Goal: Task Accomplishment & Management: Complete application form

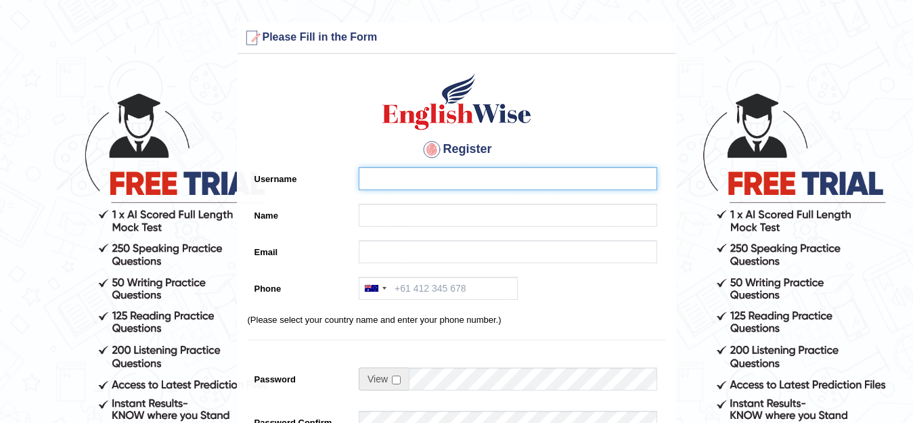
click at [483, 176] on input "Username" at bounding box center [508, 178] width 298 height 23
type input "MonaChahal"
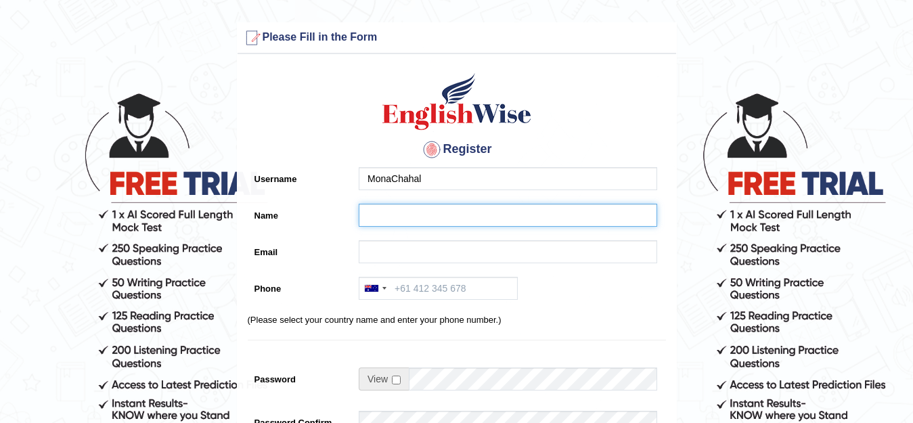
click at [471, 206] on input "Name" at bounding box center [508, 215] width 298 height 23
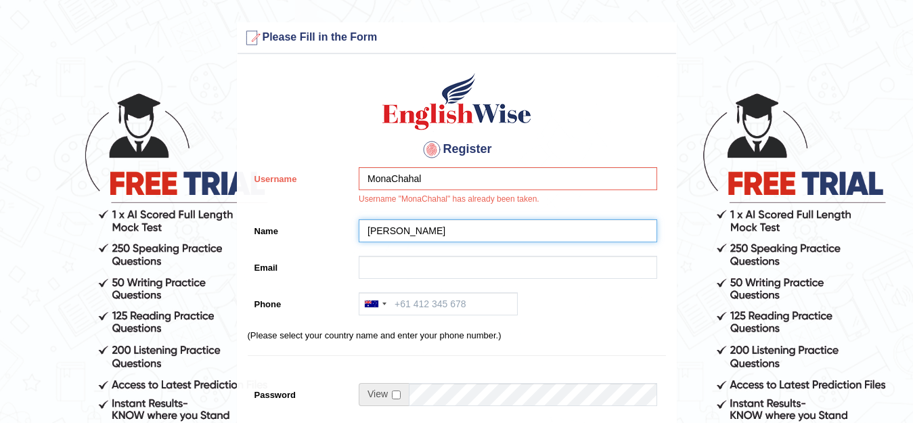
type input "[PERSON_NAME]"
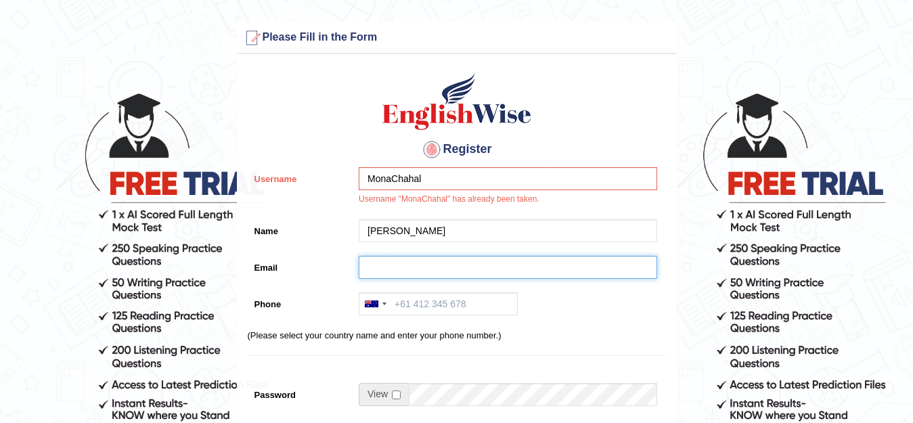
click at [448, 261] on input "Email" at bounding box center [508, 267] width 298 height 23
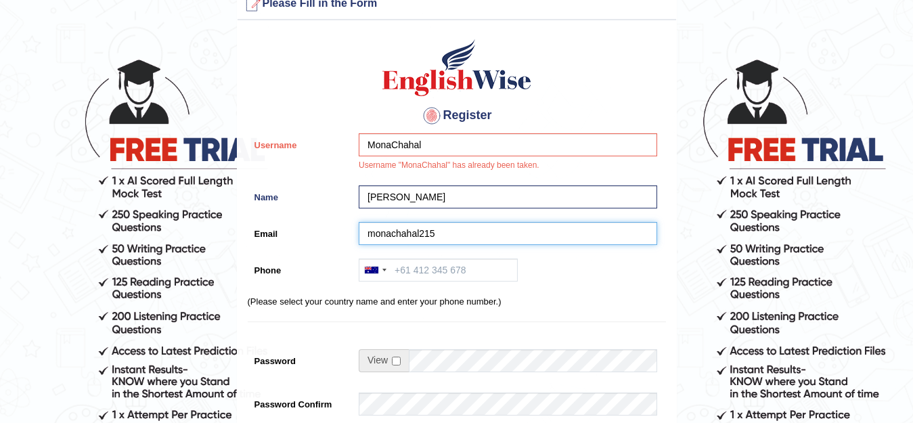
scroll to position [68, 0]
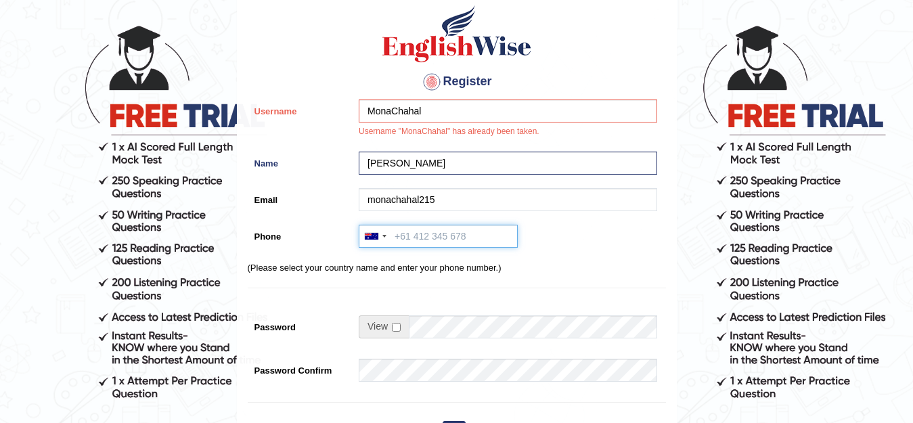
click at [437, 239] on input "Phone" at bounding box center [438, 236] width 159 height 23
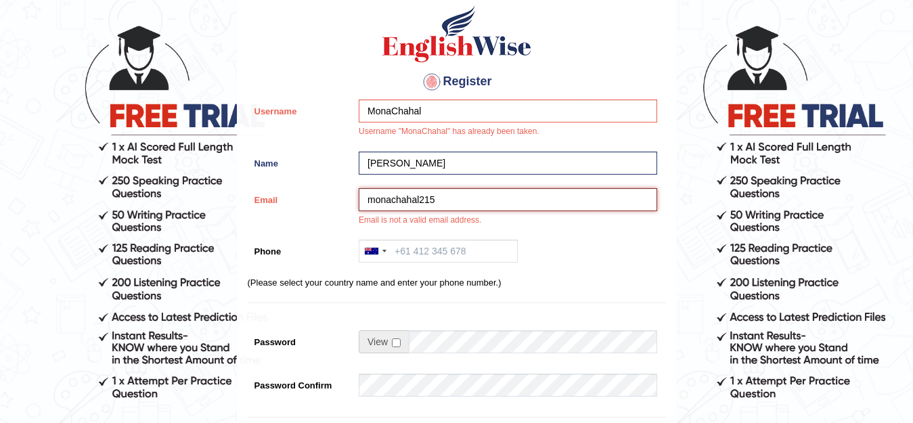
click at [443, 199] on input "monachahal215" at bounding box center [508, 199] width 298 height 23
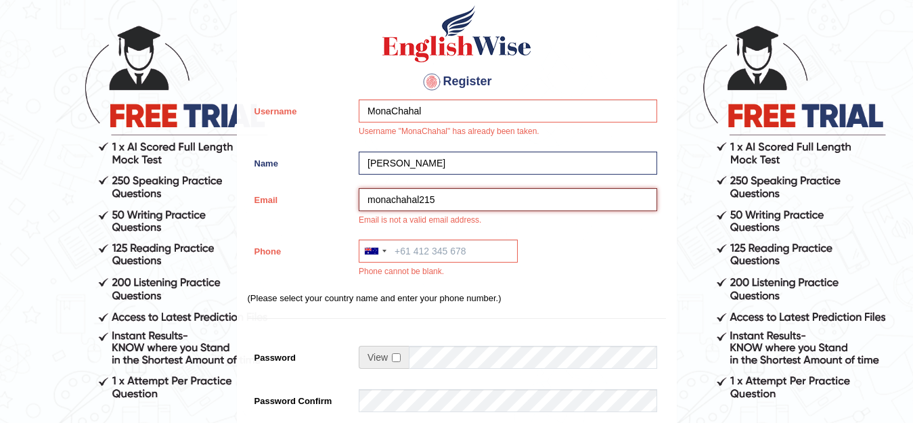
click at [457, 205] on input "monachahal215" at bounding box center [508, 199] width 298 height 23
click at [444, 206] on input "monachahal215" at bounding box center [508, 199] width 298 height 23
click at [426, 194] on input "monachahal215" at bounding box center [508, 199] width 298 height 23
click at [425, 198] on input "monachahal215" at bounding box center [508, 199] width 298 height 23
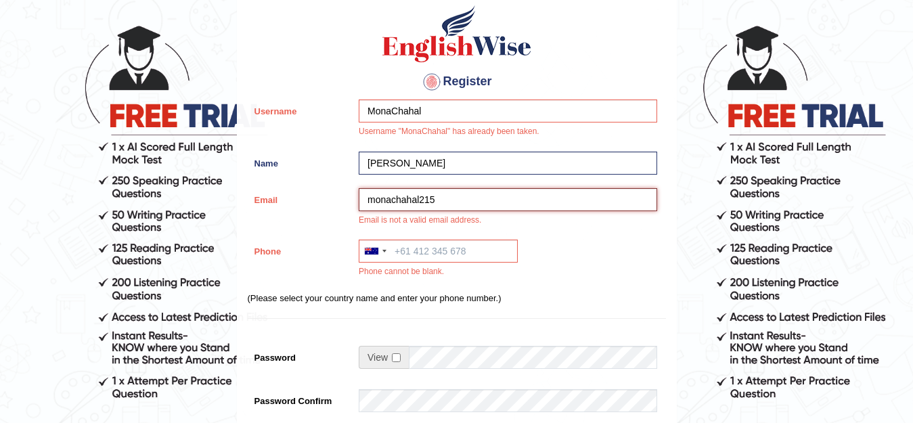
click at [432, 206] on input "monachahal215" at bounding box center [508, 199] width 298 height 23
click at [434, 206] on input "monachahal215" at bounding box center [508, 199] width 298 height 23
click at [437, 203] on input "monachahal215" at bounding box center [508, 199] width 298 height 23
type input "monachahal215@gmail.com"
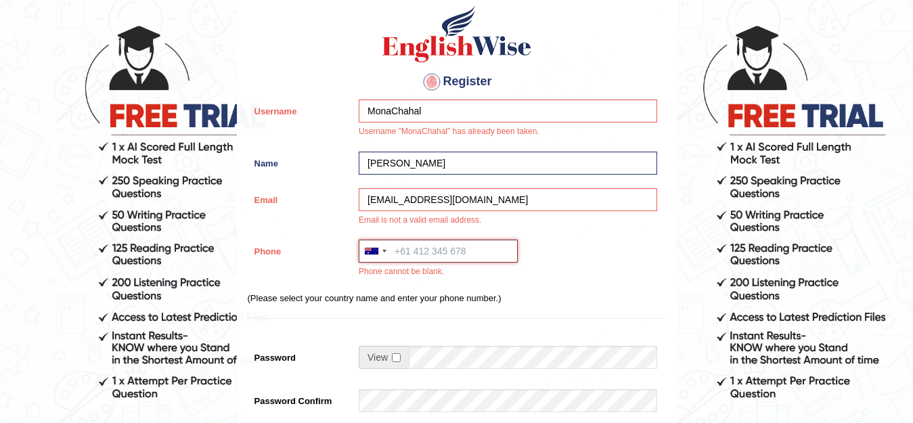
click at [472, 250] on input "Phone" at bounding box center [438, 251] width 159 height 23
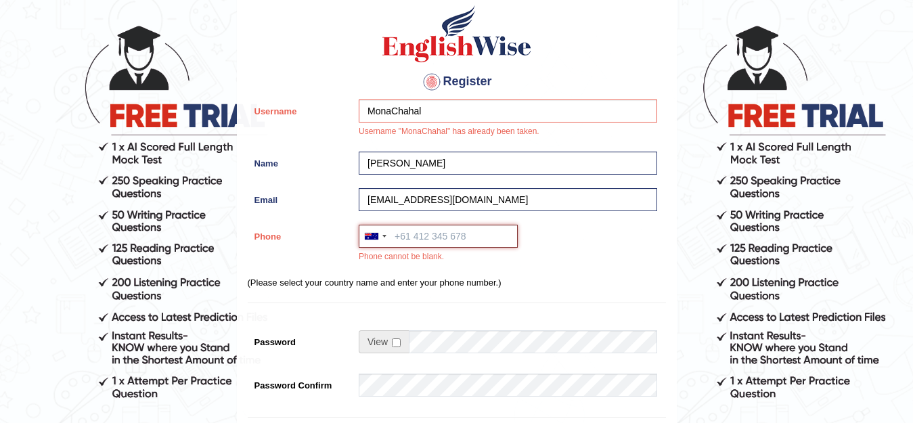
click at [443, 245] on input "Phone" at bounding box center [438, 236] width 159 height 23
click at [386, 241] on div at bounding box center [374, 236] width 31 height 22
click at [383, 233] on div at bounding box center [374, 236] width 31 height 22
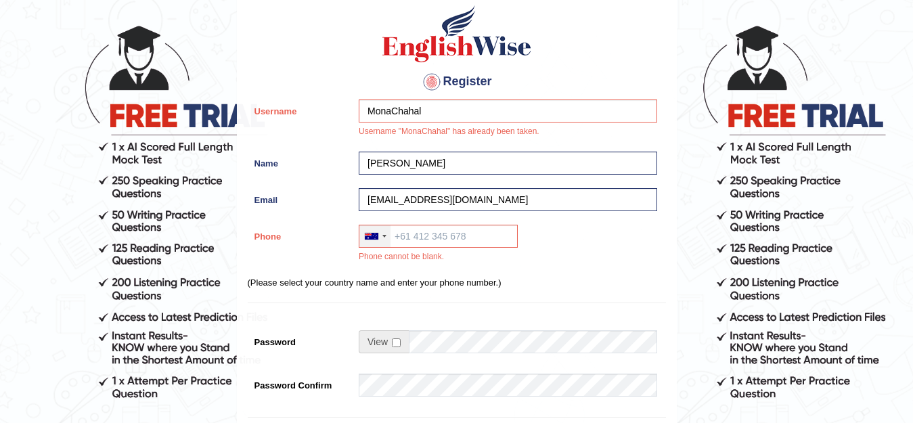
click at [383, 233] on div at bounding box center [374, 236] width 31 height 22
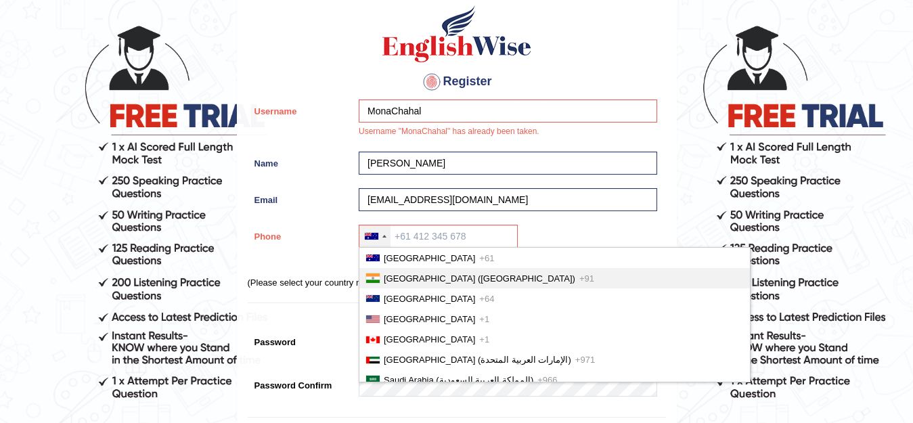
click at [398, 277] on span "India (भारत)" at bounding box center [480, 278] width 192 height 10
type input "+91"
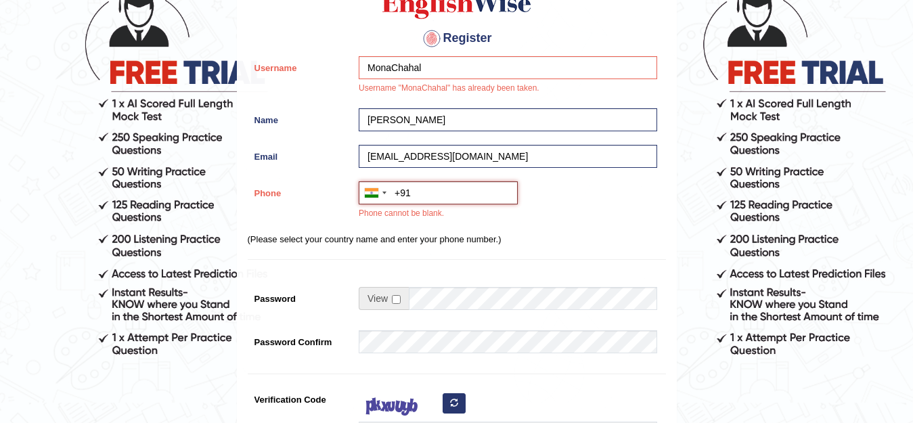
scroll to position [135, 0]
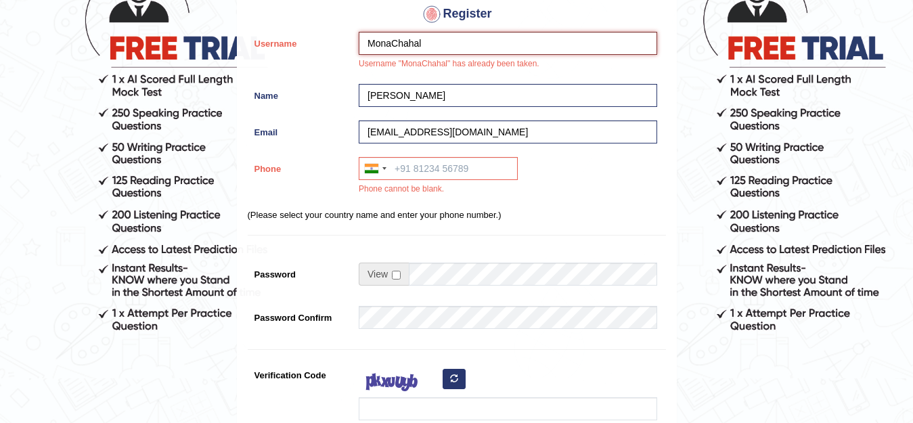
click at [427, 46] on input "MonaChahal" at bounding box center [508, 43] width 298 height 23
click at [395, 44] on input "Reenachahal" at bounding box center [508, 43] width 298 height 23
type input "Reena chahal"
click at [401, 280] on span at bounding box center [384, 274] width 50 height 23
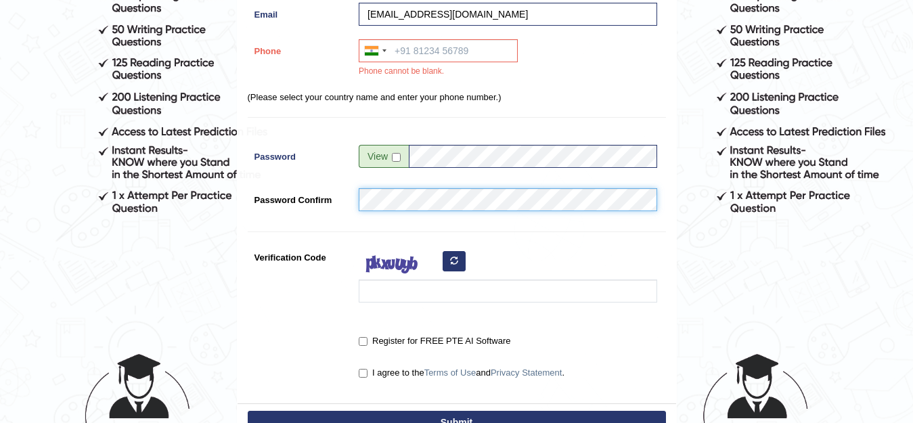
scroll to position [271, 0]
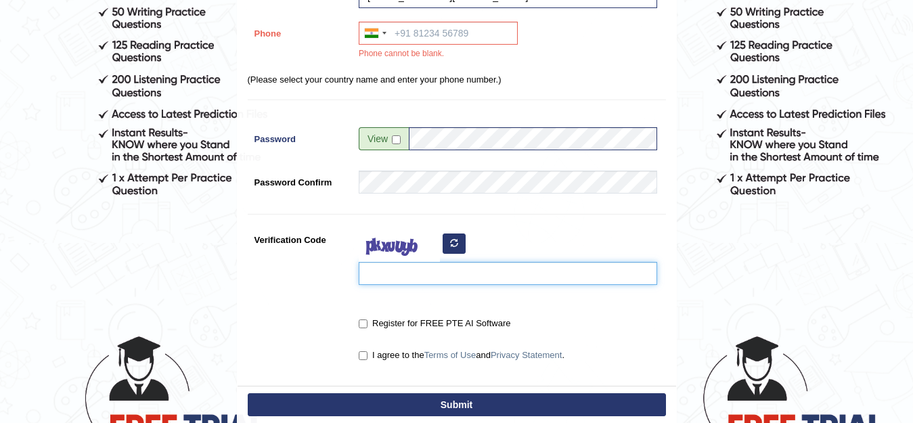
click at [444, 270] on input "Verification Code" at bounding box center [508, 273] width 298 height 23
type input "Z"
type input "Xaaibv"
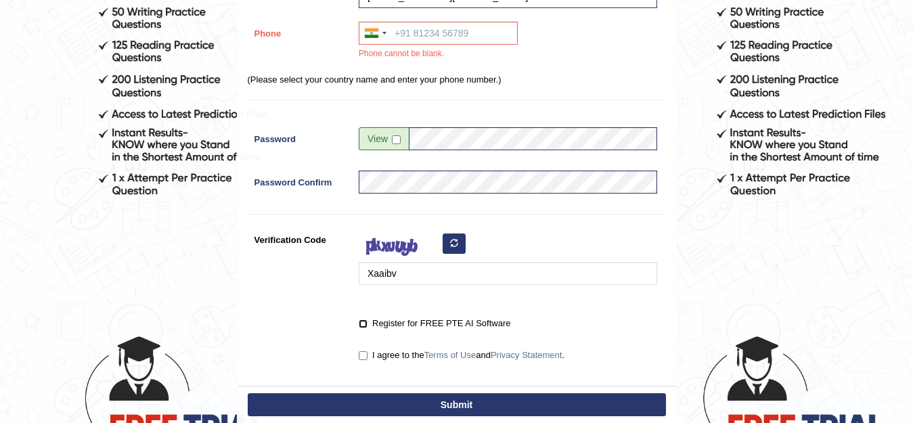
click at [361, 323] on input "Register for FREE PTE AI Software" at bounding box center [363, 323] width 9 height 9
checkbox input "true"
click at [361, 358] on input "I agree to the Terms of Use and Privacy Statement ." at bounding box center [363, 355] width 9 height 9
checkbox input "true"
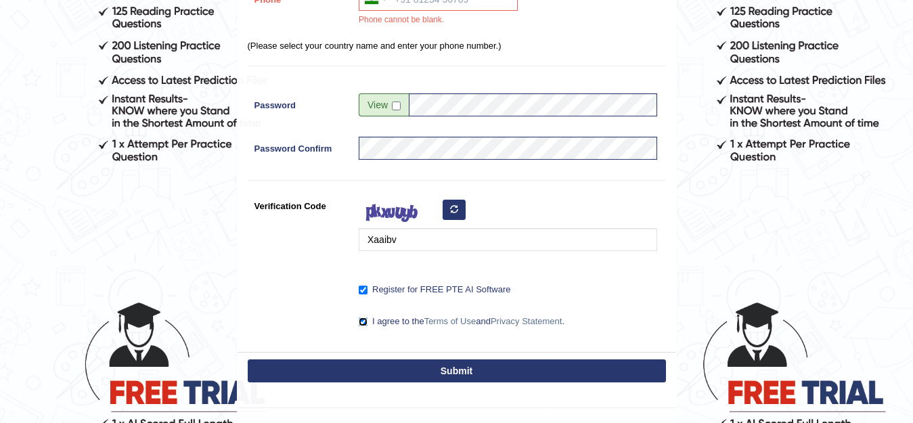
scroll to position [338, 0]
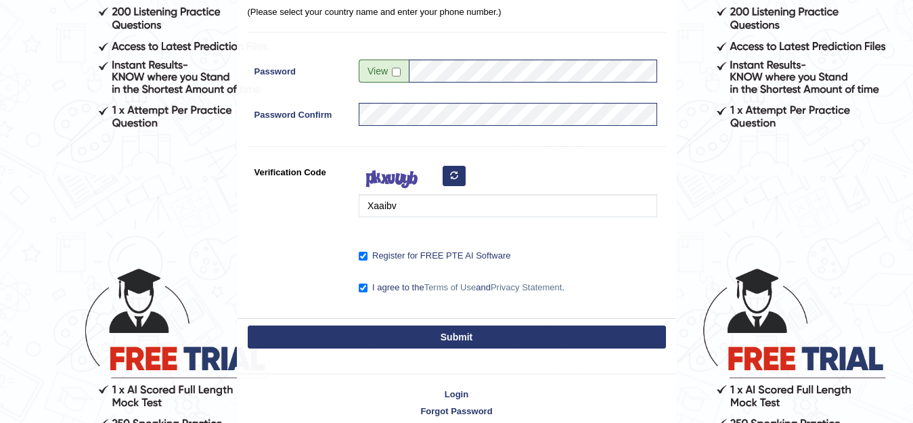
click at [490, 340] on button "Submit" at bounding box center [457, 337] width 418 height 23
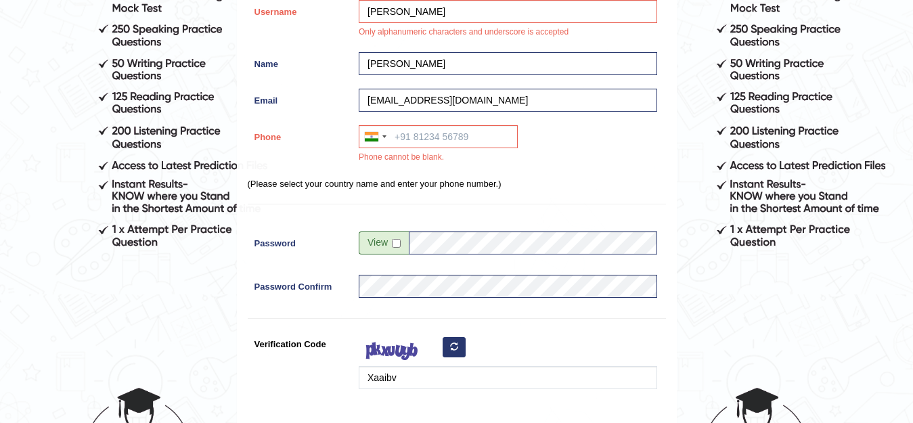
scroll to position [152, 0]
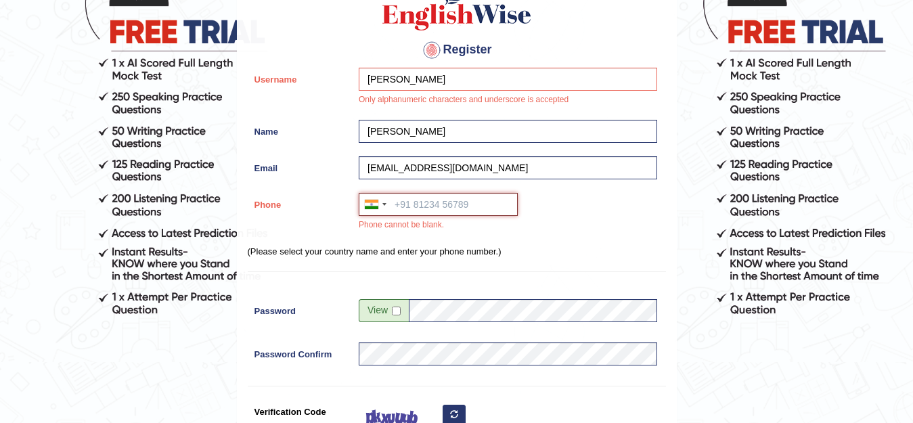
click at [416, 202] on input "Phone" at bounding box center [438, 204] width 159 height 23
type input "7082608027"
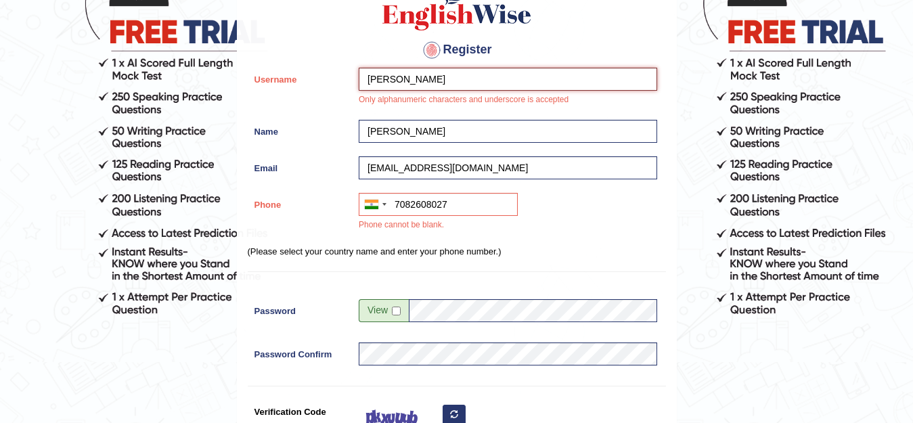
click at [524, 80] on input "Reena chahal" at bounding box center [508, 79] width 298 height 23
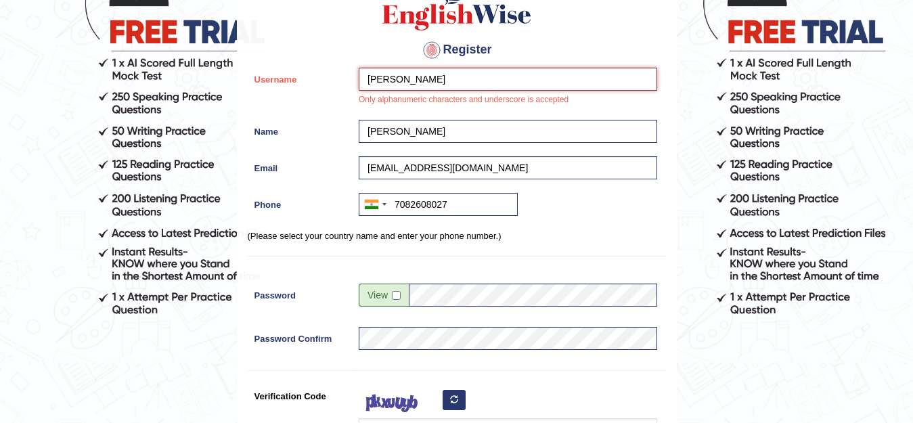
click at [395, 80] on input "Reena chahal" at bounding box center [508, 79] width 298 height 23
click at [457, 75] on input "Reena. chahal" at bounding box center [508, 79] width 298 height 23
click at [453, 82] on input "Reena chahal" at bounding box center [508, 79] width 298 height 23
click at [471, 86] on input "Reena chahal" at bounding box center [508, 79] width 298 height 23
click at [395, 80] on input "Reena chahal" at bounding box center [508, 79] width 298 height 23
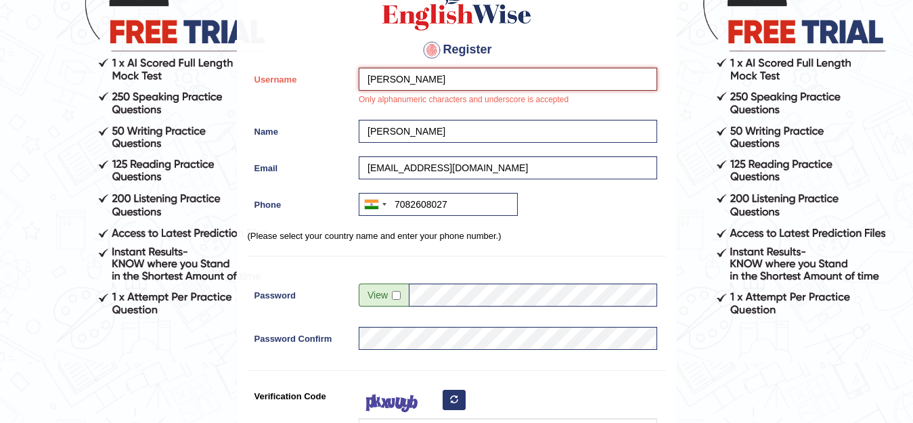
click at [438, 78] on input "Reena chahal" at bounding box center [508, 79] width 298 height 23
click at [401, 79] on input "Reena chahal12" at bounding box center [508, 79] width 298 height 23
click at [451, 81] on input "Reena chahal12" at bounding box center [508, 79] width 298 height 23
type input "R"
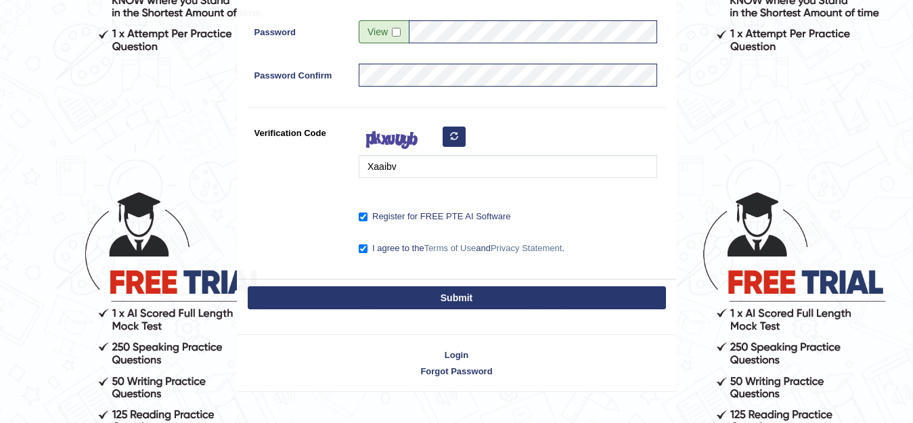
scroll to position [422, 0]
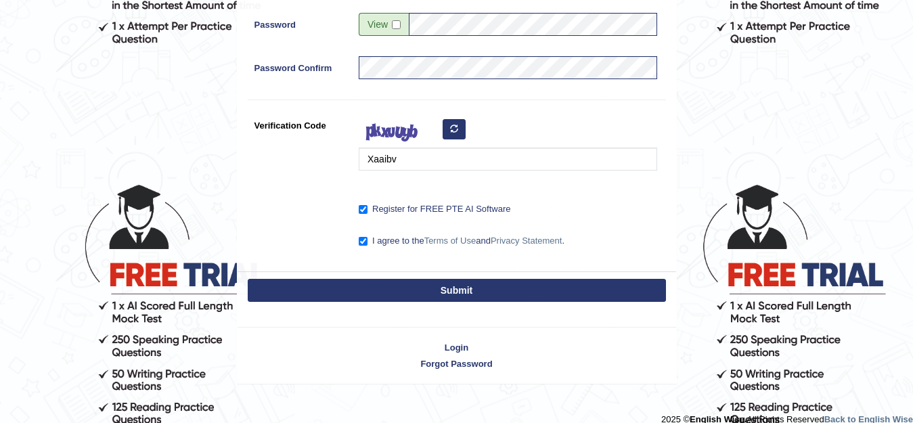
type input "monachahal231"
click at [441, 293] on button "Submit" at bounding box center [457, 290] width 418 height 23
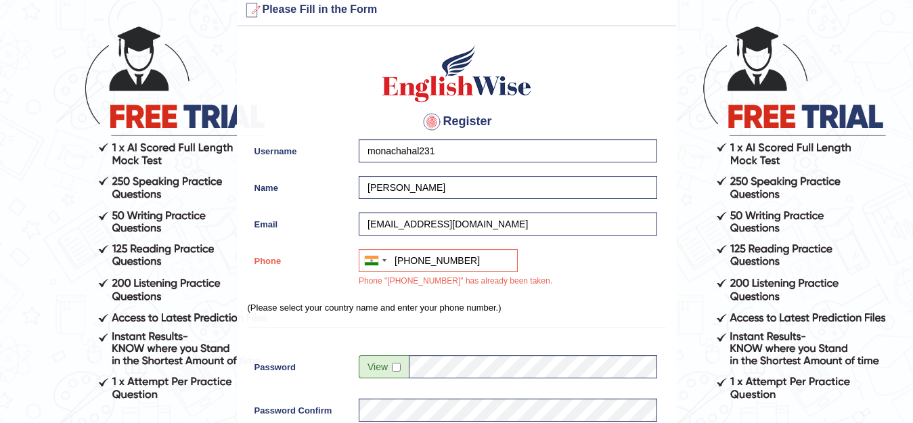
scroll to position [68, 0]
click at [492, 265] on input "+917082608027" at bounding box center [438, 259] width 159 height 23
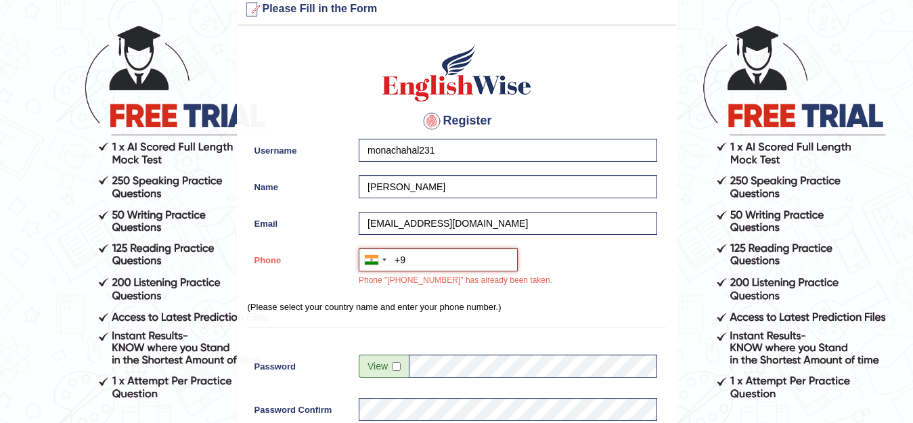
type input "+"
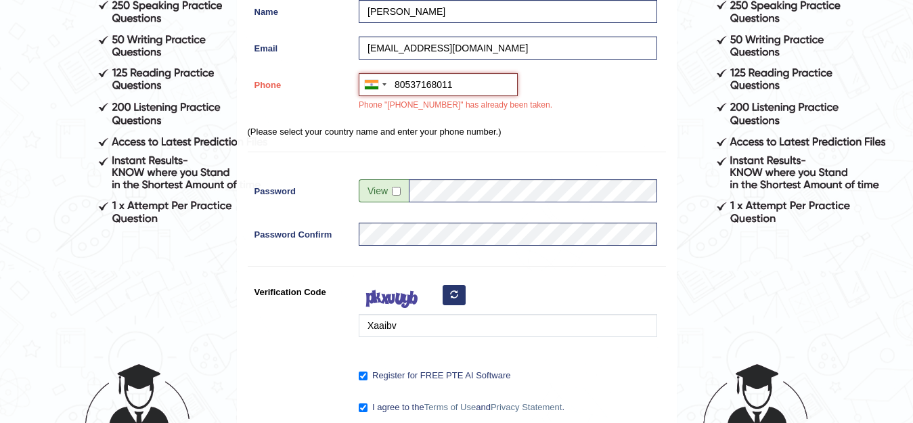
scroll to position [338, 0]
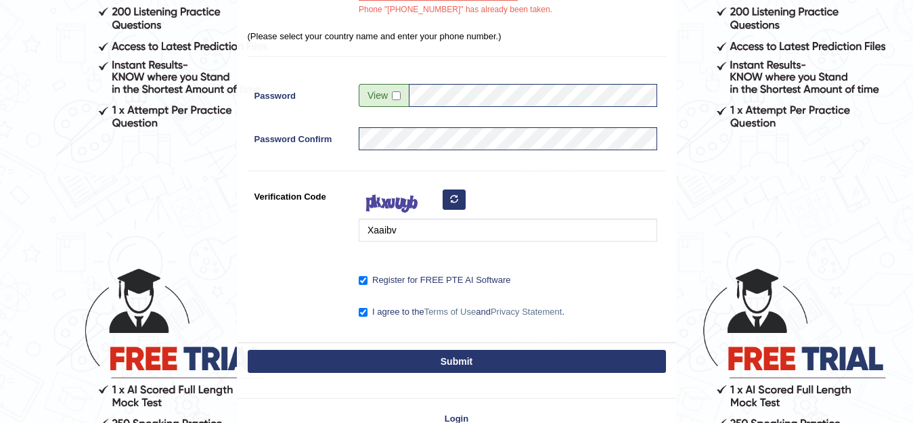
click at [455, 357] on button "Submit" at bounding box center [457, 361] width 418 height 23
type input "+9180537168011"
click at [455, 357] on button "Submit" at bounding box center [457, 361] width 418 height 23
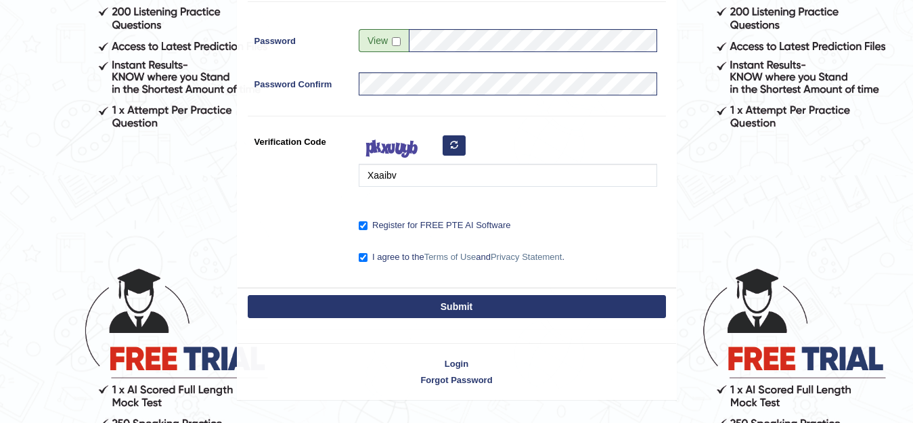
scroll to position [299, 0]
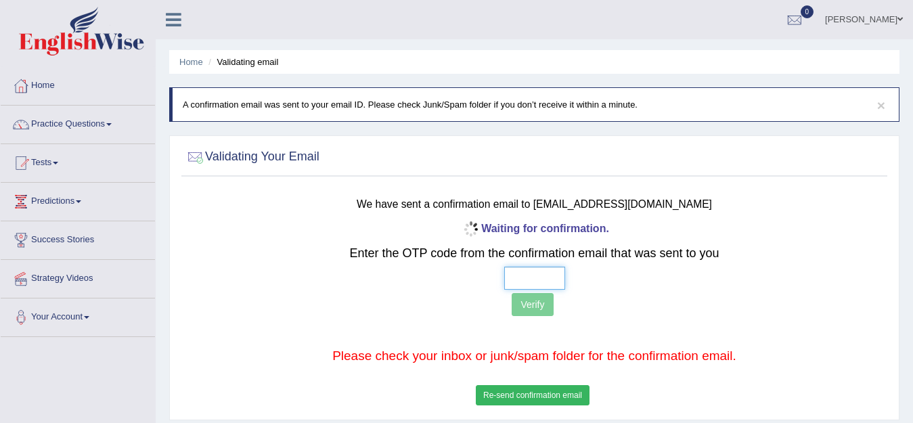
click at [524, 282] on input "text" at bounding box center [534, 278] width 61 height 23
click at [552, 400] on button "Re-send confirmation email" at bounding box center [533, 395] width 114 height 20
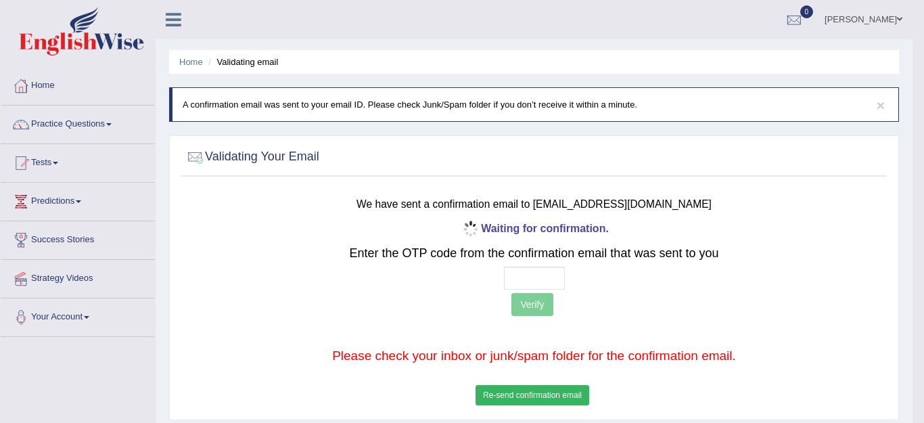
click at [552, 400] on button "Re-send confirmation email" at bounding box center [533, 395] width 114 height 20
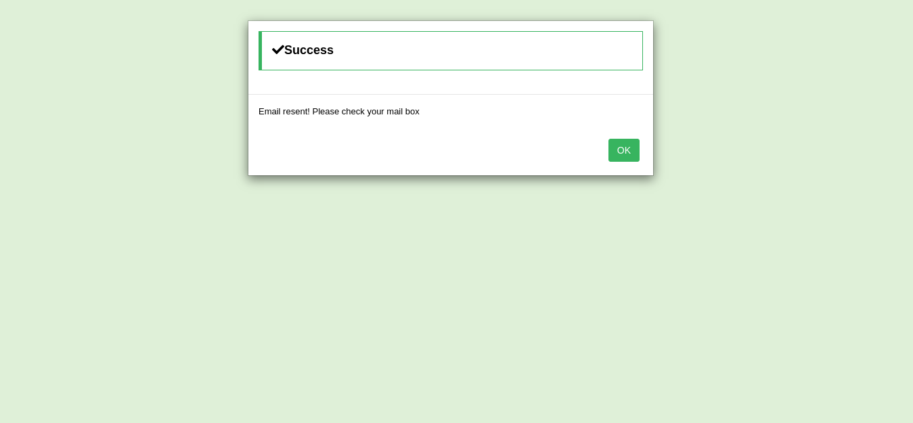
click at [630, 152] on button "OK" at bounding box center [623, 150] width 31 height 23
click at [625, 143] on button "OK" at bounding box center [623, 150] width 31 height 23
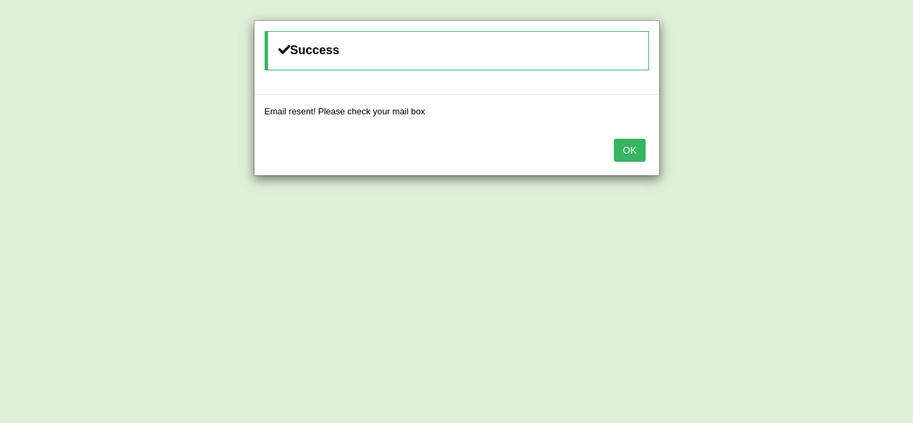
click at [617, 153] on button "OK" at bounding box center [629, 150] width 31 height 23
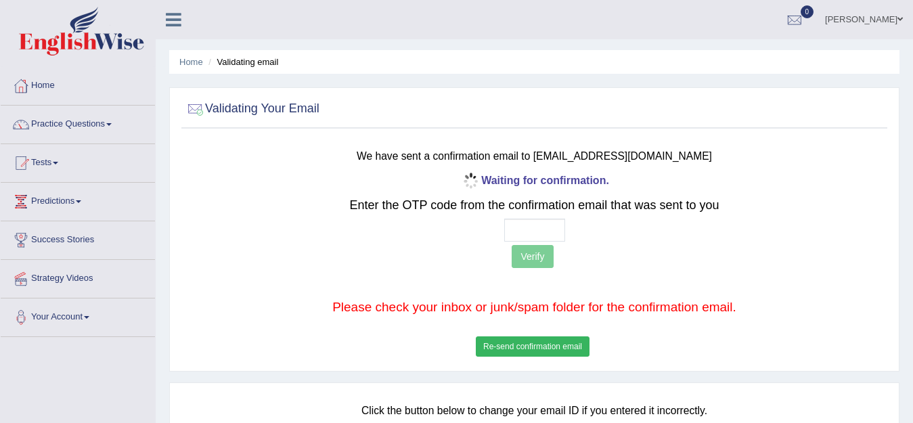
click at [561, 150] on small "We have sent a confirmation email to monachahal215@gmail.com" at bounding box center [534, 156] width 355 height 12
click at [573, 154] on small "We have sent a confirmation email to monachahal215@gmail.com" at bounding box center [534, 156] width 355 height 12
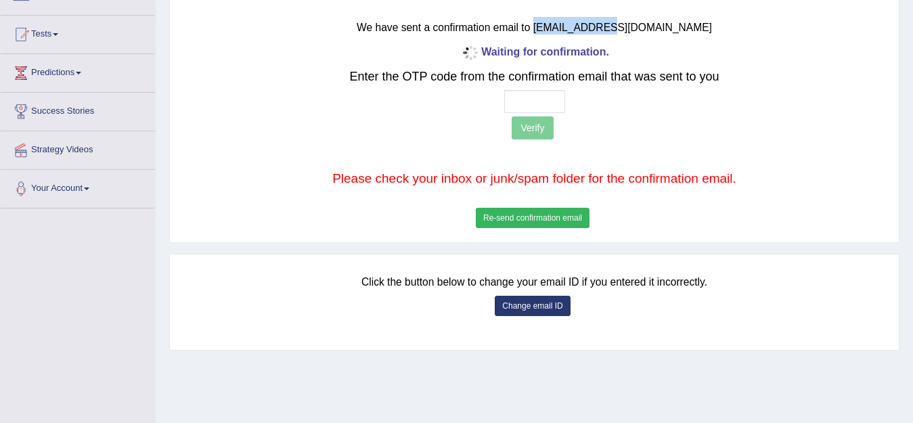
scroll to position [135, 0]
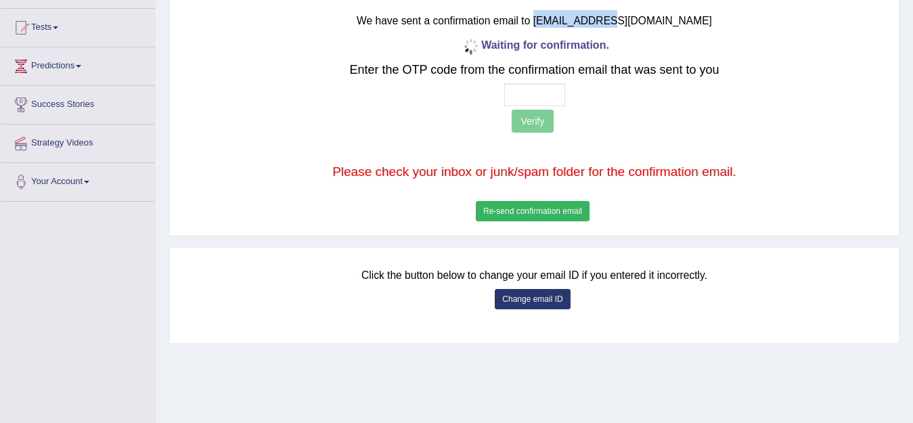
click at [545, 298] on button "Change email ID" at bounding box center [532, 299] width 75 height 20
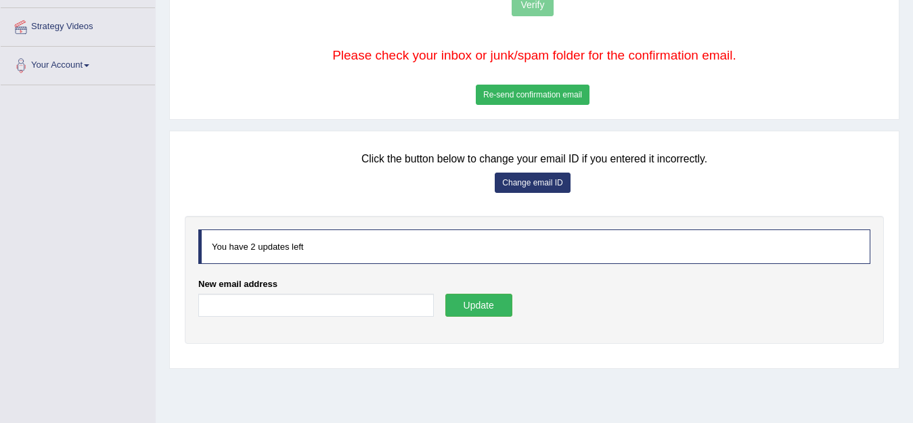
scroll to position [271, 0]
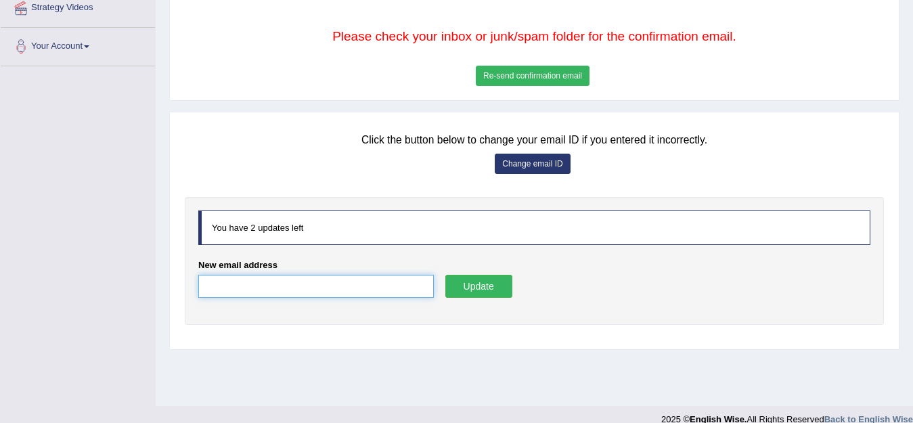
click at [355, 277] on input "New email address" at bounding box center [316, 286] width 236 height 23
type input "monachahal2315@gmail.com"
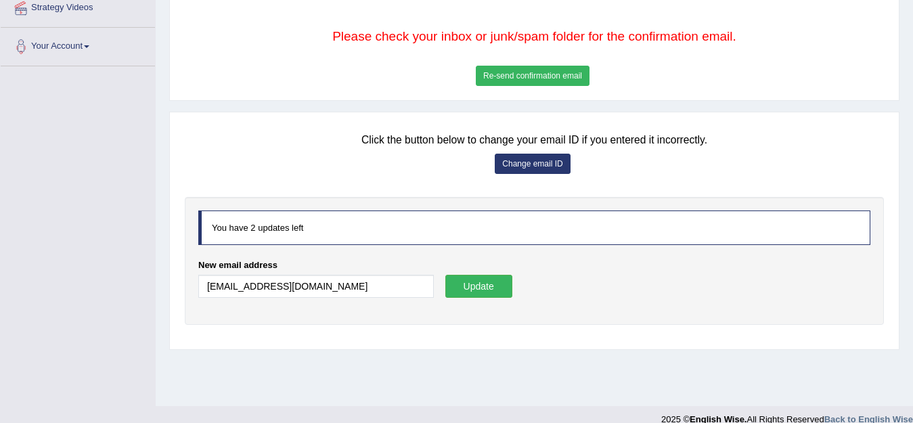
click at [504, 286] on button "Update" at bounding box center [478, 286] width 67 height 23
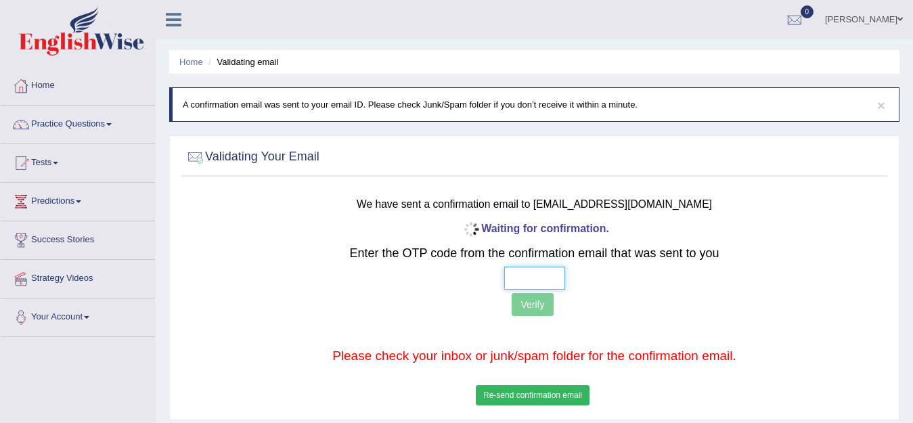
click at [531, 267] on input "text" at bounding box center [534, 278] width 61 height 23
type input "8 7 6 5"
click at [539, 306] on button "Verify" at bounding box center [532, 304] width 41 height 23
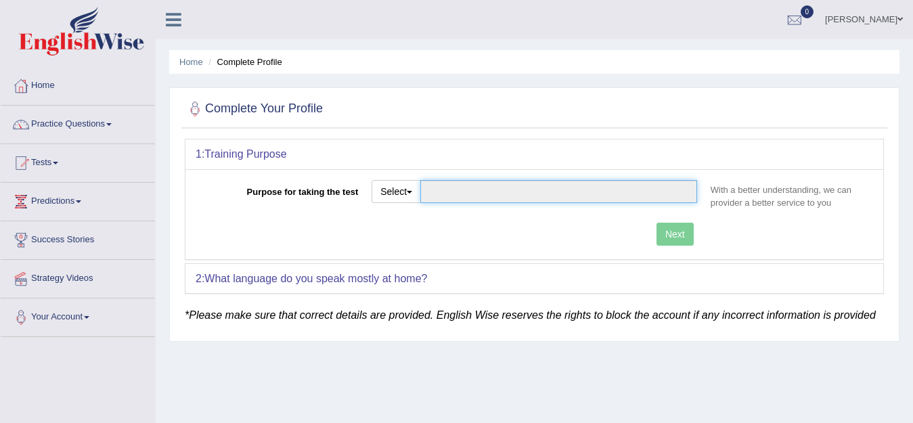
click at [506, 181] on input "Purpose for taking the test" at bounding box center [558, 191] width 277 height 23
click at [512, 196] on input "Purpose for taking the test" at bounding box center [558, 191] width 277 height 23
click at [683, 189] on input "Purpose for taking the test" at bounding box center [558, 191] width 277 height 23
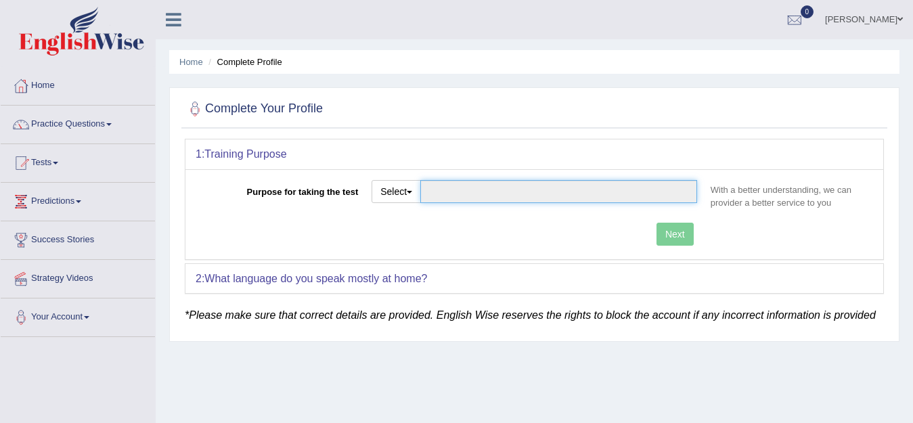
click at [683, 189] on input "Purpose for taking the test" at bounding box center [558, 191] width 277 height 23
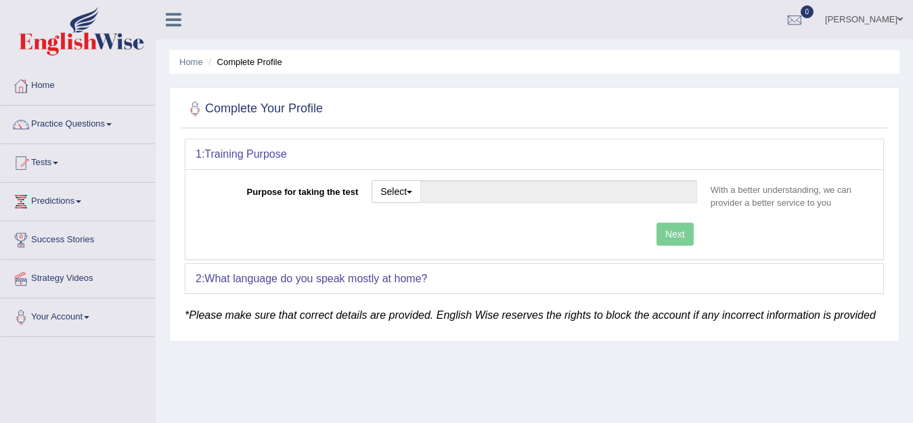
drag, startPoint x: 671, startPoint y: 189, endPoint x: 593, endPoint y: 213, distance: 82.0
click at [593, 213] on div "Select Student Visa Permanent Residency Nursing Other" at bounding box center [534, 196] width 339 height 33
click at [670, 231] on div "Next" at bounding box center [450, 236] width 508 height 26
click at [387, 190] on button "Select" at bounding box center [396, 191] width 49 height 23
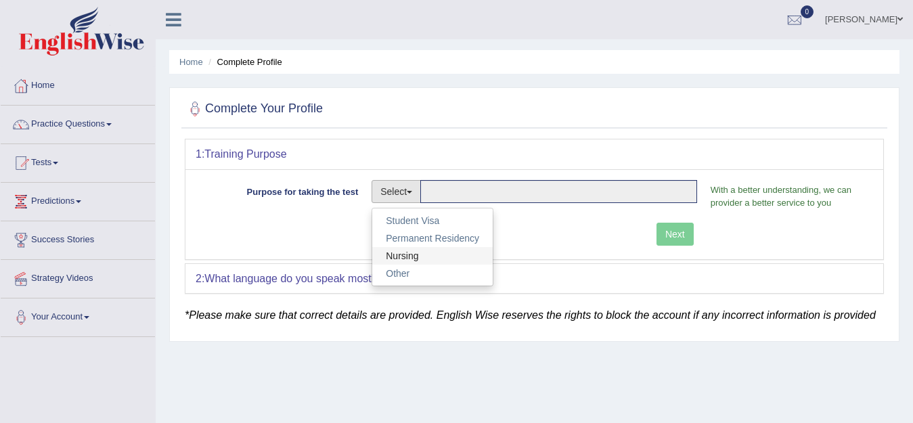
click at [403, 254] on link "Nursing" at bounding box center [432, 256] width 120 height 18
type input "Nursing"
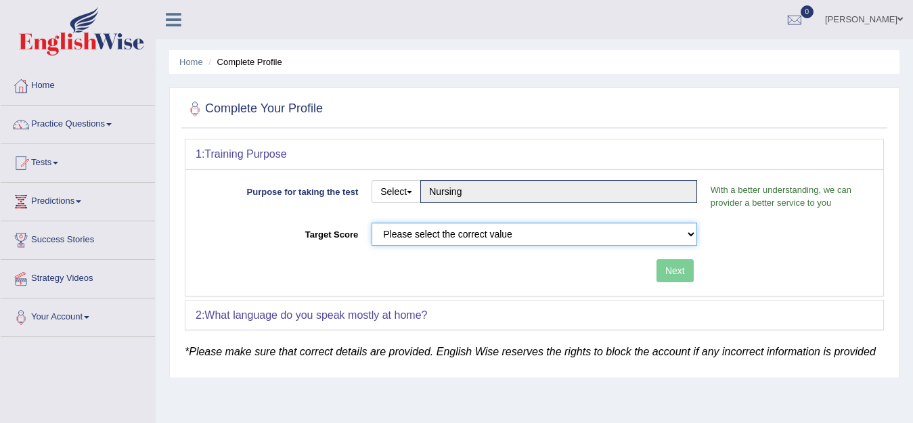
click at [441, 233] on select "Please select the correct value 50 (6 bands) 58 (6.5 bands) 65 (7 bands) 79 (8 …" at bounding box center [535, 234] width 326 height 23
select select "65"
click at [372, 223] on select "Please select the correct value 50 (6 bands) 58 (6.5 bands) 65 (7 bands) 79 (8 …" at bounding box center [535, 234] width 326 height 23
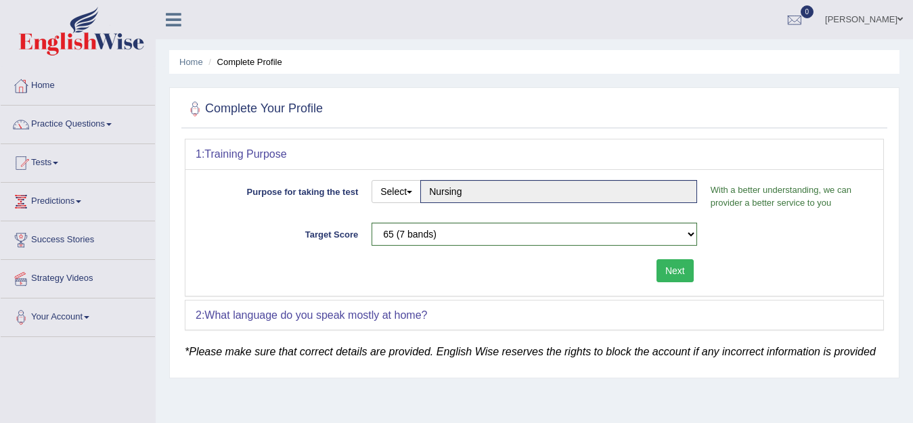
click at [679, 269] on button "Next" at bounding box center [674, 270] width 37 height 23
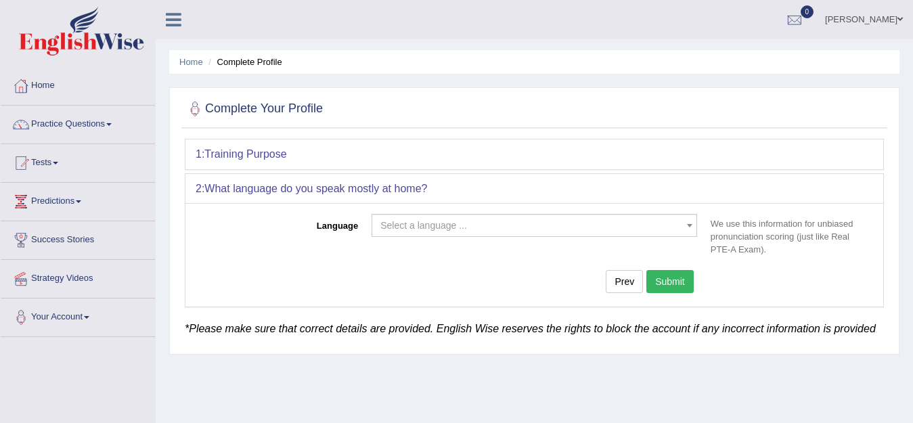
click at [499, 225] on span "Select a language ..." at bounding box center [530, 226] width 300 height 14
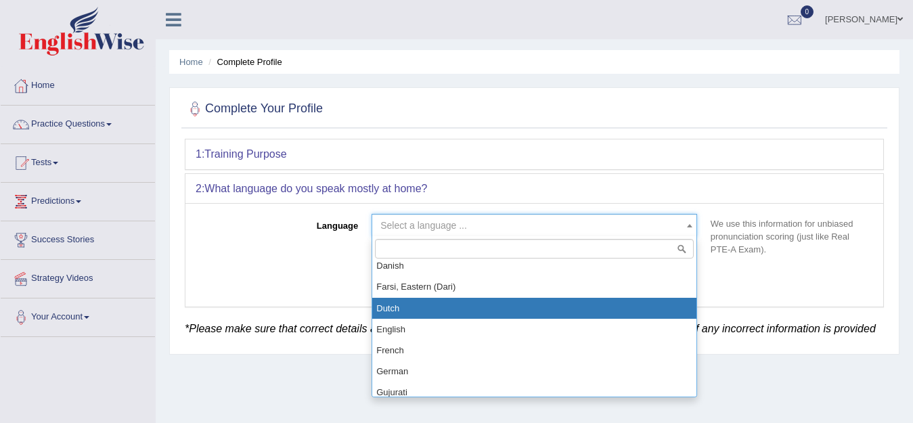
scroll to position [474, 0]
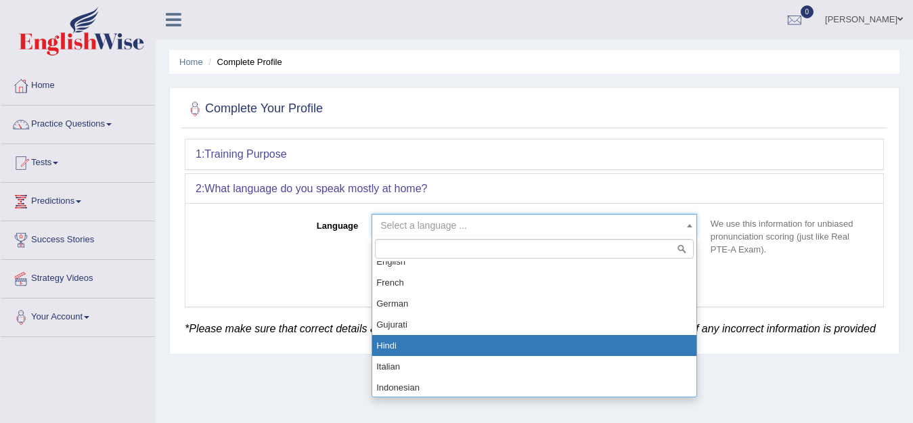
select select "Hindi"
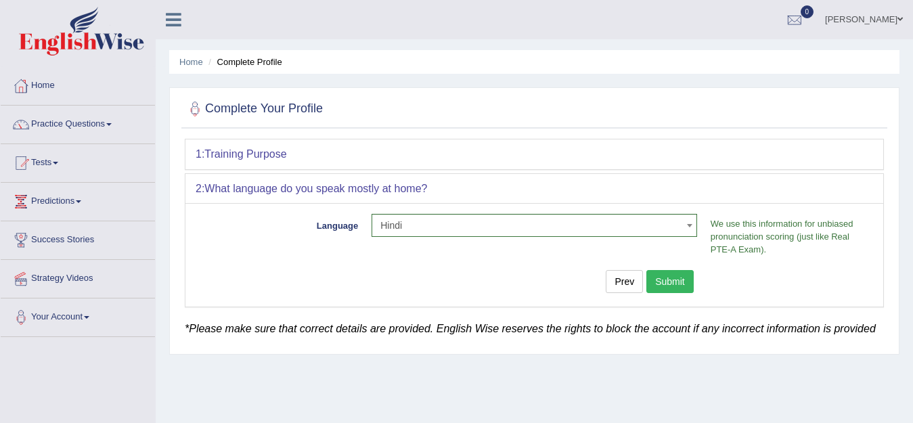
click at [682, 284] on button "Submit" at bounding box center [669, 281] width 47 height 23
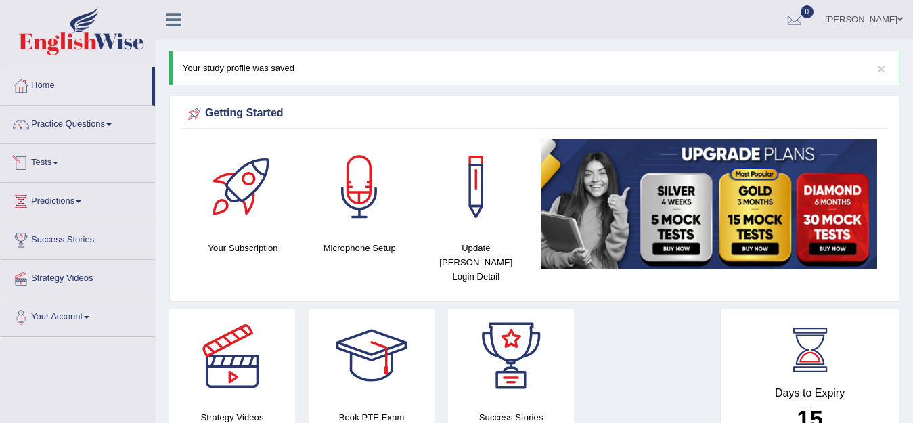
click at [45, 166] on link "Tests" at bounding box center [78, 161] width 154 height 34
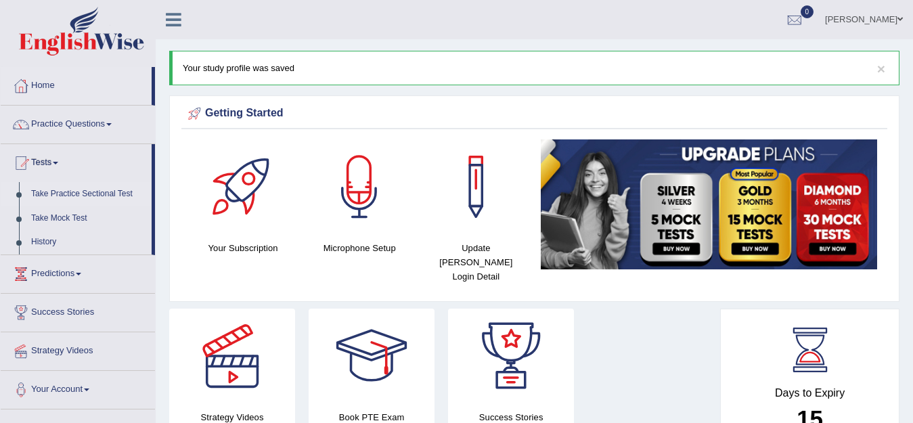
click at [60, 194] on link "Take Practice Sectional Test" at bounding box center [88, 194] width 127 height 24
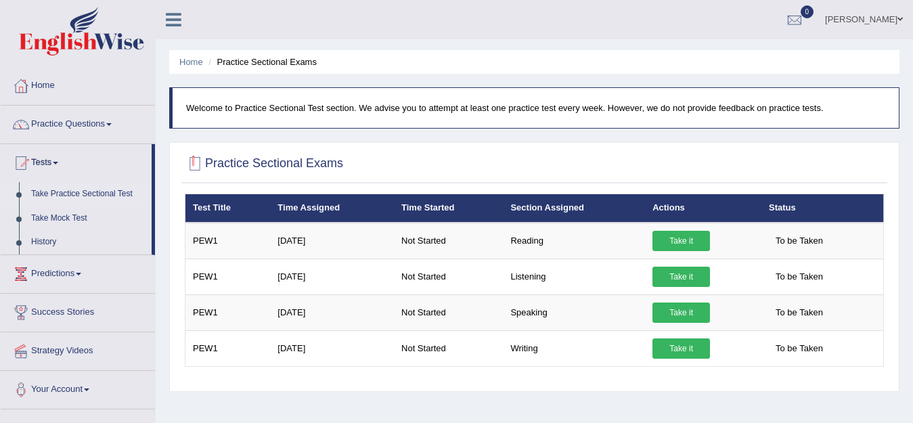
click at [199, 164] on div at bounding box center [195, 164] width 20 height 20
click at [255, 166] on h2 "Practice Sectional Exams" at bounding box center [264, 164] width 158 height 20
click at [352, 171] on div at bounding box center [534, 164] width 699 height 28
click at [665, 208] on th "Actions" at bounding box center [703, 208] width 116 height 28
click at [446, 203] on th "Time Started" at bounding box center [448, 208] width 109 height 28
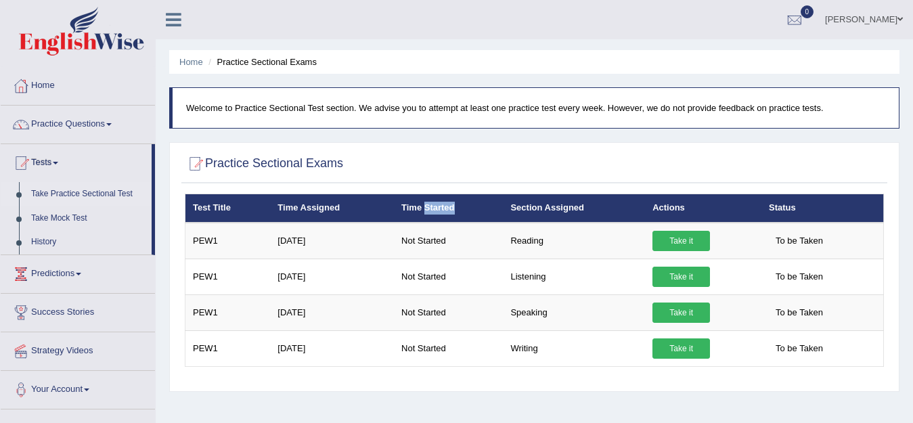
click at [445, 204] on th "Time Started" at bounding box center [448, 208] width 109 height 28
click at [445, 205] on th "Time Started" at bounding box center [448, 208] width 109 height 28
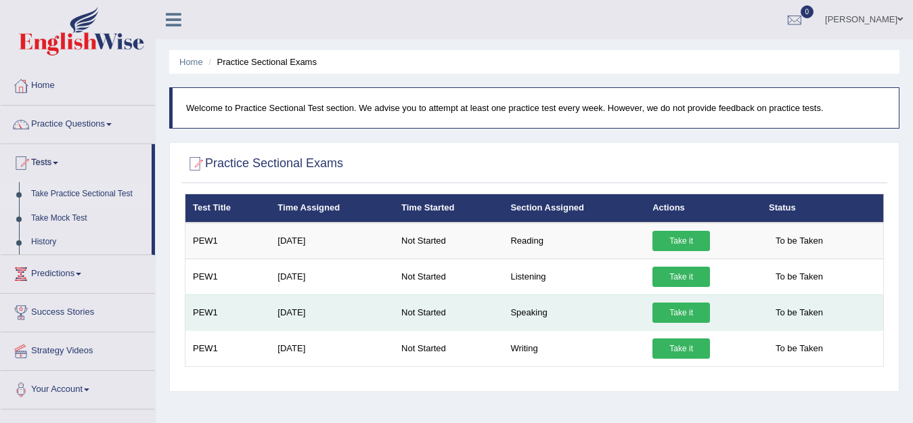
click at [690, 313] on link "Take it" at bounding box center [681, 313] width 58 height 20
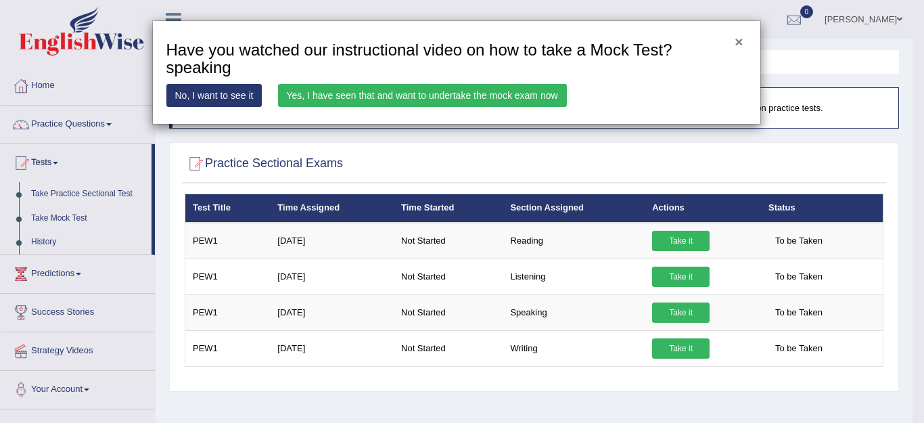
click at [736, 42] on button "×" at bounding box center [739, 42] width 8 height 14
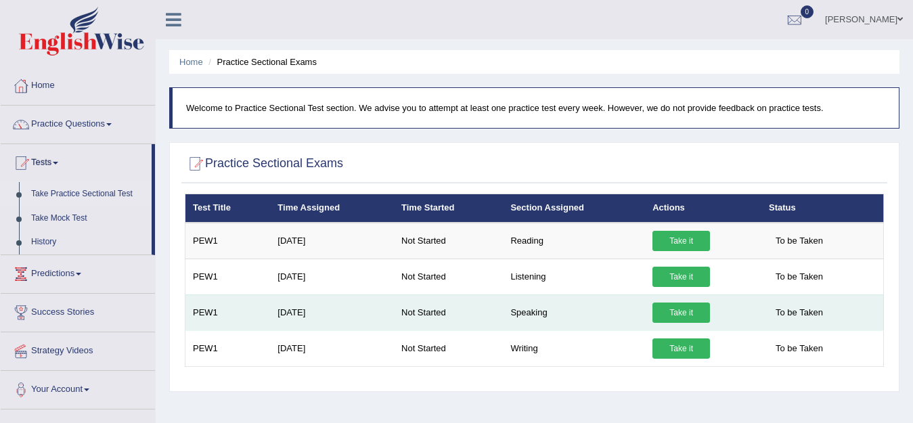
click at [700, 315] on link "Take it" at bounding box center [681, 313] width 58 height 20
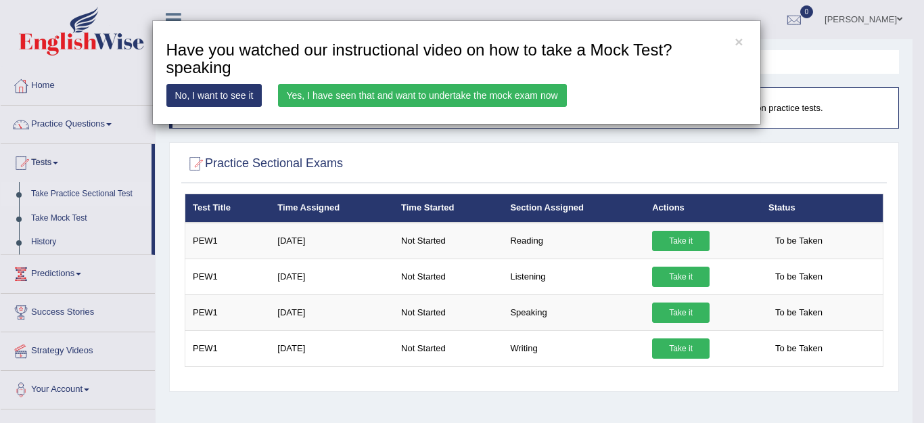
click at [524, 96] on link "Yes, I have seen that and want to undertake the mock exam now" at bounding box center [422, 95] width 289 height 23
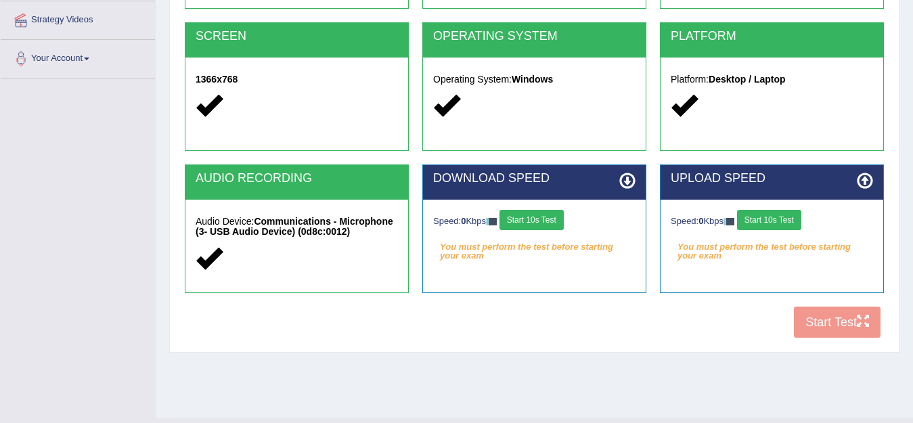
scroll to position [288, 0]
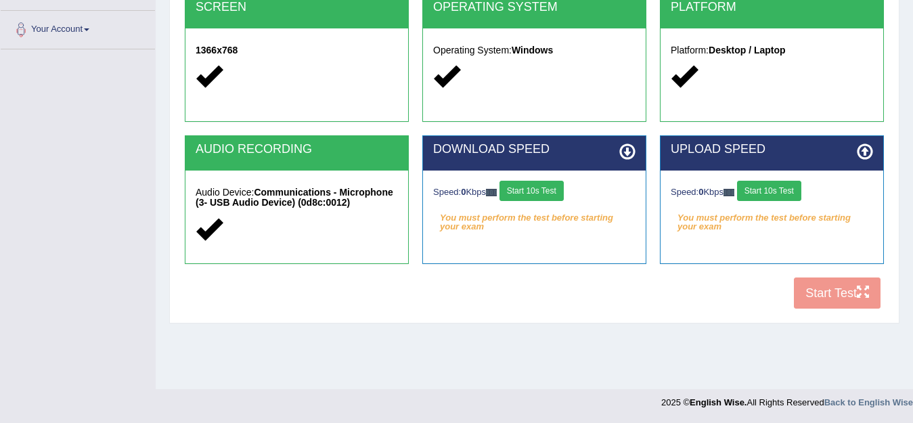
click at [834, 298] on div "COOKIES Cookies Enabled JAVASCRIPT Javascript Enabled BROWSER Browser: Chrome S…" at bounding box center [534, 83] width 706 height 465
click at [822, 299] on div "COOKIES Cookies Enabled JAVASCRIPT Javascript Enabled BROWSER Browser: Chrome S…" at bounding box center [534, 83] width 706 height 465
click at [524, 204] on div "Speed: 0 Kbps Start 10s Test" at bounding box center [534, 193] width 202 height 24
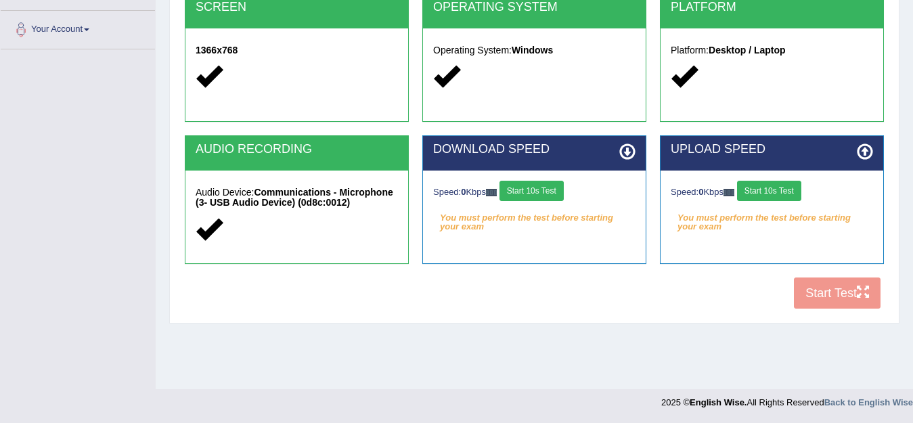
click at [524, 198] on button "Start 10s Test" at bounding box center [531, 191] width 64 height 20
click at [789, 191] on button "Start 10s Test" at bounding box center [769, 191] width 64 height 20
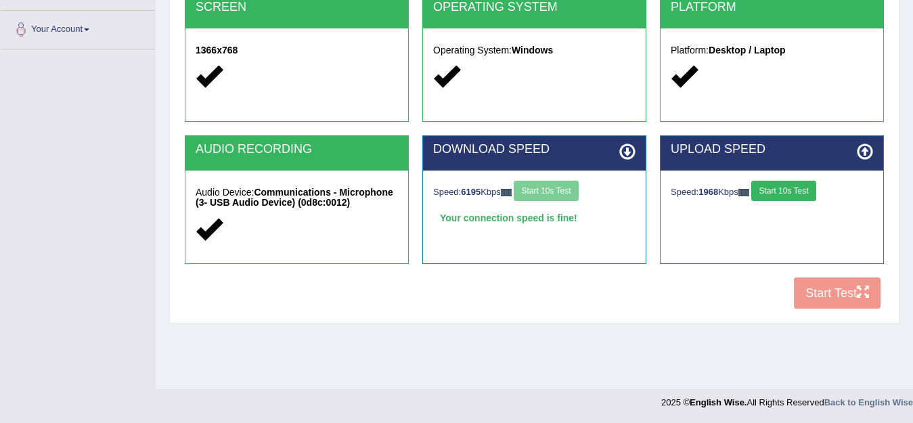
click at [797, 194] on button "Start 10s Test" at bounding box center [783, 191] width 64 height 20
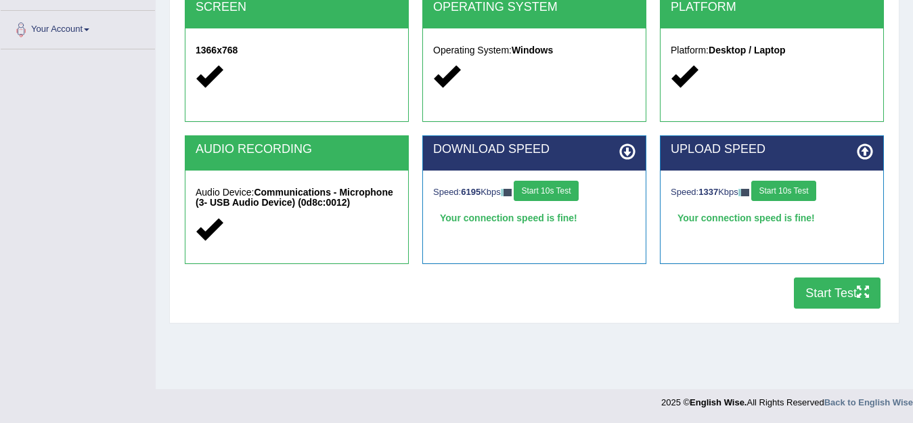
click at [826, 294] on button "Start Test" at bounding box center [837, 292] width 87 height 31
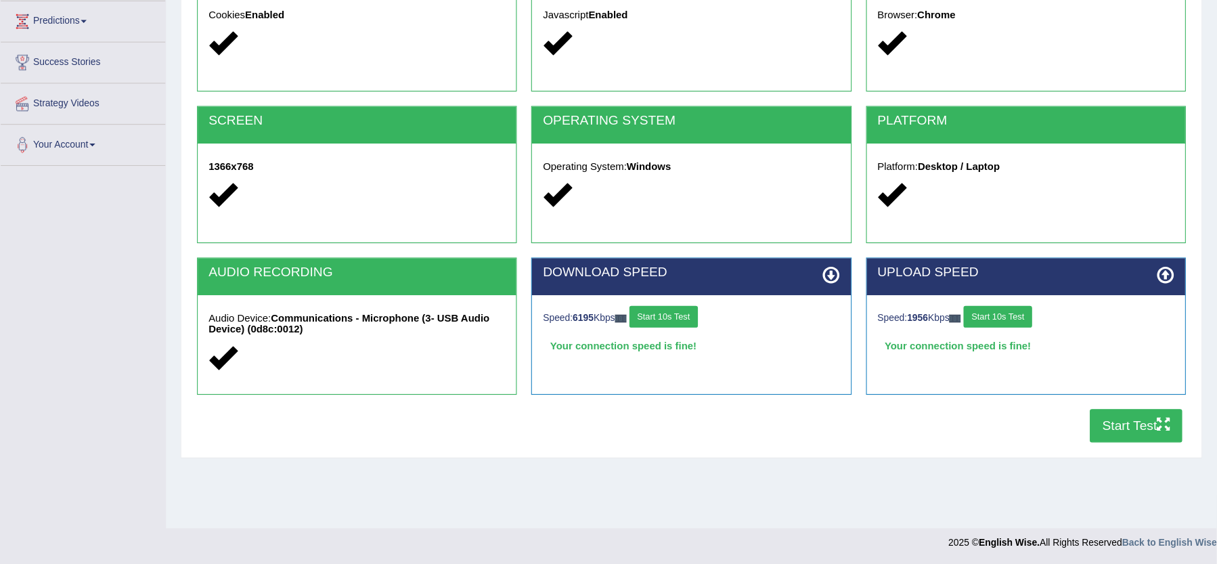
scroll to position [147, 0]
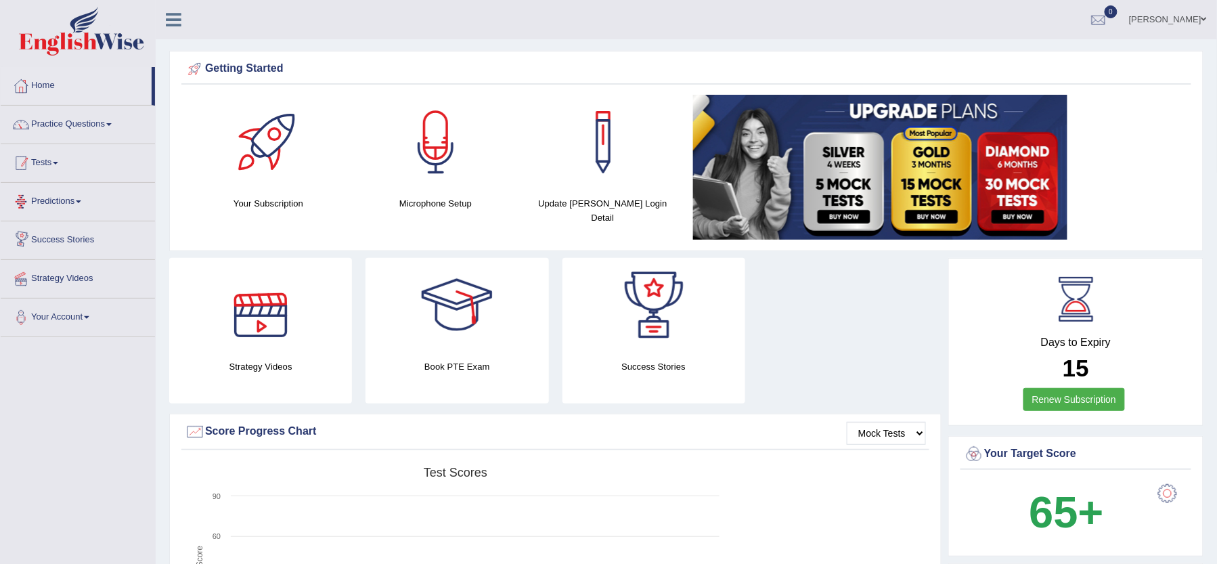
click at [122, 166] on link "Tests" at bounding box center [78, 161] width 154 height 34
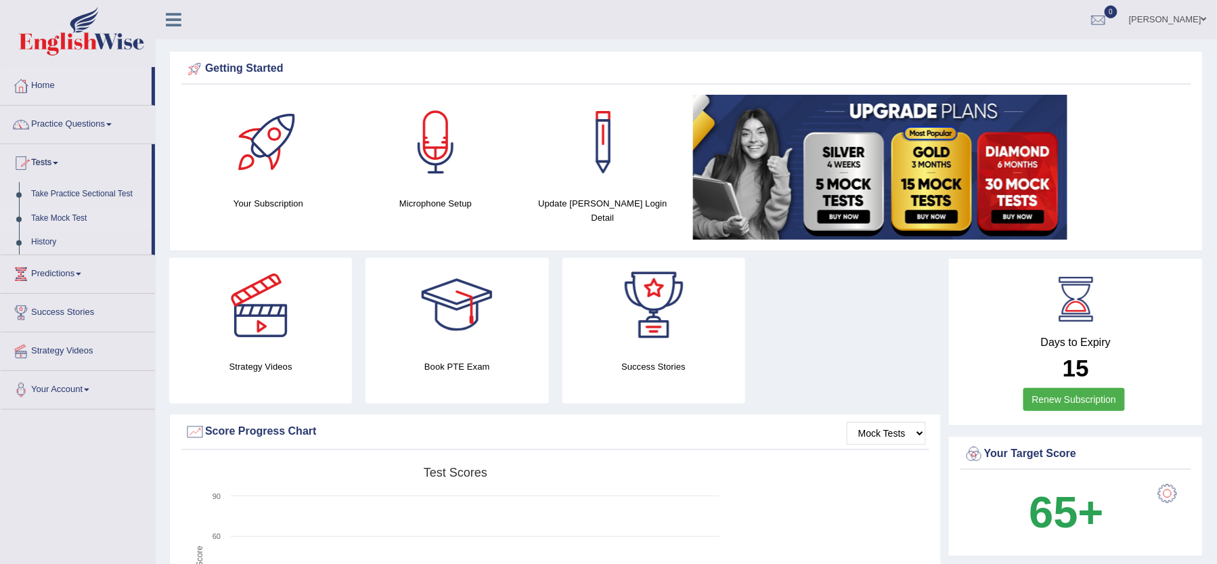
click at [104, 217] on link "Take Mock Test" at bounding box center [88, 218] width 127 height 24
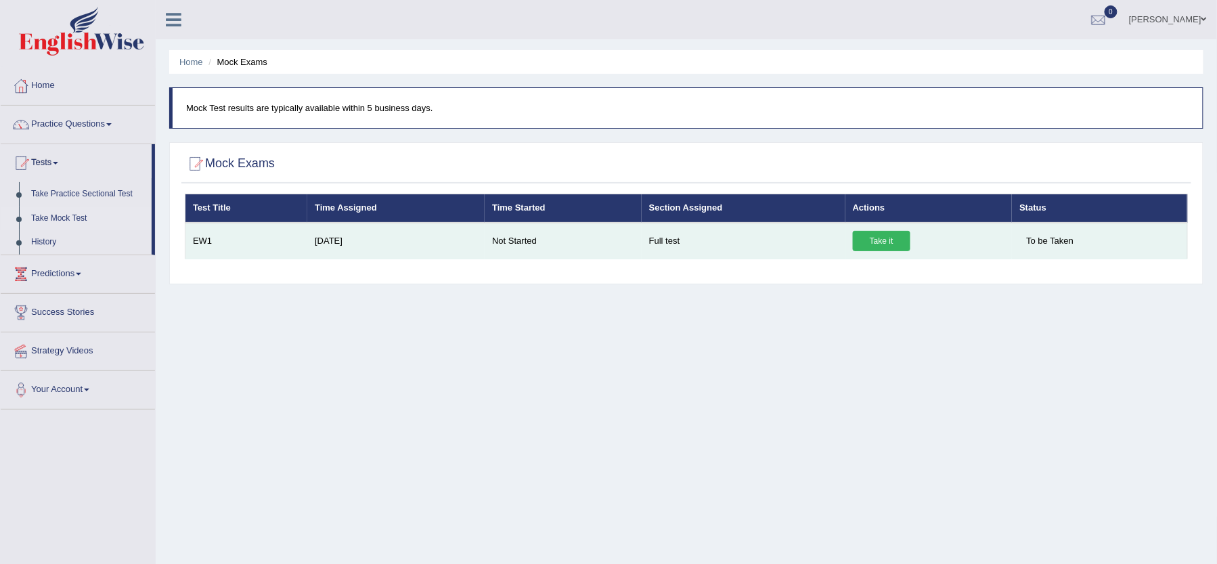
click at [865, 241] on link "Take it" at bounding box center [882, 241] width 58 height 20
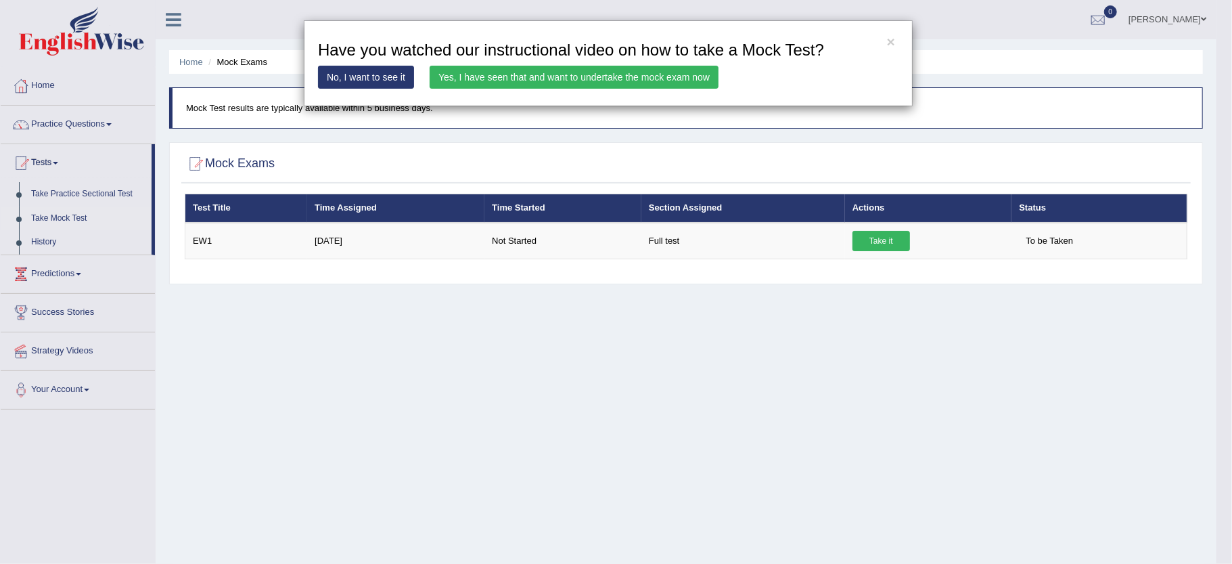
click at [838, 141] on div "× Have you watched our instructional video on how to take a Mock Test? No, I wa…" at bounding box center [616, 282] width 1232 height 564
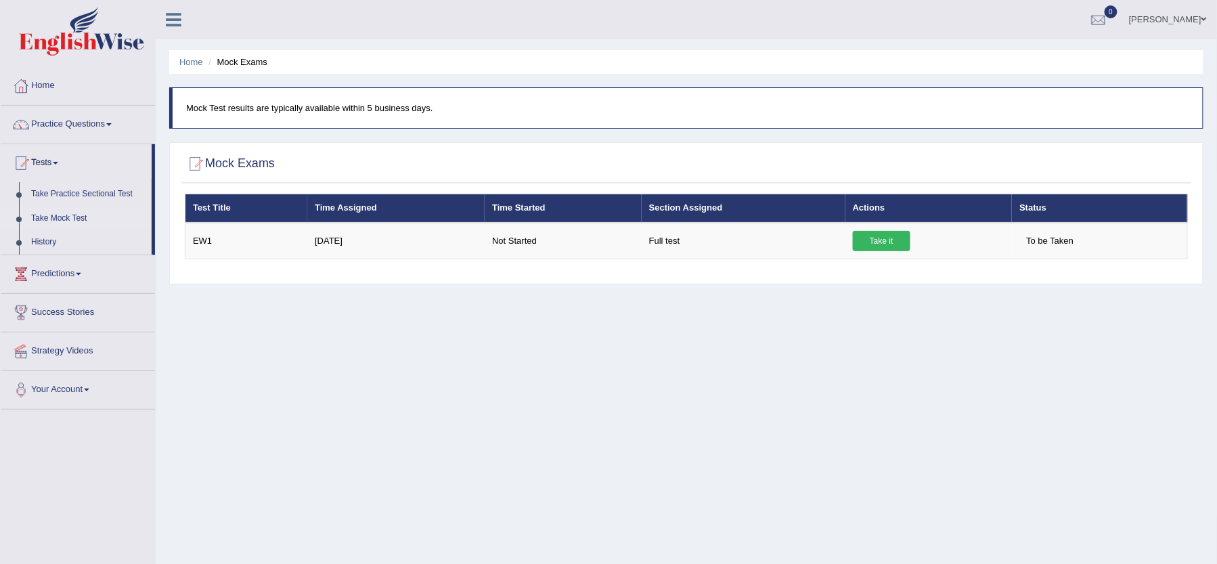
click at [234, 160] on h2 "Mock Exams" at bounding box center [230, 164] width 90 height 20
click at [250, 166] on h2 "Mock Exams" at bounding box center [230, 164] width 90 height 20
click at [312, 157] on div at bounding box center [686, 164] width 1003 height 28
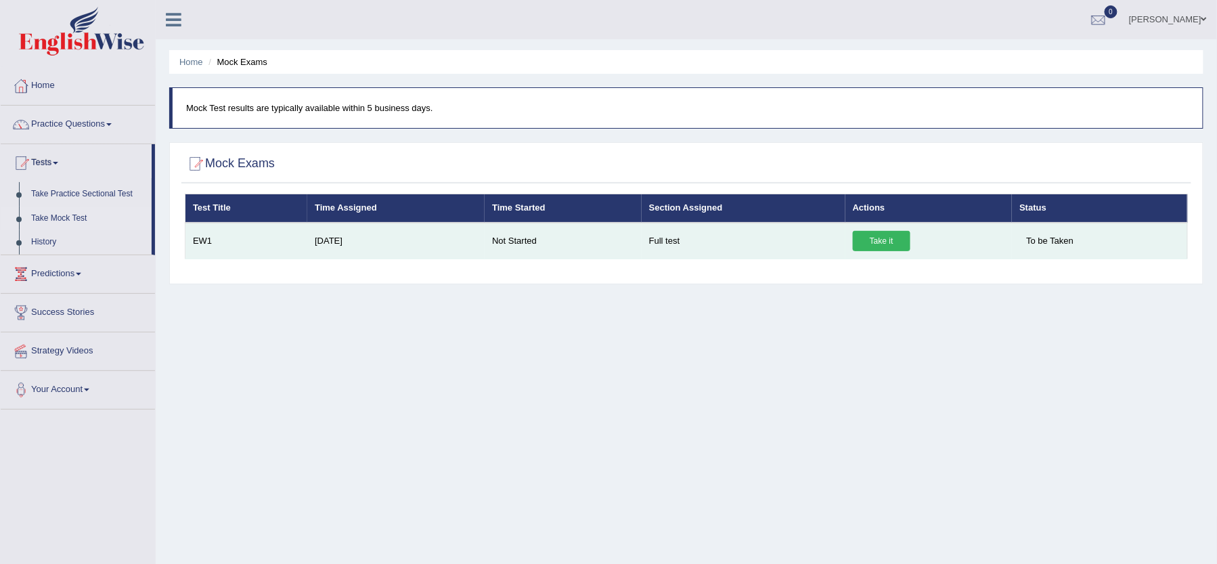
click at [1040, 239] on span "To be Taken" at bounding box center [1049, 241] width 61 height 20
click at [1054, 239] on span "To be Taken" at bounding box center [1049, 241] width 61 height 20
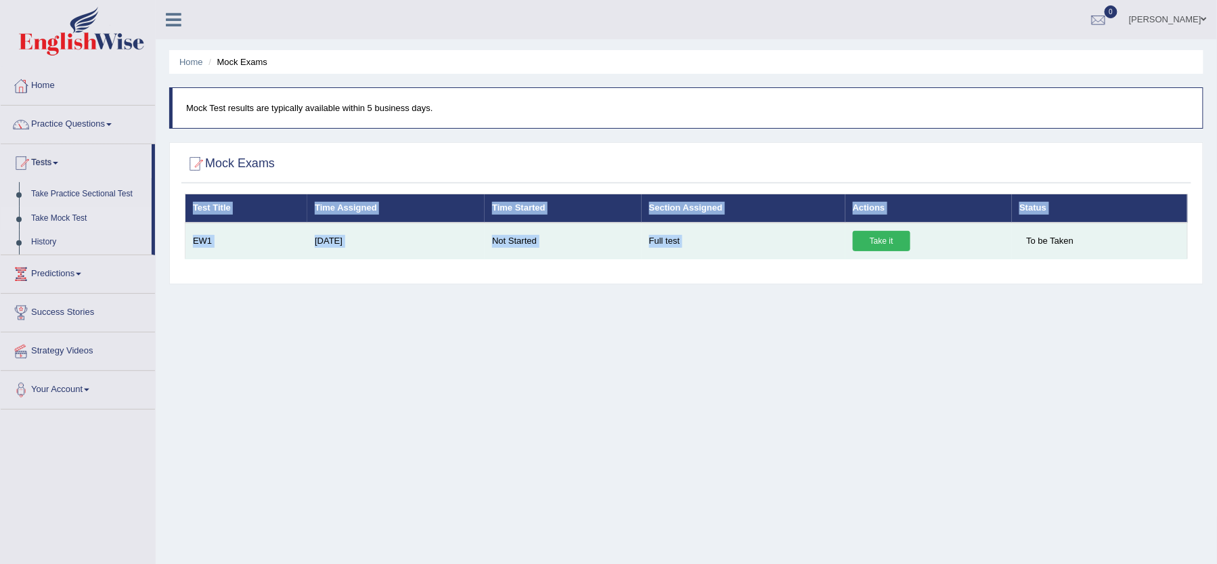
click at [1054, 239] on span "To be Taken" at bounding box center [1049, 241] width 61 height 20
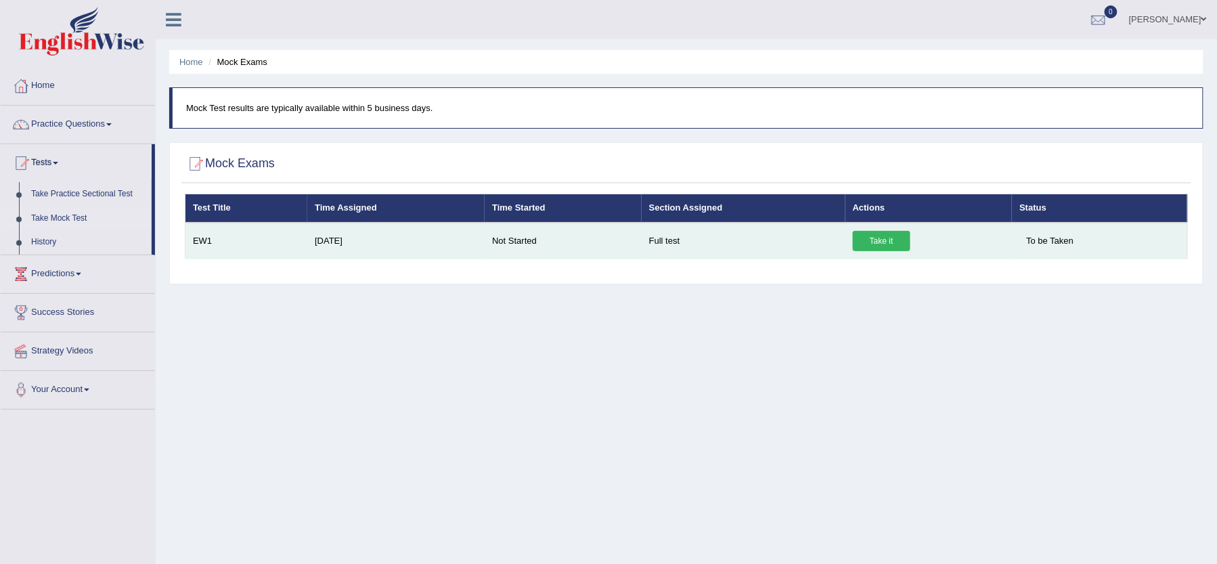
click at [1054, 242] on span "To be Taken" at bounding box center [1049, 241] width 61 height 20
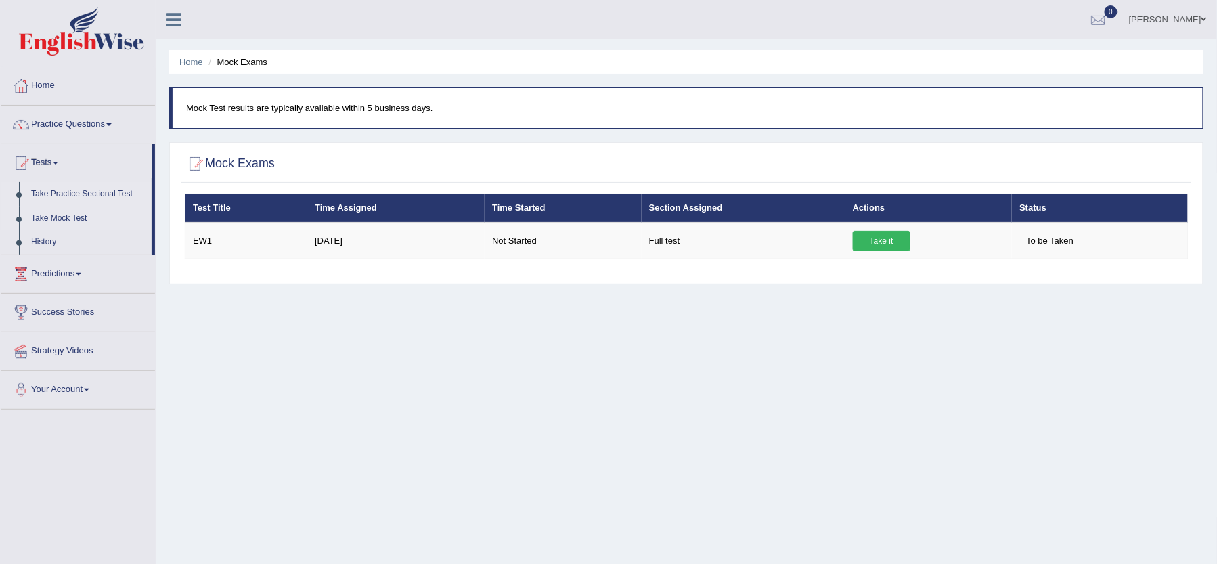
click at [95, 189] on link "Take Practice Sectional Test" at bounding box center [88, 194] width 127 height 24
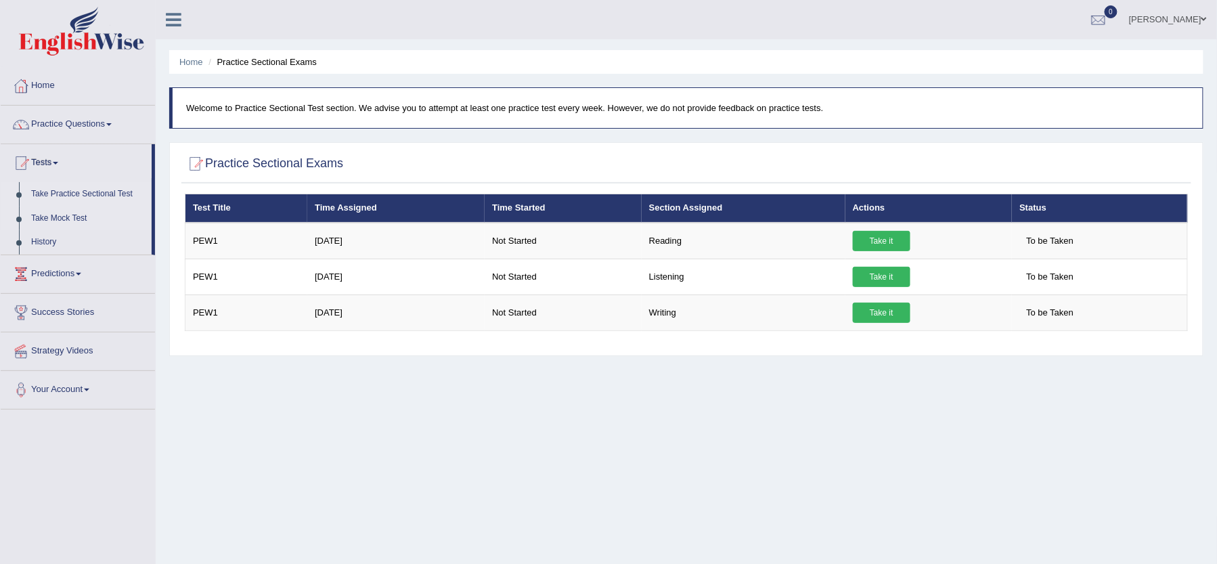
click at [74, 218] on link "Take Mock Test" at bounding box center [88, 218] width 127 height 24
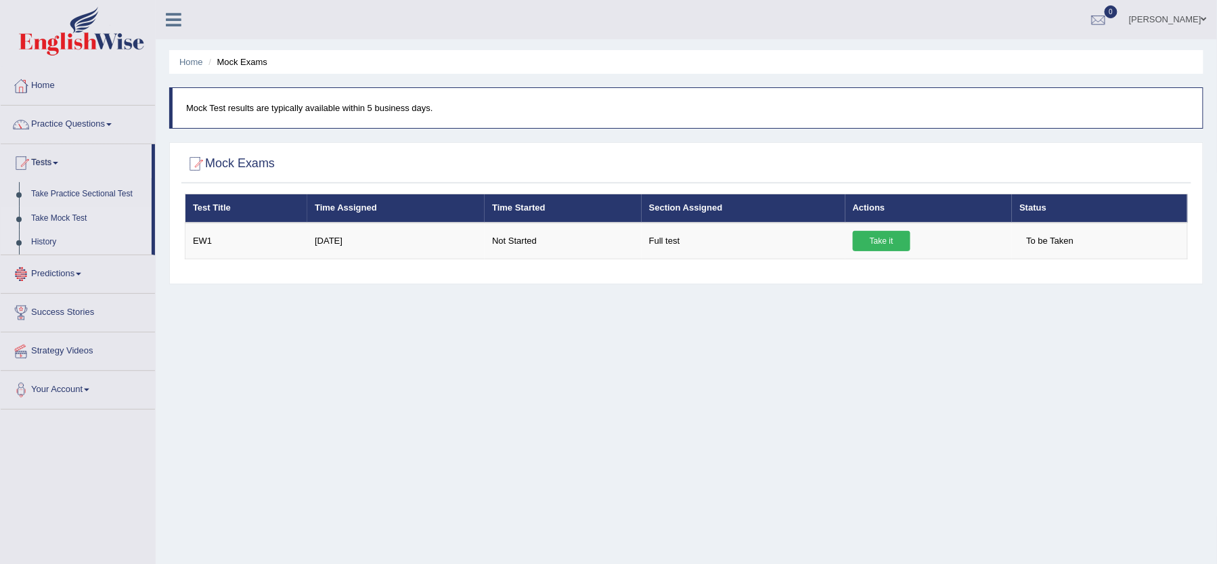
click at [28, 244] on link "History" at bounding box center [88, 242] width 127 height 24
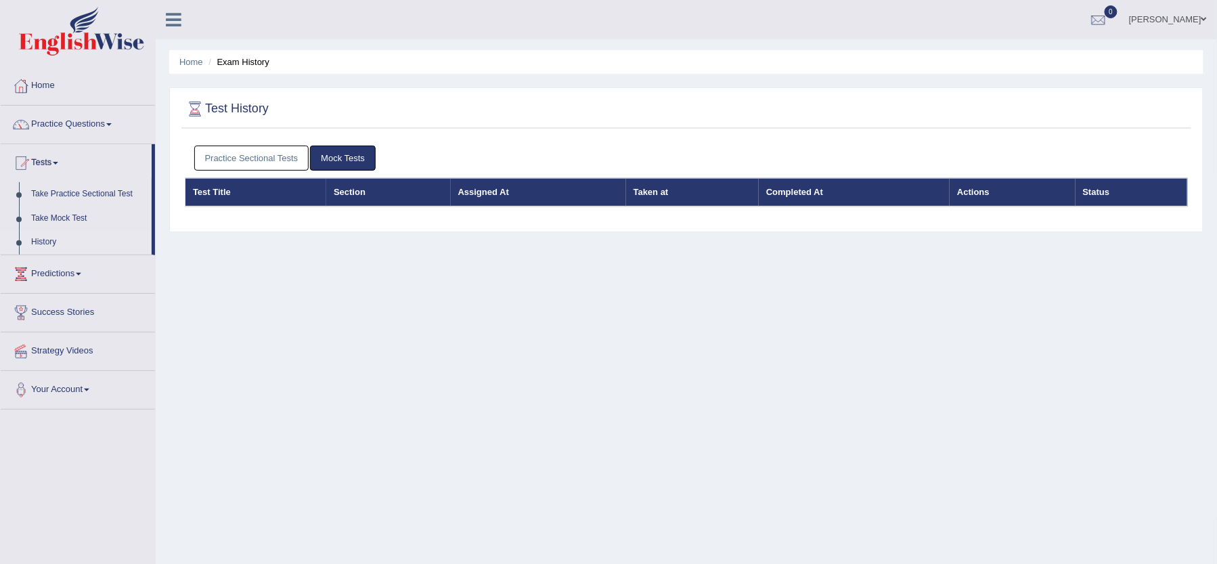
click at [339, 158] on link "Mock Tests" at bounding box center [343, 158] width 66 height 25
click at [347, 158] on link "Mock Tests" at bounding box center [343, 158] width 66 height 25
click at [95, 217] on link "Take Mock Test" at bounding box center [88, 218] width 127 height 24
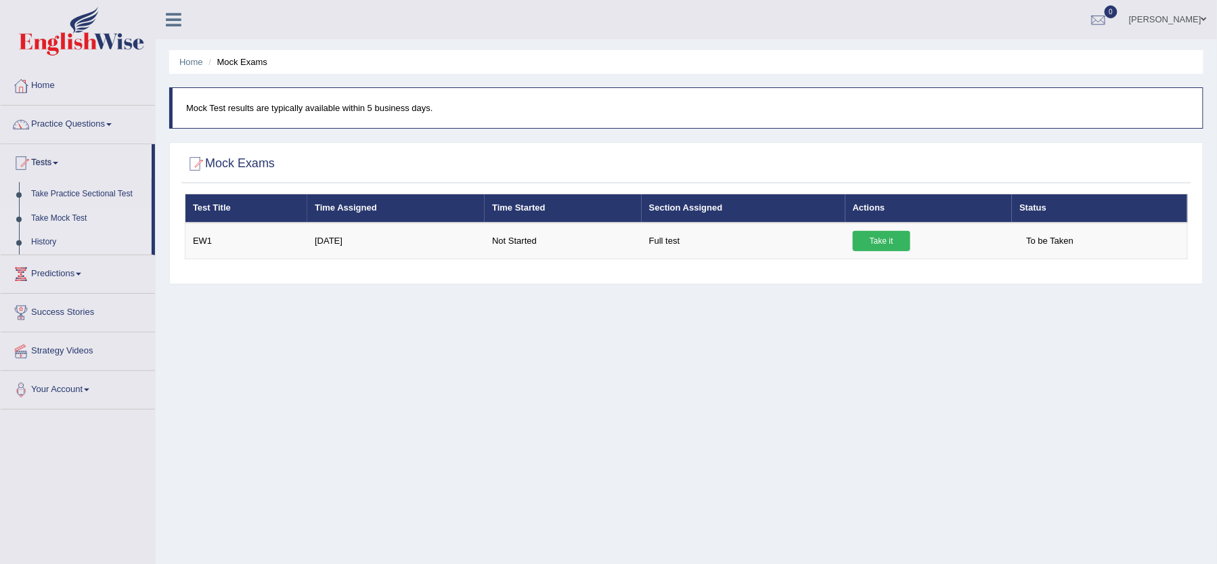
click at [49, 242] on link "History" at bounding box center [88, 242] width 127 height 24
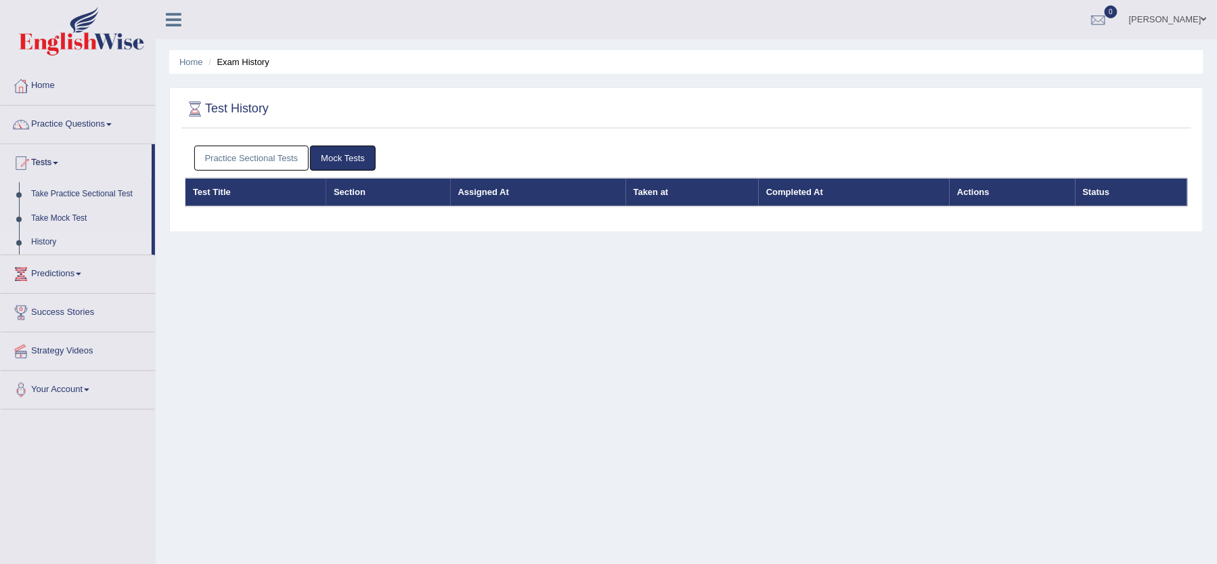
click at [81, 274] on span at bounding box center [78, 274] width 5 height 3
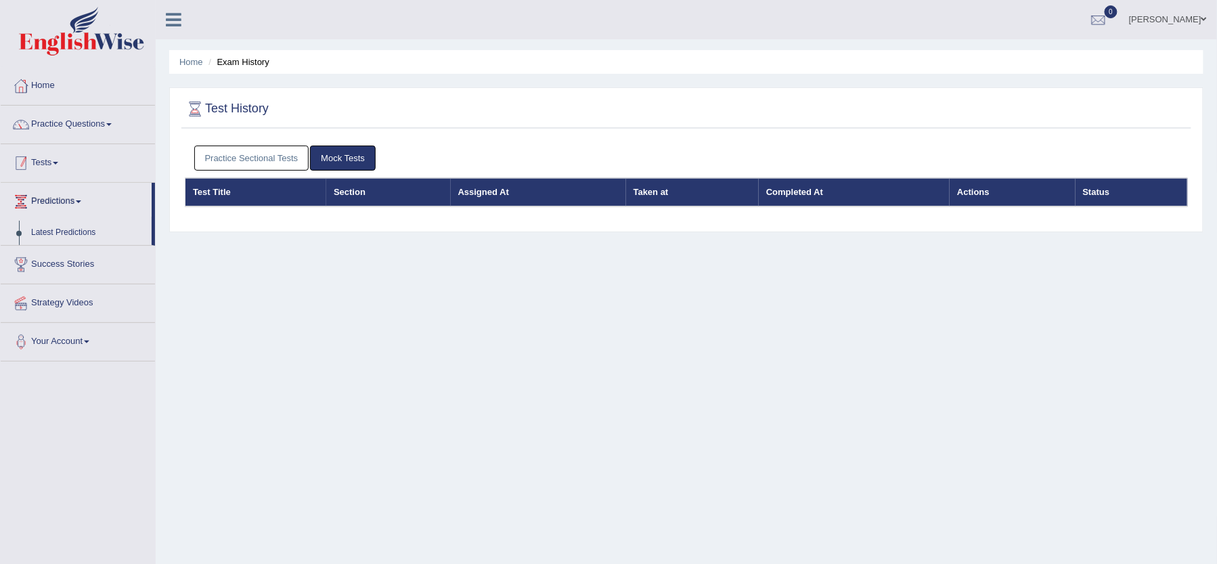
click at [79, 160] on link "Tests" at bounding box center [78, 161] width 154 height 34
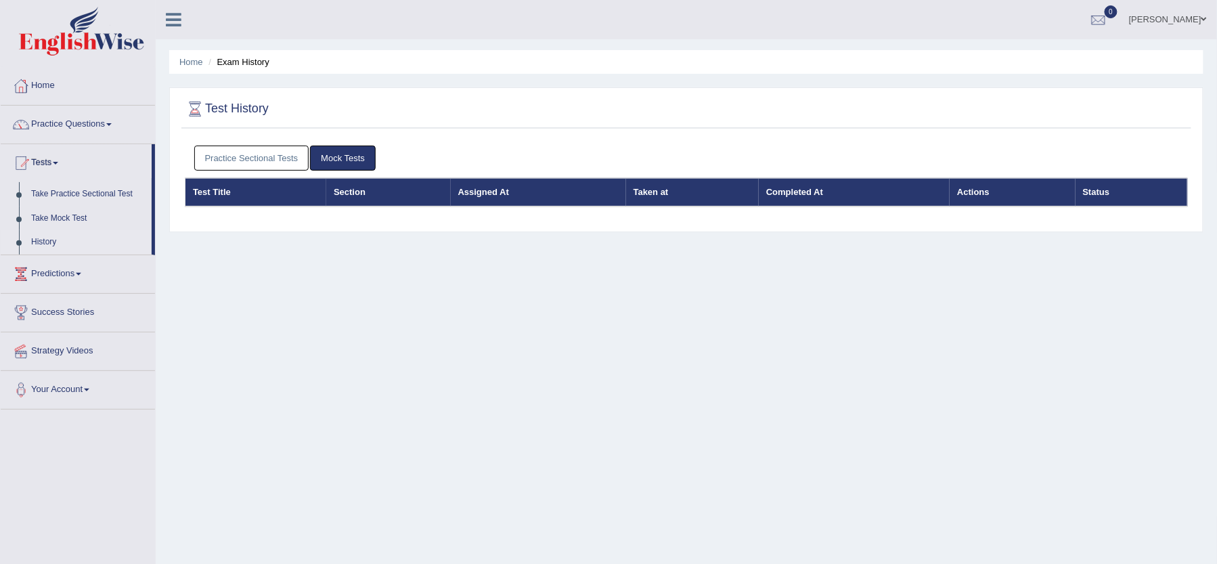
click at [43, 236] on link "History" at bounding box center [88, 242] width 127 height 24
click at [89, 394] on link "Your Account" at bounding box center [78, 388] width 154 height 34
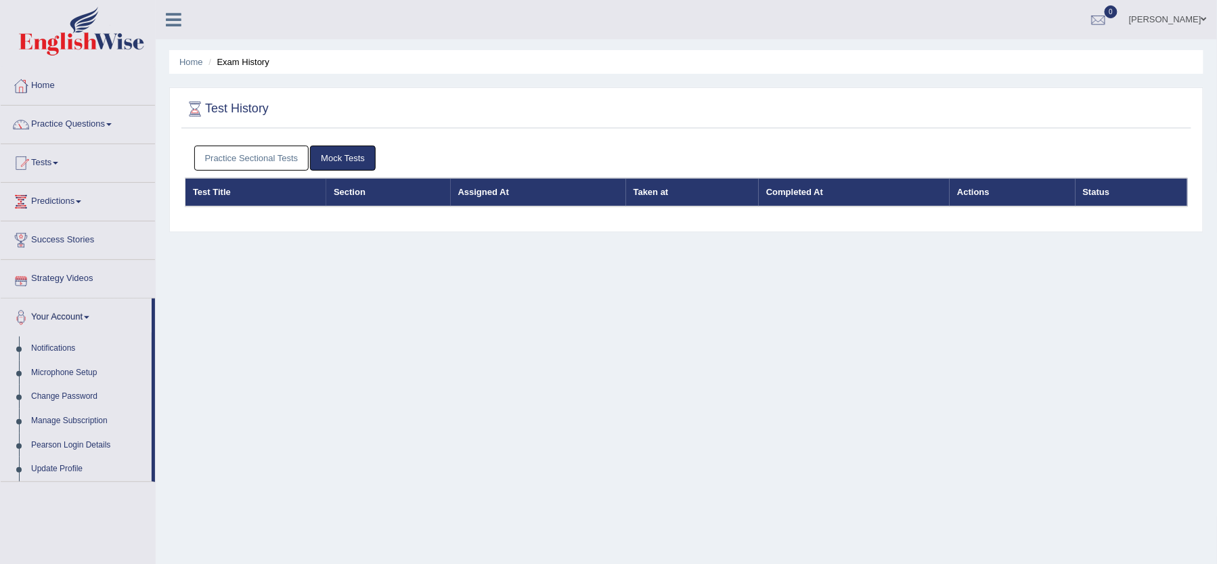
click at [88, 318] on span at bounding box center [86, 317] width 5 height 3
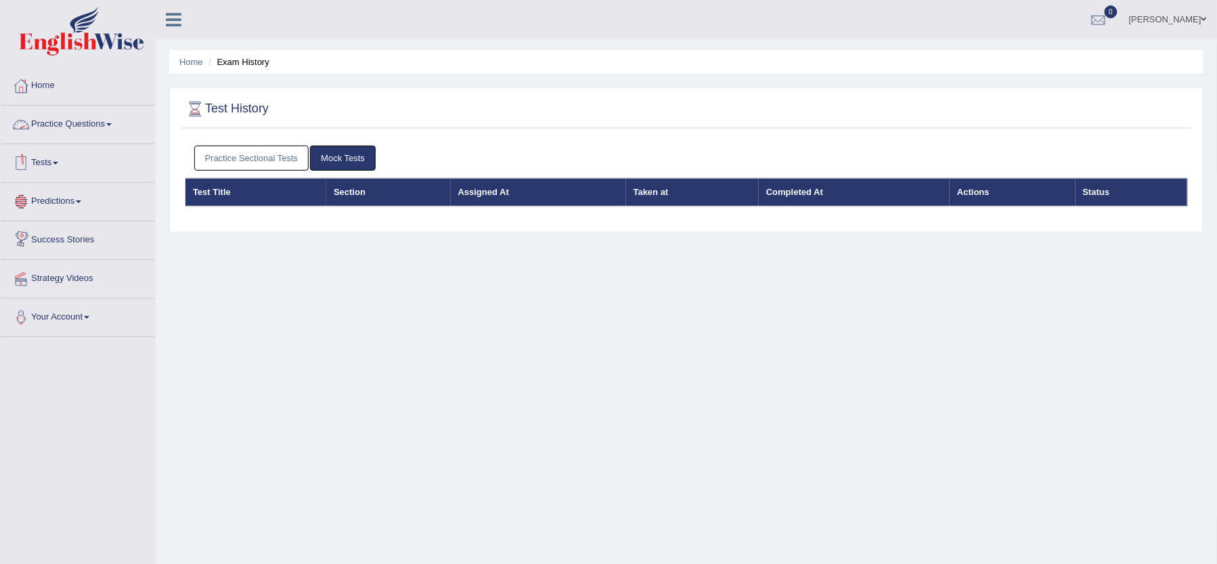
click at [112, 122] on link "Practice Questions" at bounding box center [78, 123] width 154 height 34
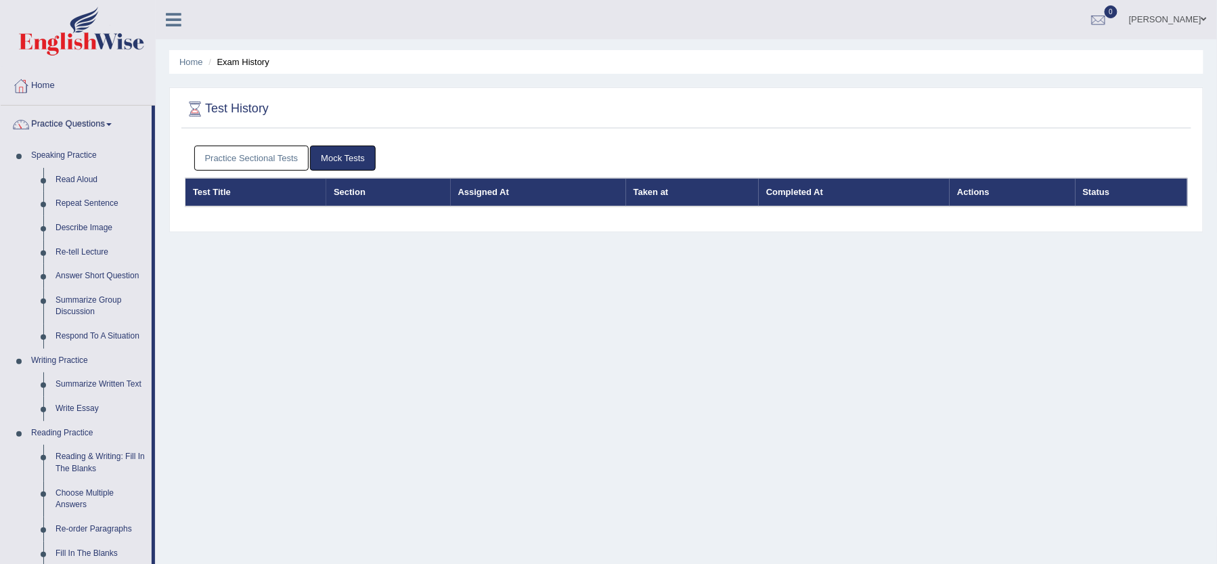
click at [112, 125] on span at bounding box center [108, 124] width 5 height 3
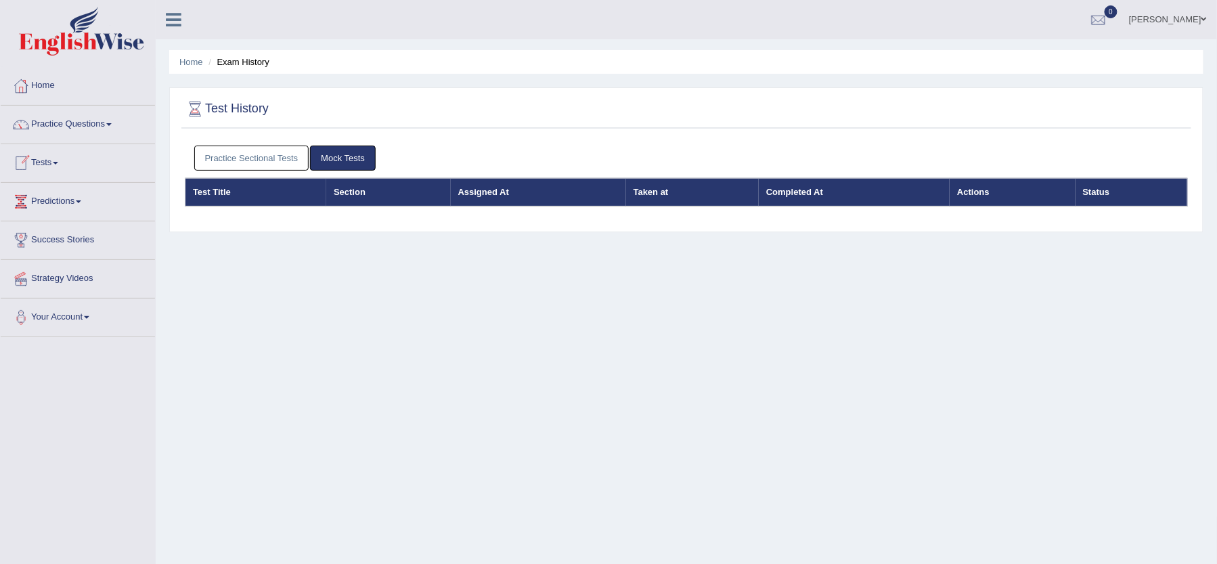
click at [63, 165] on link "Tests" at bounding box center [78, 161] width 154 height 34
click at [101, 191] on link "Take Practice Sectional Test" at bounding box center [88, 194] width 127 height 24
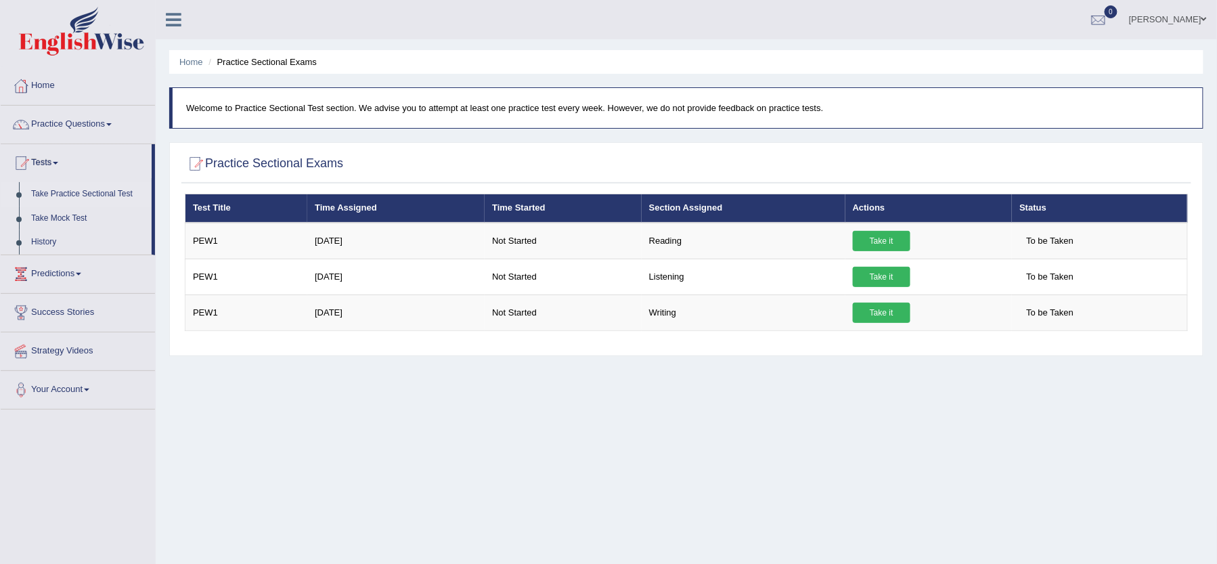
click at [361, 179] on div "Practice Sectional Exams" at bounding box center [686, 167] width 1010 height 34
click at [27, 84] on div at bounding box center [21, 86] width 20 height 20
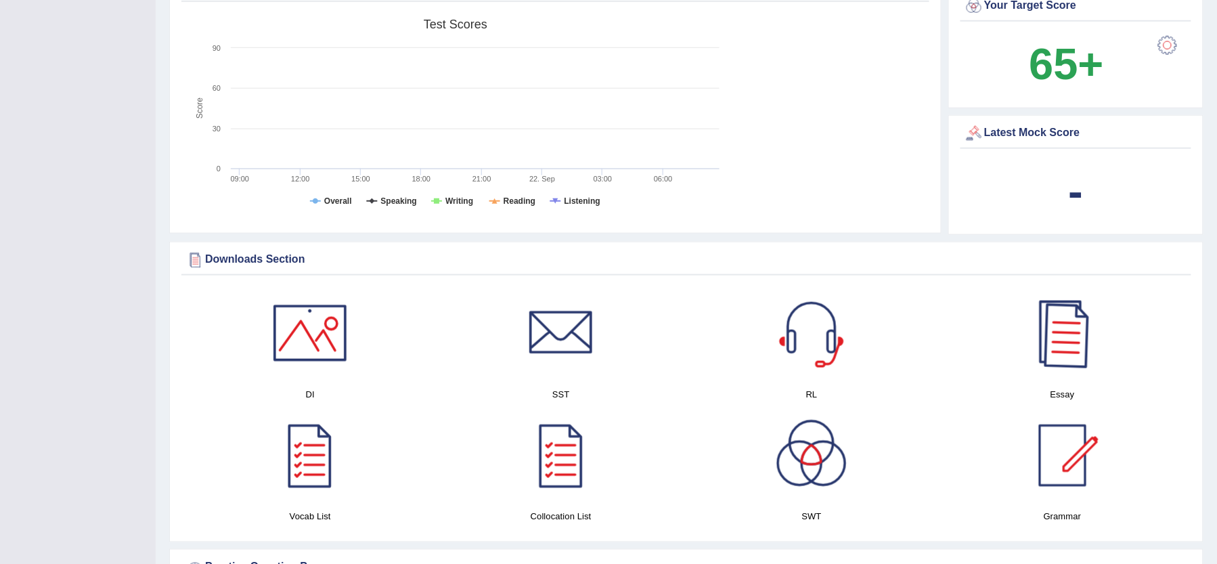
scroll to position [451, 0]
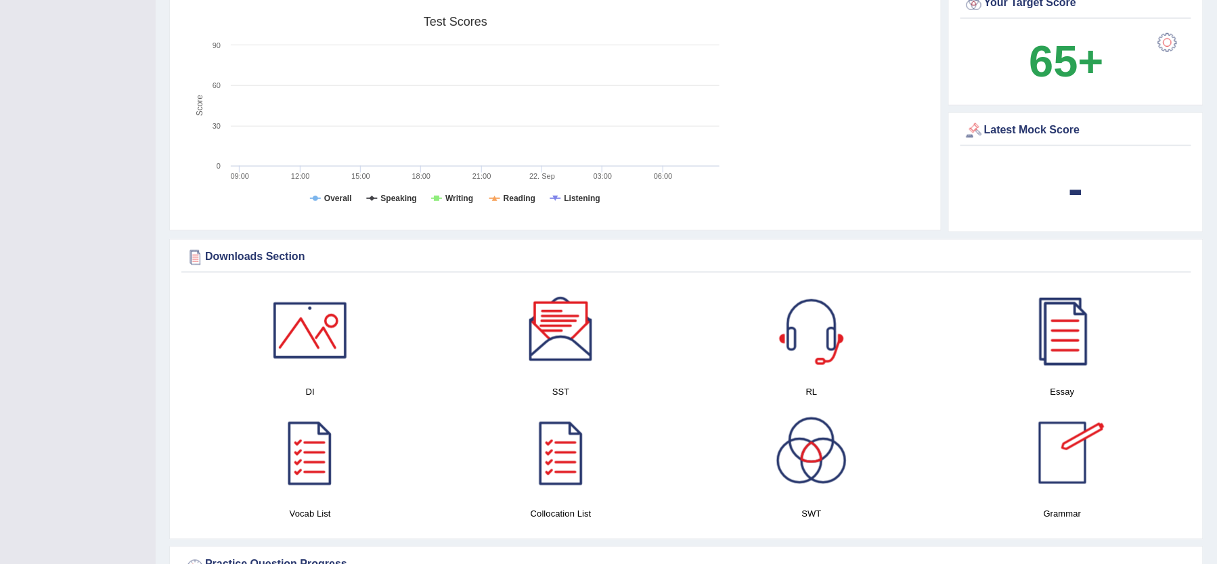
click at [1075, 191] on b "-" at bounding box center [1076, 188] width 15 height 49
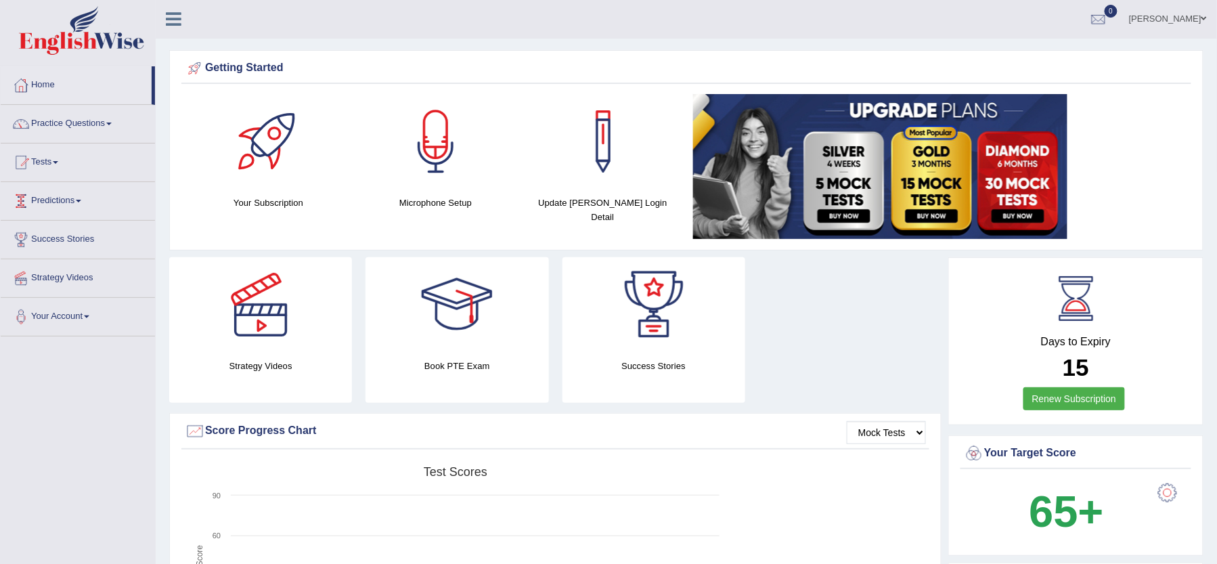
scroll to position [0, 0]
click at [72, 158] on link "Tests" at bounding box center [78, 161] width 154 height 34
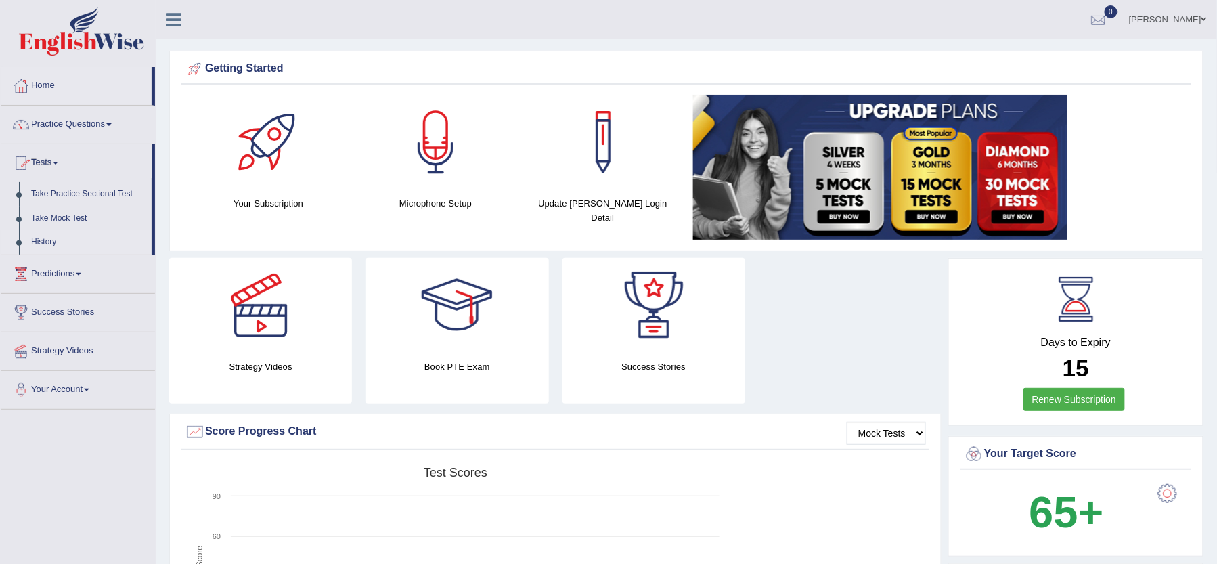
click at [53, 244] on link "History" at bounding box center [88, 242] width 127 height 24
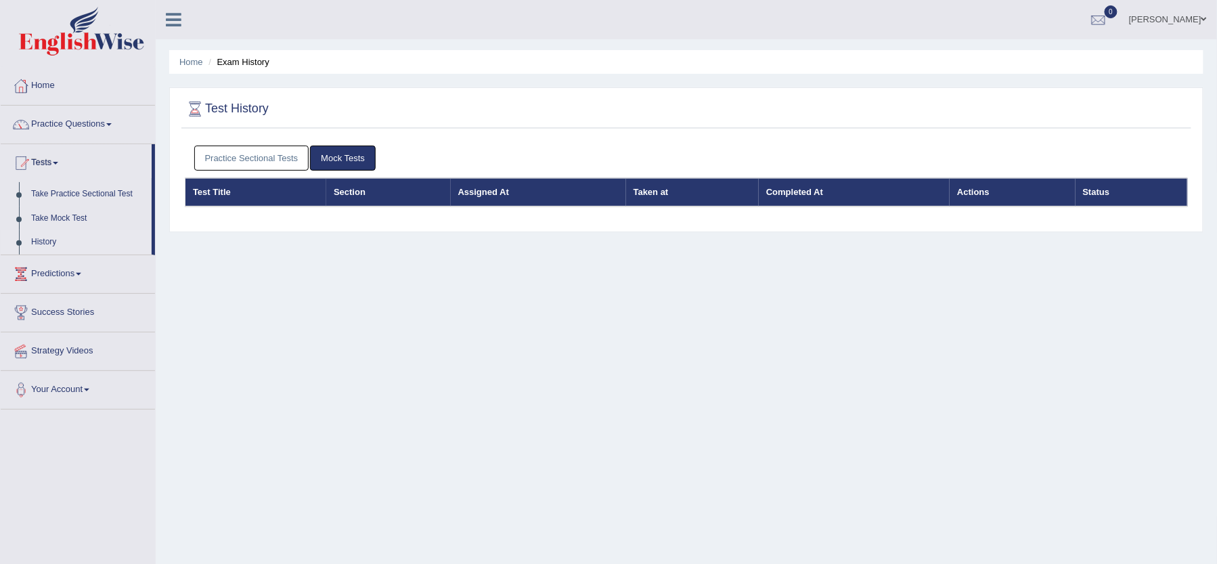
click at [259, 152] on link "Practice Sectional Tests" at bounding box center [251, 158] width 115 height 25
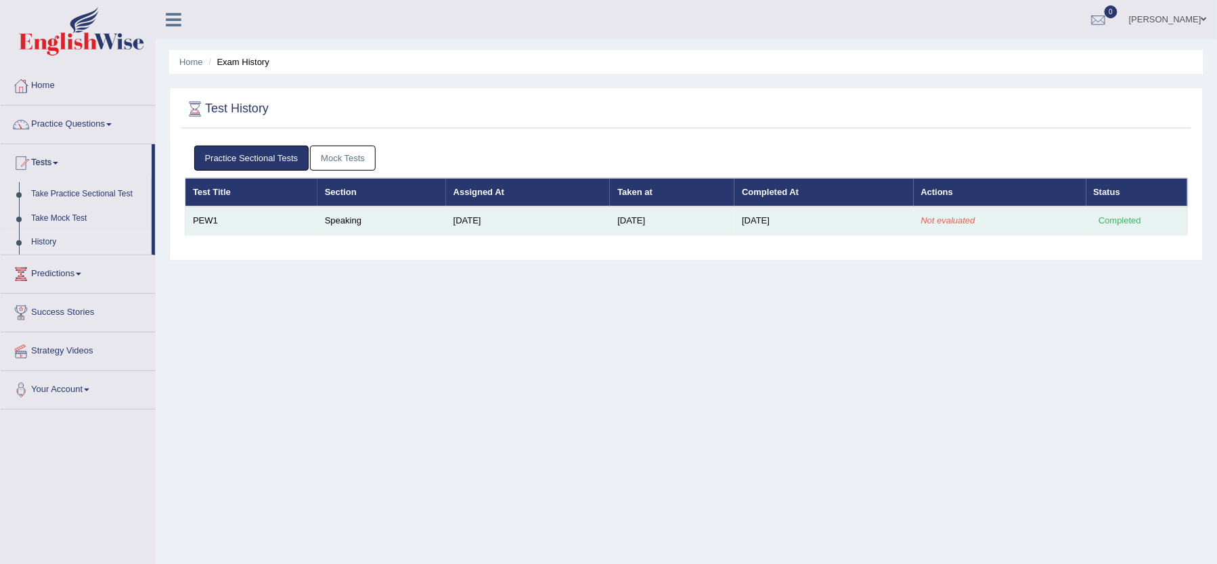
click at [1113, 226] on div "Completed" at bounding box center [1120, 221] width 53 height 14
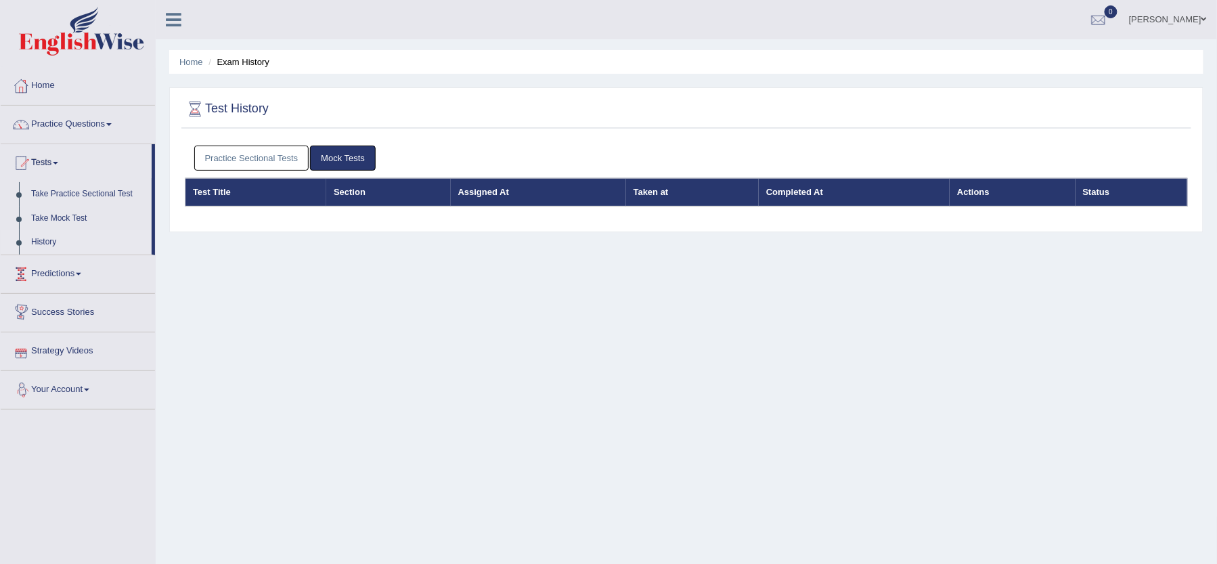
click at [259, 164] on link "Practice Sectional Tests" at bounding box center [251, 158] width 115 height 25
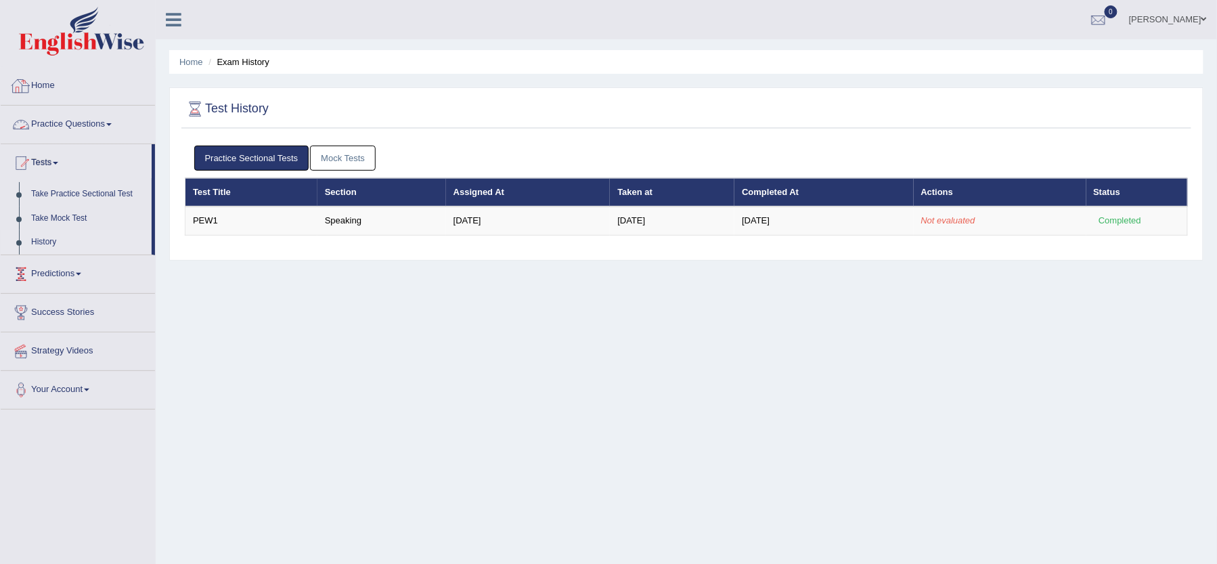
click at [24, 84] on div at bounding box center [21, 86] width 20 height 20
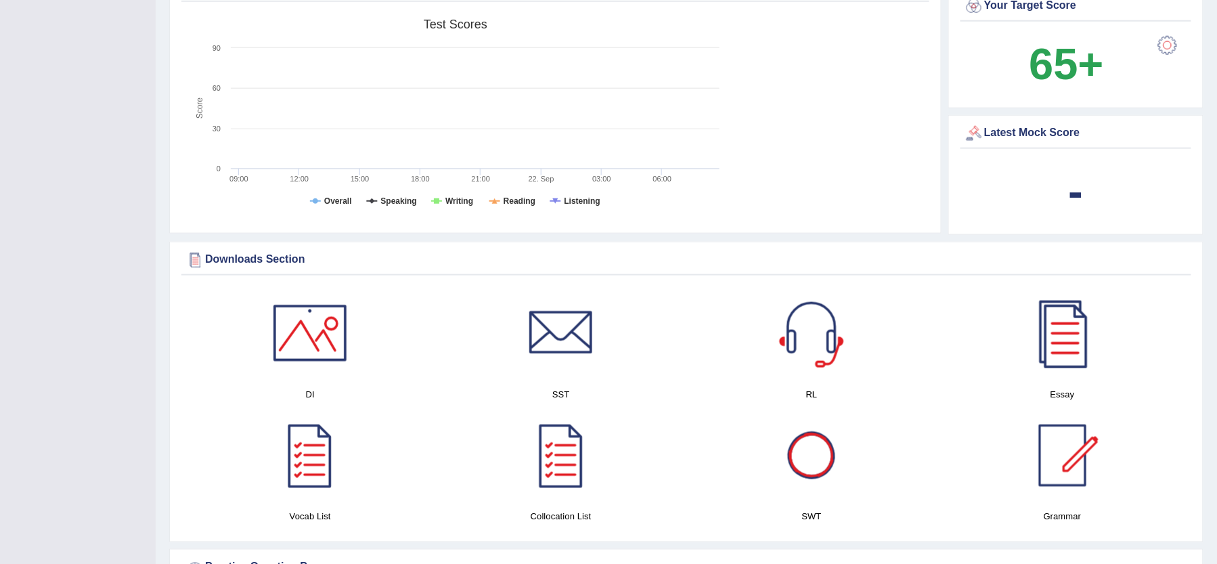
click at [1034, 202] on div "-" at bounding box center [1076, 191] width 224 height 65
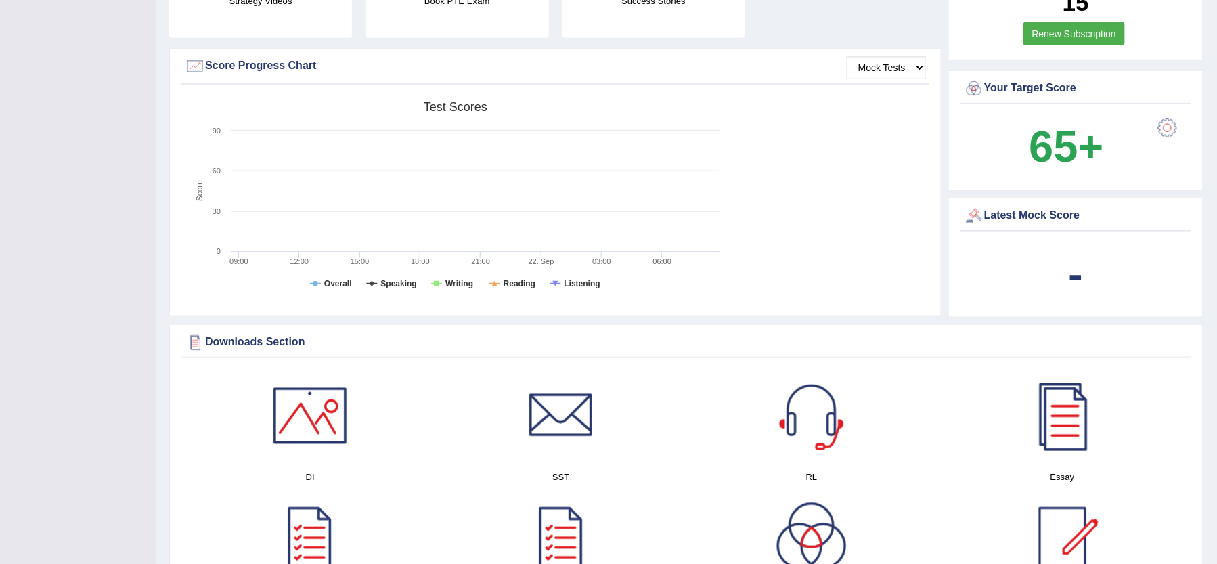
scroll to position [268, 0]
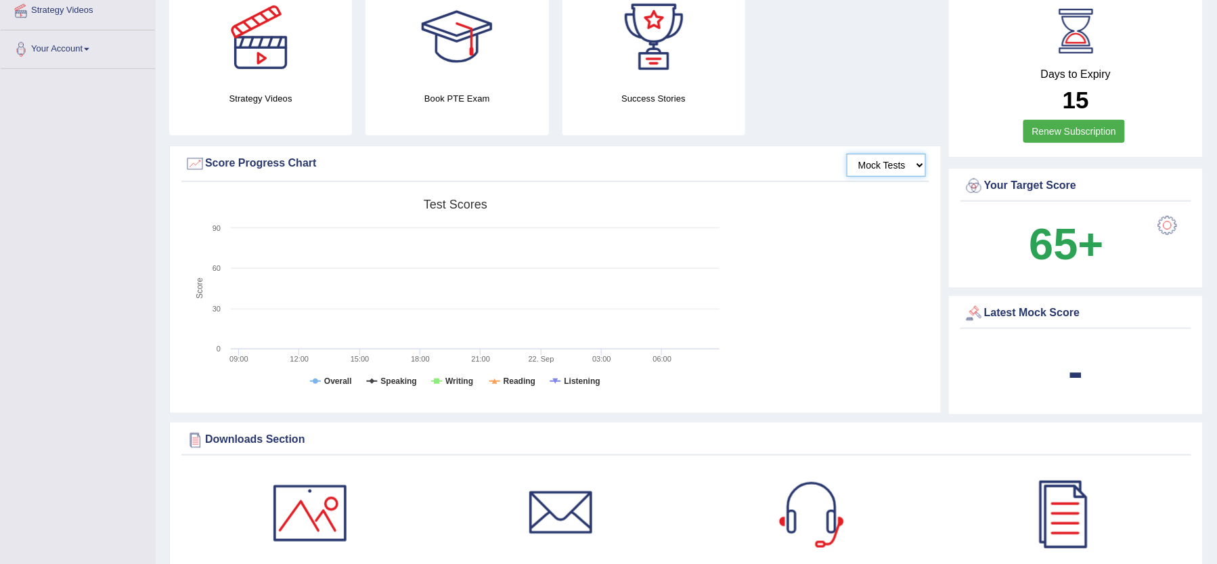
click at [864, 165] on select "Mock Tests" at bounding box center [886, 165] width 79 height 23
click at [470, 284] on rect at bounding box center [455, 297] width 541 height 210
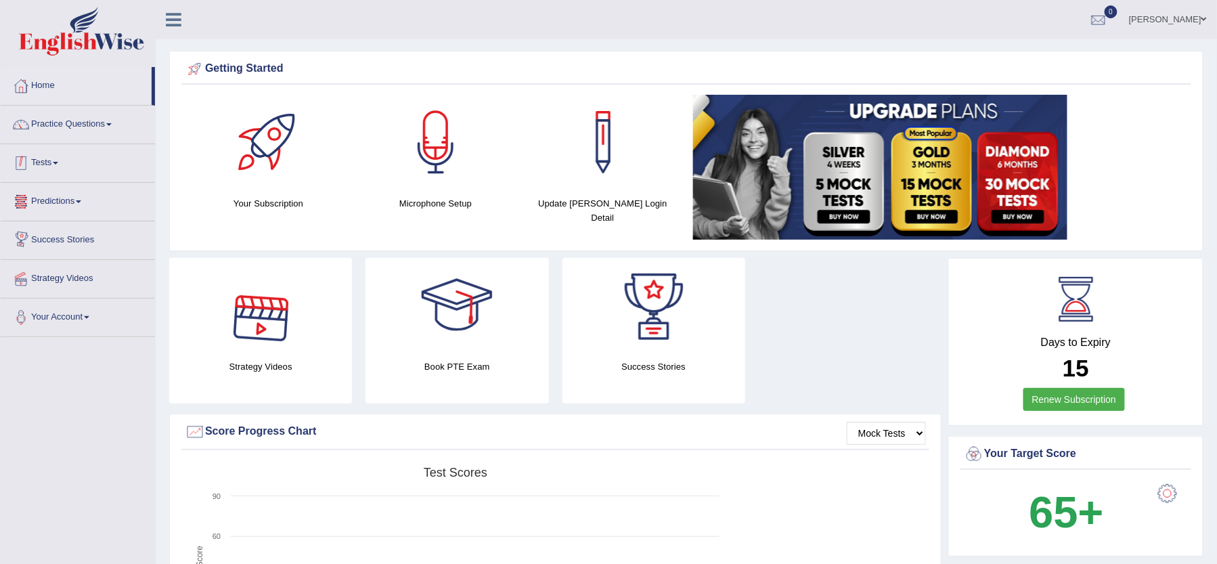
click at [68, 169] on link "Tests" at bounding box center [78, 161] width 154 height 34
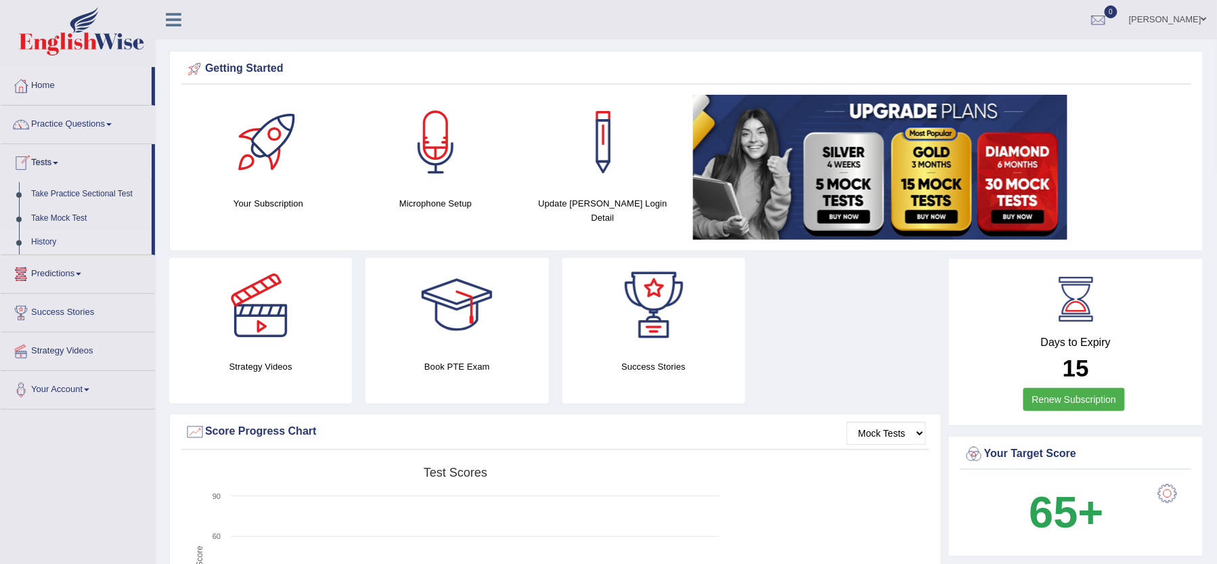
click at [66, 230] on link "History" at bounding box center [88, 242] width 127 height 24
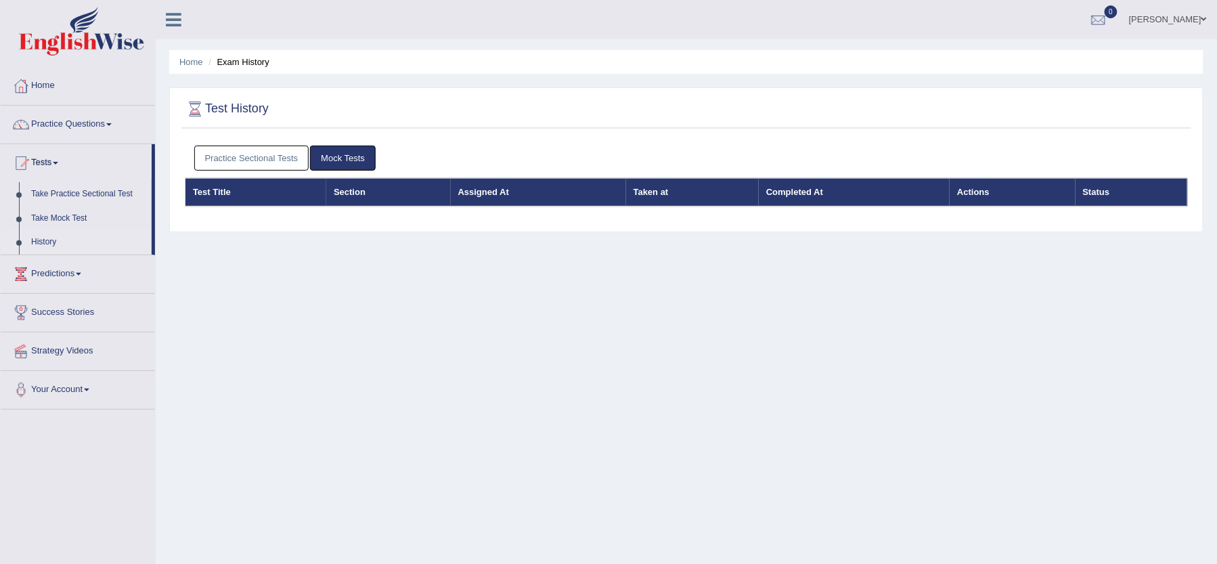
click at [282, 152] on link "Practice Sectional Tests" at bounding box center [251, 158] width 115 height 25
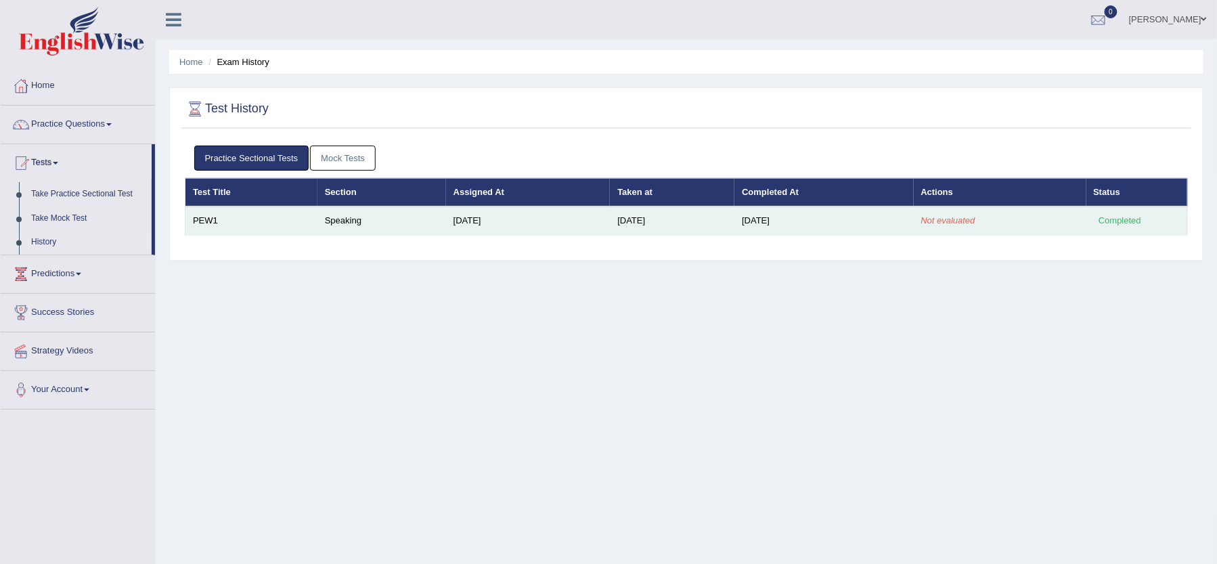
click at [945, 222] on em "Not evaluated" at bounding box center [948, 220] width 54 height 10
click at [778, 214] on td "[DATE]" at bounding box center [823, 220] width 179 height 28
click at [1132, 215] on div "Completed" at bounding box center [1120, 221] width 53 height 14
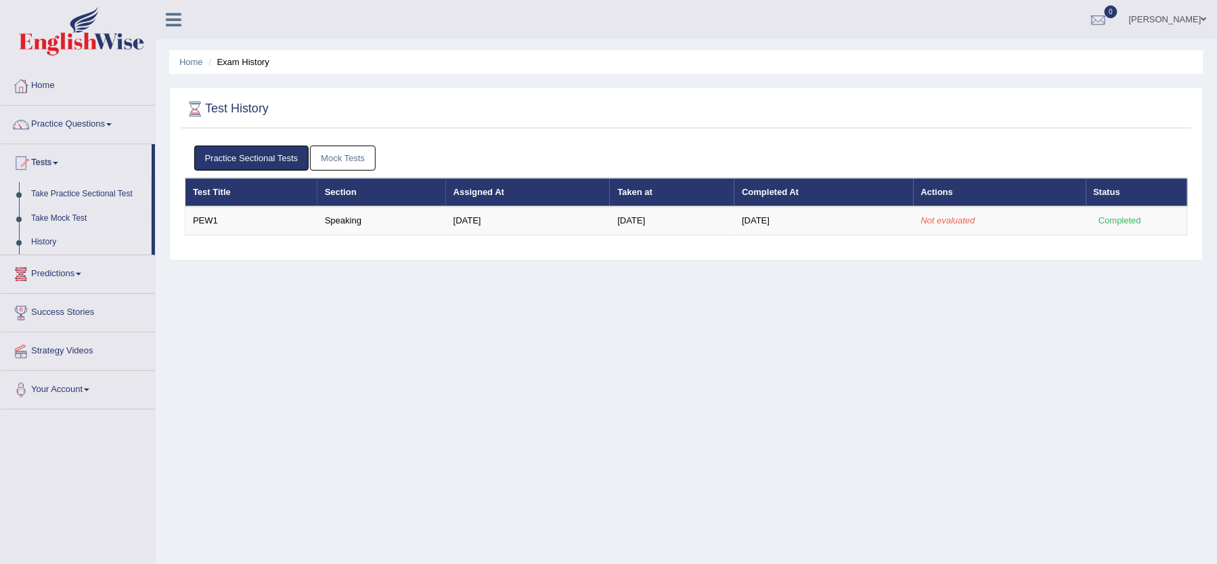
click at [84, 194] on link "Take Practice Sectional Test" at bounding box center [88, 194] width 127 height 24
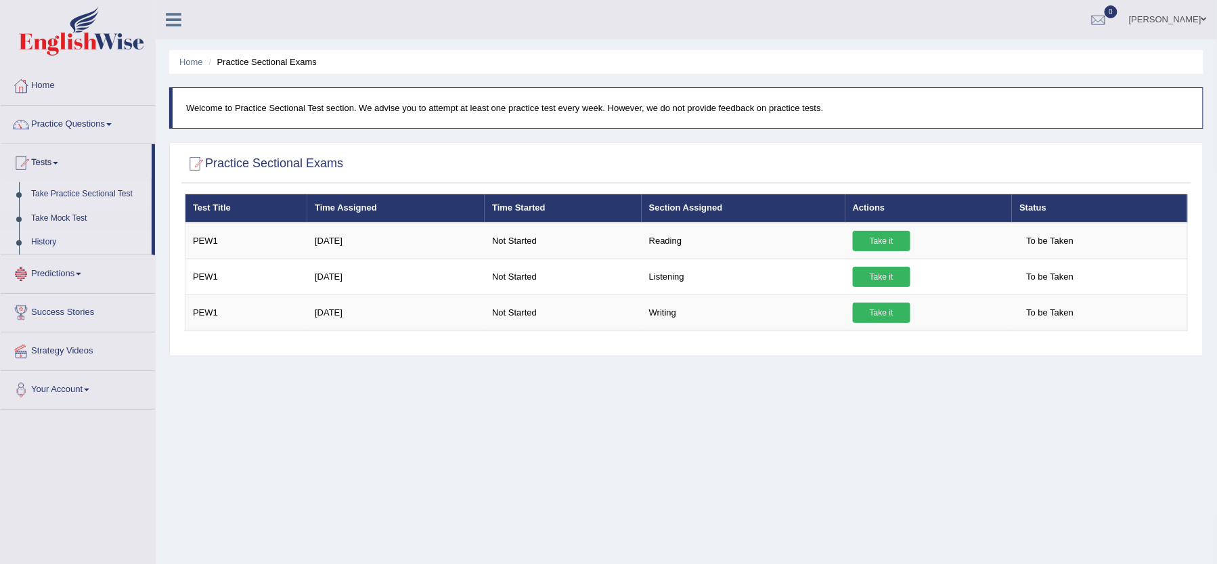
click at [62, 249] on link "History" at bounding box center [88, 242] width 127 height 24
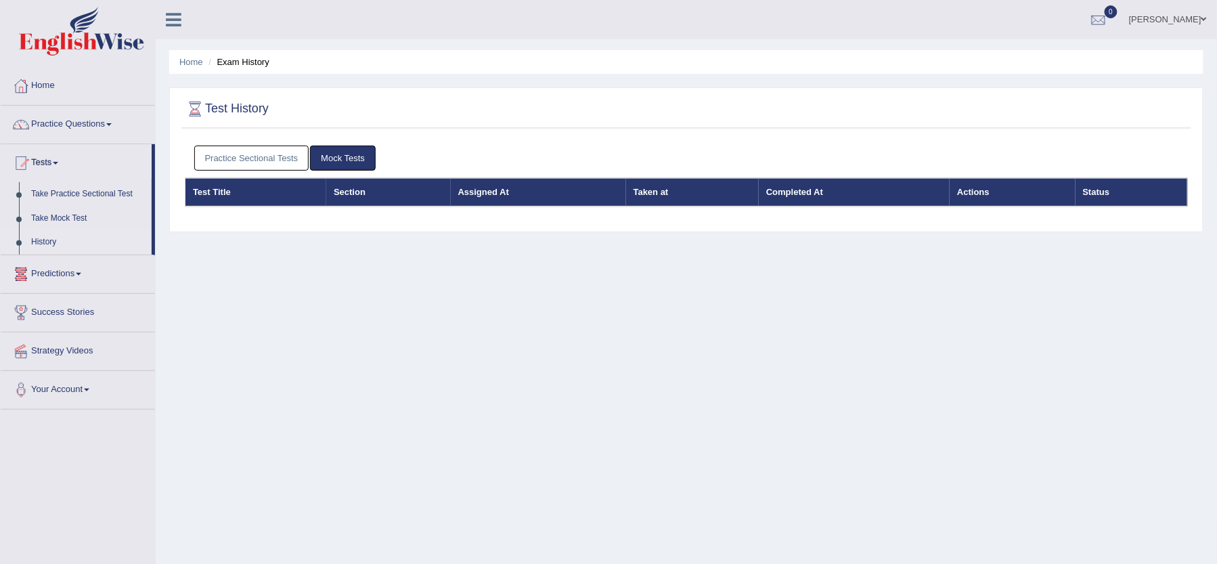
click at [34, 231] on link "History" at bounding box center [88, 242] width 127 height 24
click at [66, 246] on link "History" at bounding box center [88, 242] width 127 height 24
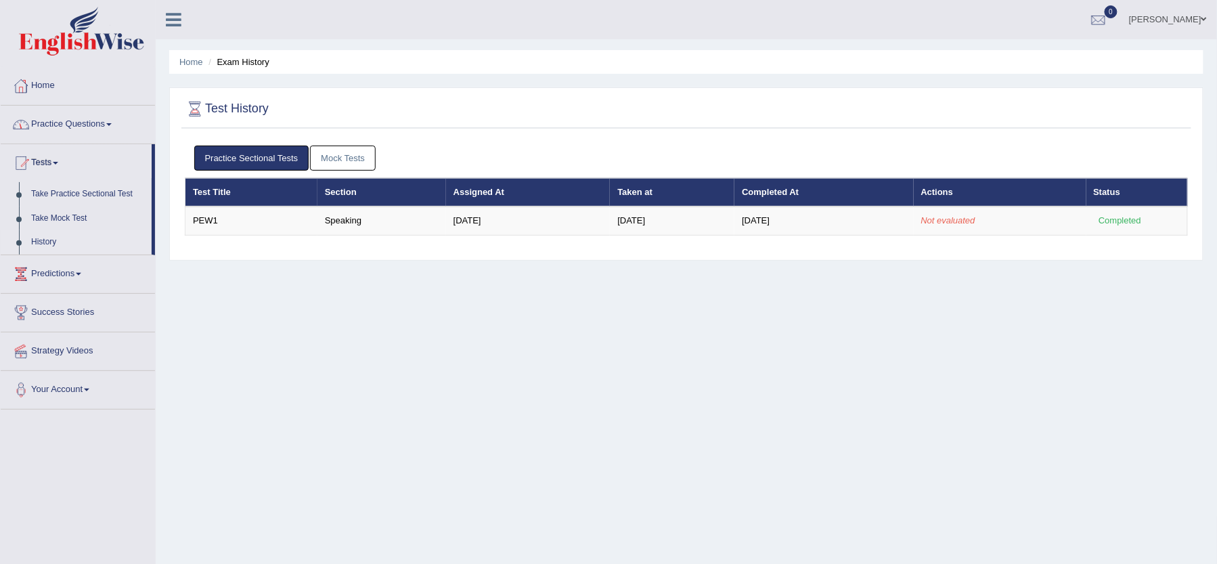
click at [65, 91] on link "Home" at bounding box center [78, 84] width 154 height 34
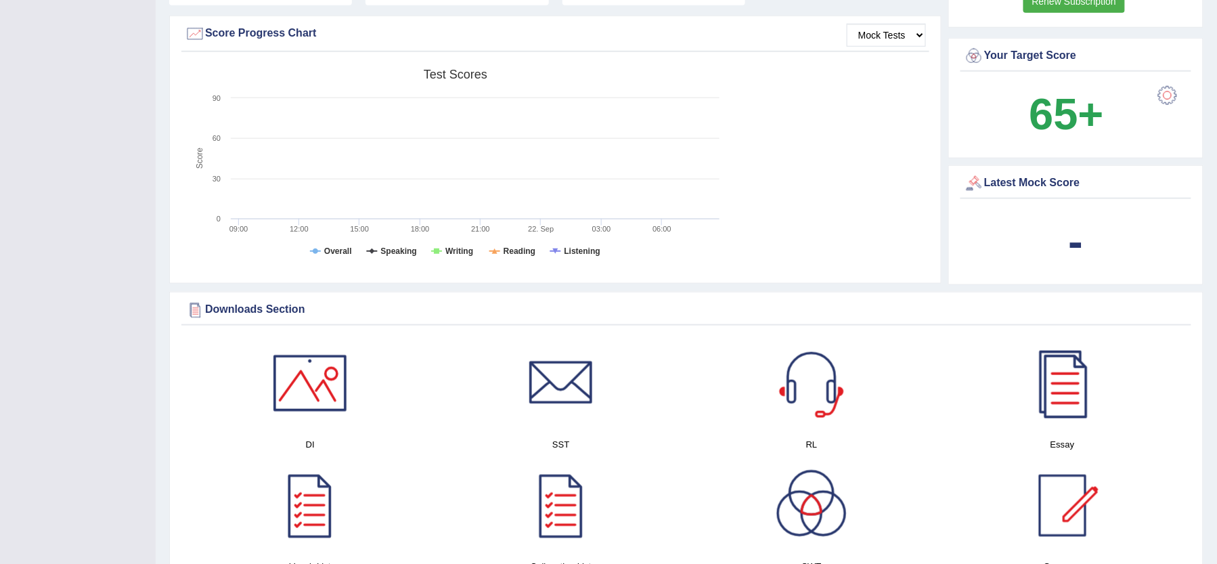
scroll to position [451, 0]
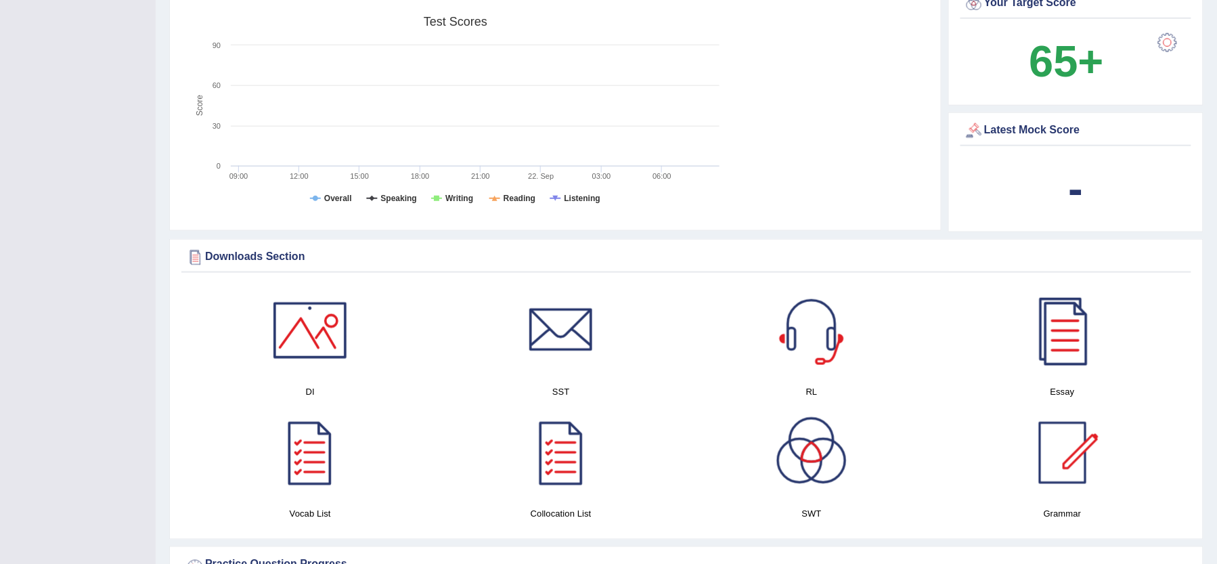
click at [1088, 190] on div "-" at bounding box center [1076, 188] width 224 height 65
click at [1083, 190] on b "-" at bounding box center [1076, 188] width 15 height 49
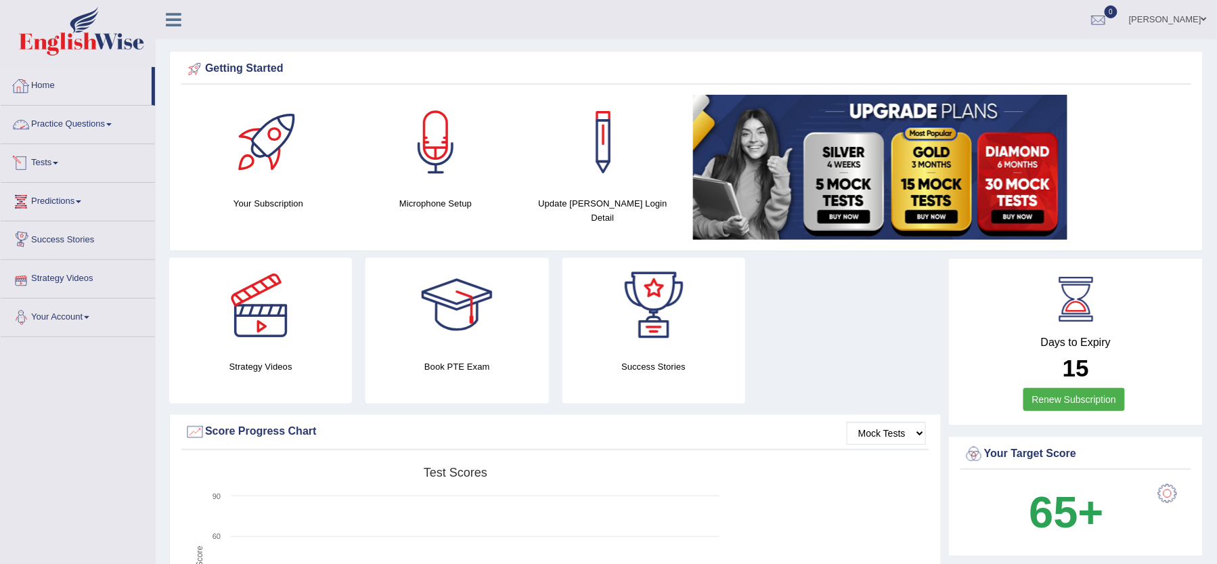
click at [80, 100] on link "Home" at bounding box center [76, 84] width 151 height 34
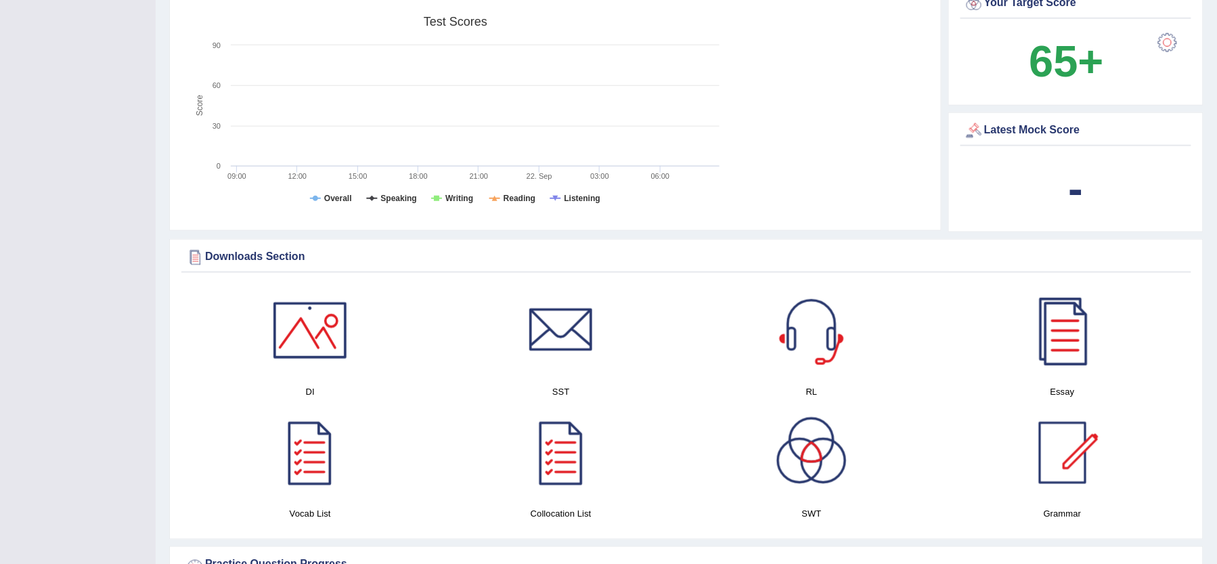
drag, startPoint x: 1067, startPoint y: 200, endPoint x: 947, endPoint y: 213, distance: 120.4
click at [1048, 201] on div "-" at bounding box center [1076, 188] width 224 height 65
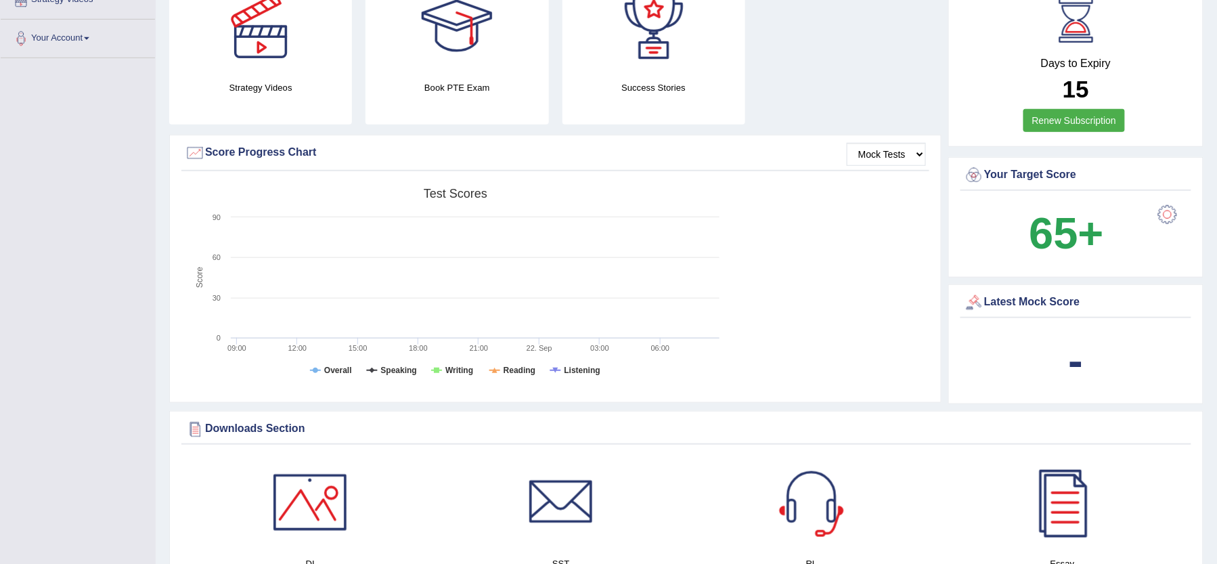
scroll to position [271, 0]
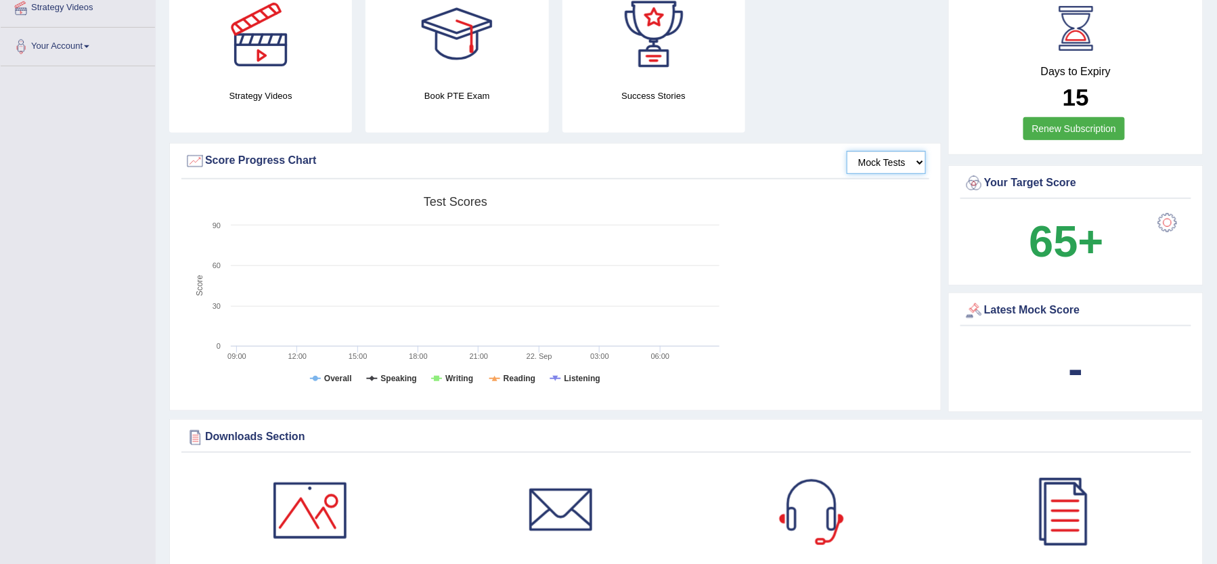
click at [884, 172] on select "Mock Tests" at bounding box center [886, 162] width 79 height 23
click at [847, 151] on select "Mock Tests" at bounding box center [886, 162] width 79 height 23
click at [882, 163] on select "Mock Tests" at bounding box center [886, 162] width 79 height 23
click at [230, 158] on div "Score Progress Chart" at bounding box center [555, 161] width 741 height 20
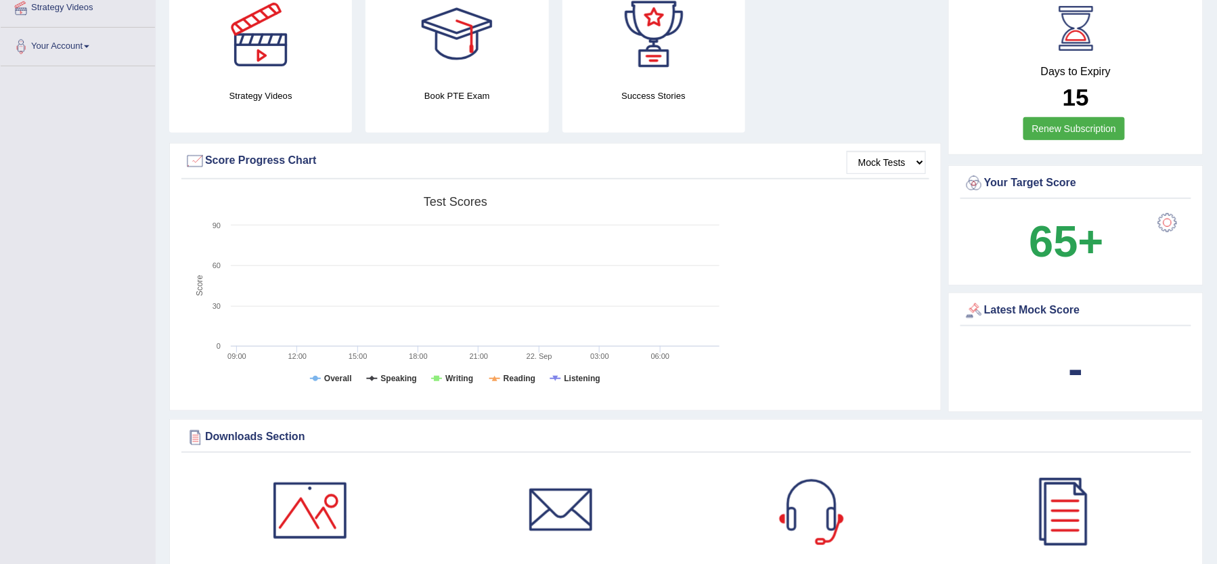
click at [194, 161] on div at bounding box center [195, 161] width 20 height 20
click at [236, 296] on rect at bounding box center [455, 294] width 541 height 210
drag, startPoint x: 318, startPoint y: 358, endPoint x: 344, endPoint y: 369, distance: 27.9
click at [326, 363] on rect at bounding box center [455, 294] width 541 height 210
click at [428, 394] on rect at bounding box center [455, 294] width 541 height 210
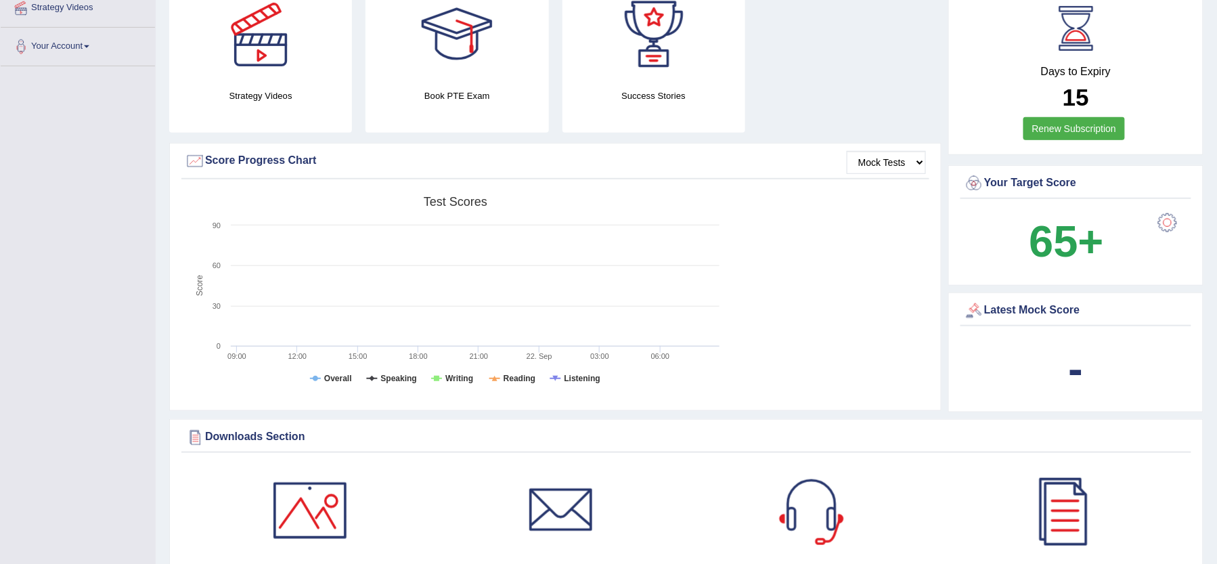
click at [493, 361] on rect at bounding box center [455, 294] width 541 height 210
drag, startPoint x: 464, startPoint y: 336, endPoint x: 437, endPoint y: 261, distance: 79.4
click at [455, 317] on rect at bounding box center [455, 294] width 541 height 210
drag, startPoint x: 436, startPoint y: 244, endPoint x: 1094, endPoint y: 3, distance: 700.5
click at [1008, 4] on div "Strategy Videos Book PTE Exam Success Stories Mock Tests Score Progress Chart C…" at bounding box center [686, 203] width 1034 height 432
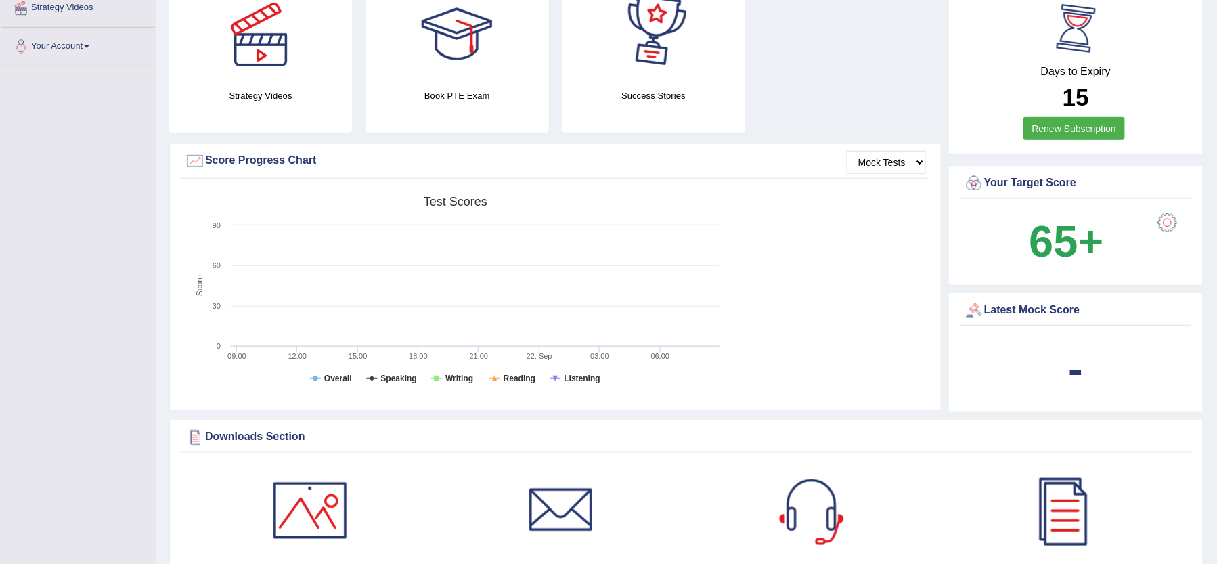
drag, startPoint x: 1135, startPoint y: 62, endPoint x: 1121, endPoint y: 65, distance: 14.5
click at [1130, 65] on div "Days to Expiry 15 Renew Subscription" at bounding box center [1075, 73] width 231 height 150
click at [1080, 84] on b "15" at bounding box center [1076, 97] width 26 height 26
click at [1087, 119] on div "Days to Expiry 15 Renew Subscription" at bounding box center [1075, 73] width 231 height 150
click at [1063, 214] on div "Your Target Score 65+" at bounding box center [1075, 225] width 255 height 120
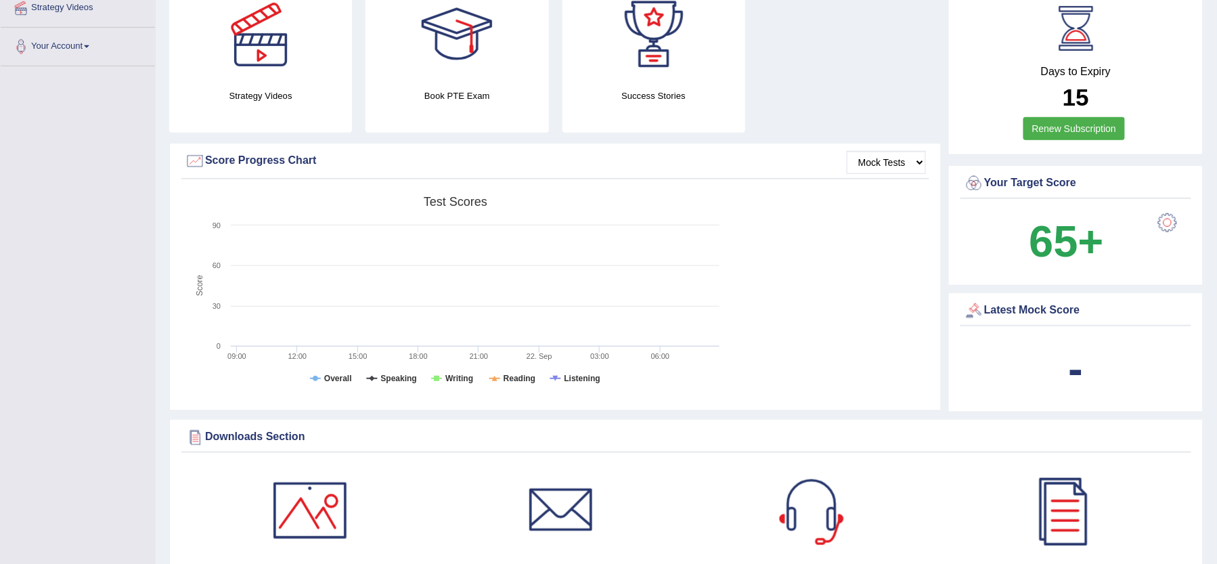
drag, startPoint x: 1067, startPoint y: 233, endPoint x: 1068, endPoint y: 242, distance: 8.1
click at [1068, 242] on b "65+" at bounding box center [1066, 241] width 74 height 49
drag, startPoint x: 1068, startPoint y: 242, endPoint x: 1038, endPoint y: 252, distance: 31.7
click at [1065, 245] on b "65+" at bounding box center [1066, 241] width 74 height 49
drag, startPoint x: 1091, startPoint y: 328, endPoint x: 1067, endPoint y: 336, distance: 24.8
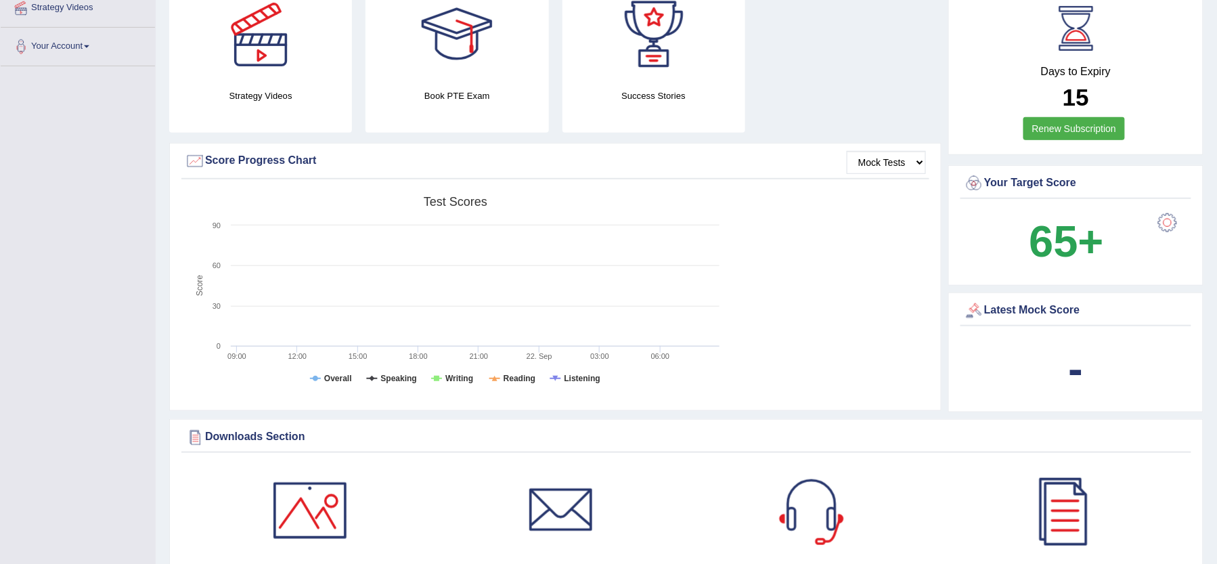
click at [1071, 337] on div "Days to Expiry 15 Renew Subscription Your Target Score 65+ Latest Mock Score -" at bounding box center [1075, 203] width 255 height 432
drag, startPoint x: 1067, startPoint y: 336, endPoint x: 0, endPoint y: 179, distance: 1078.6
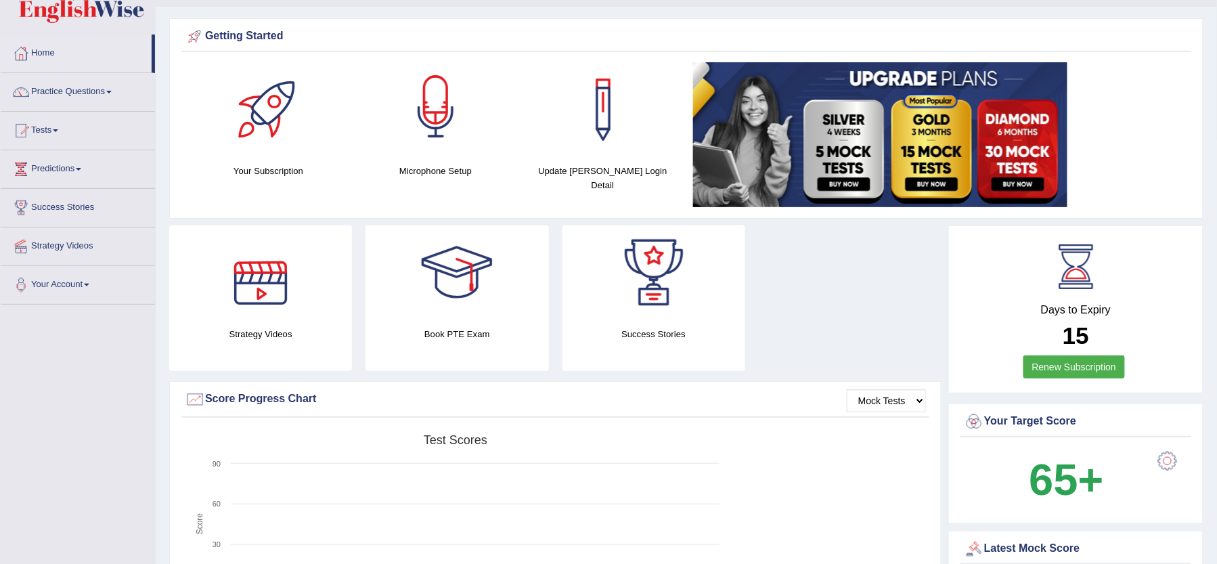
scroll to position [0, 0]
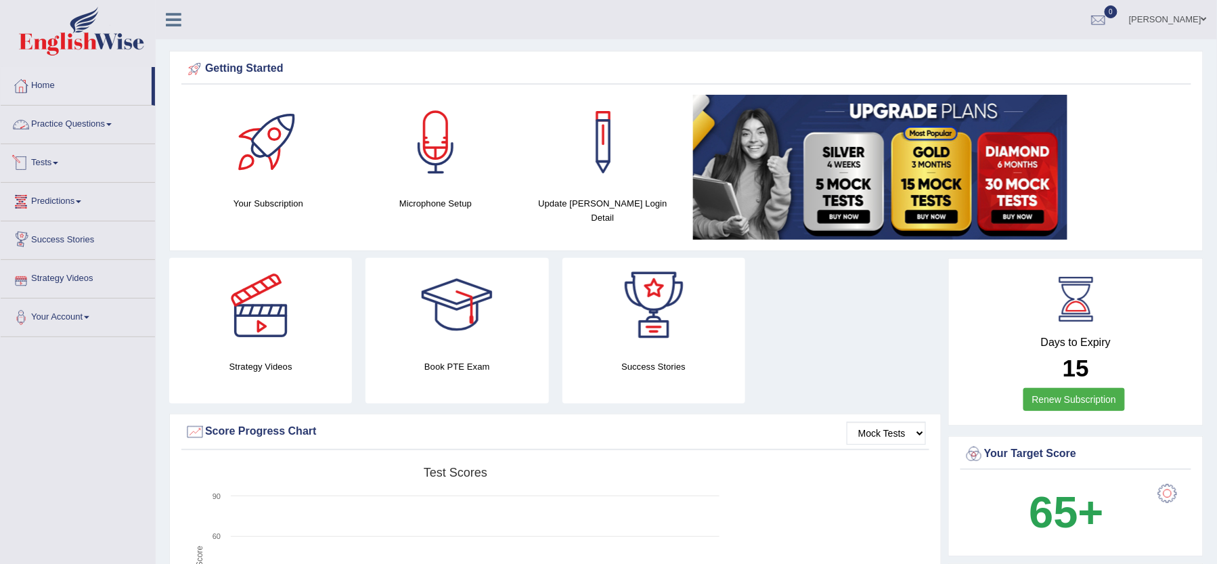
click at [85, 158] on link "Tests" at bounding box center [78, 161] width 154 height 34
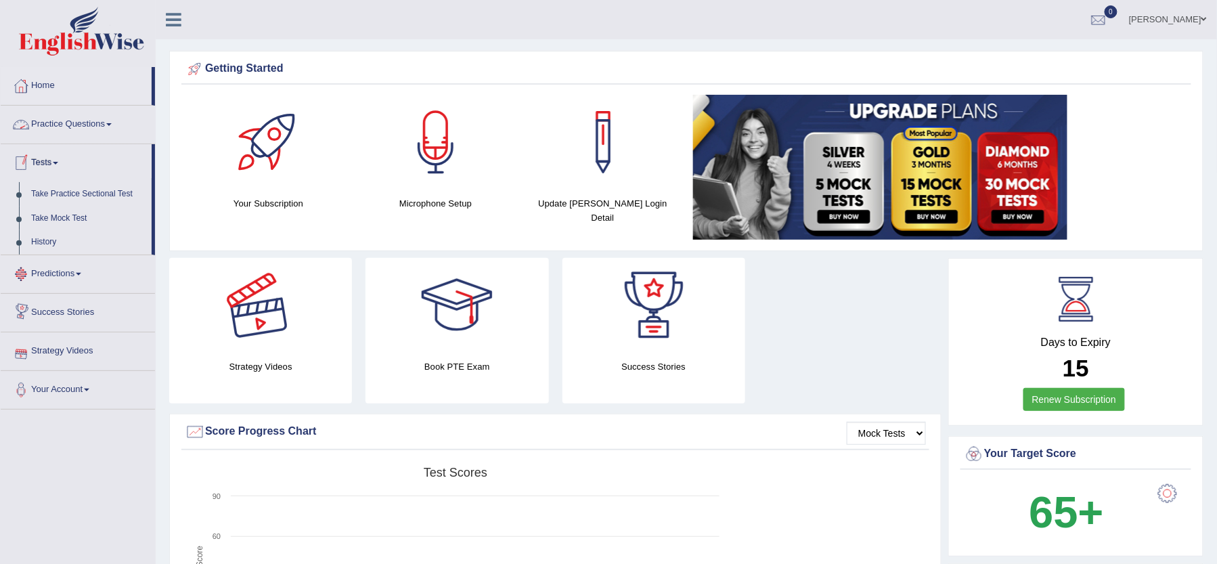
click at [597, 483] on rect at bounding box center [455, 565] width 541 height 210
click at [601, 485] on rect at bounding box center [455, 565] width 541 height 210
click at [83, 81] on link "Home" at bounding box center [76, 84] width 151 height 34
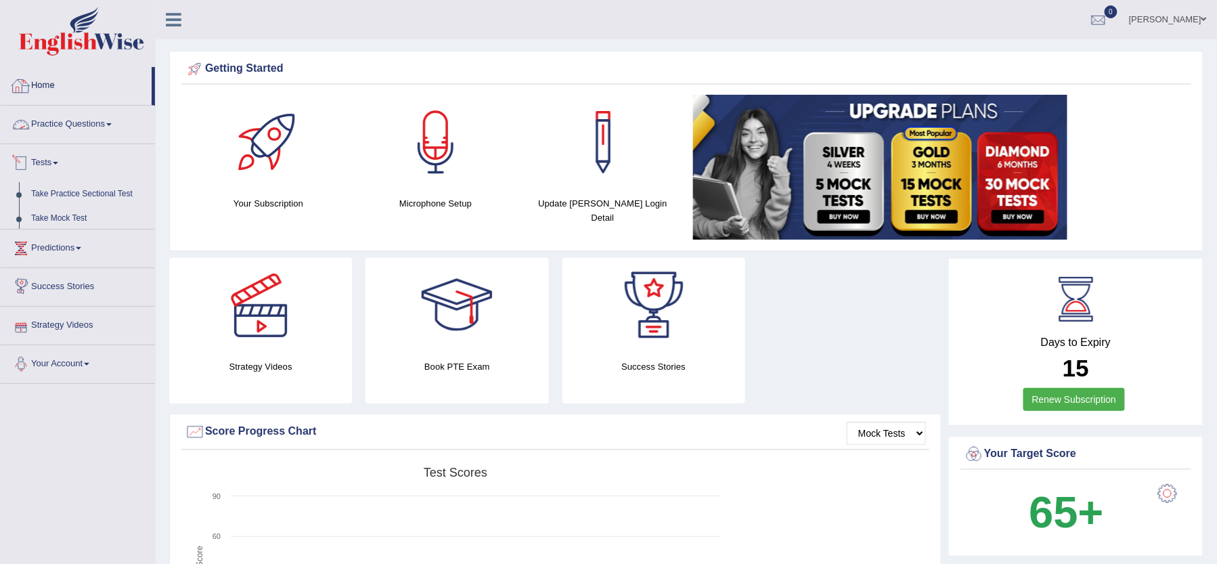
click at [83, 81] on link "Home" at bounding box center [76, 84] width 151 height 34
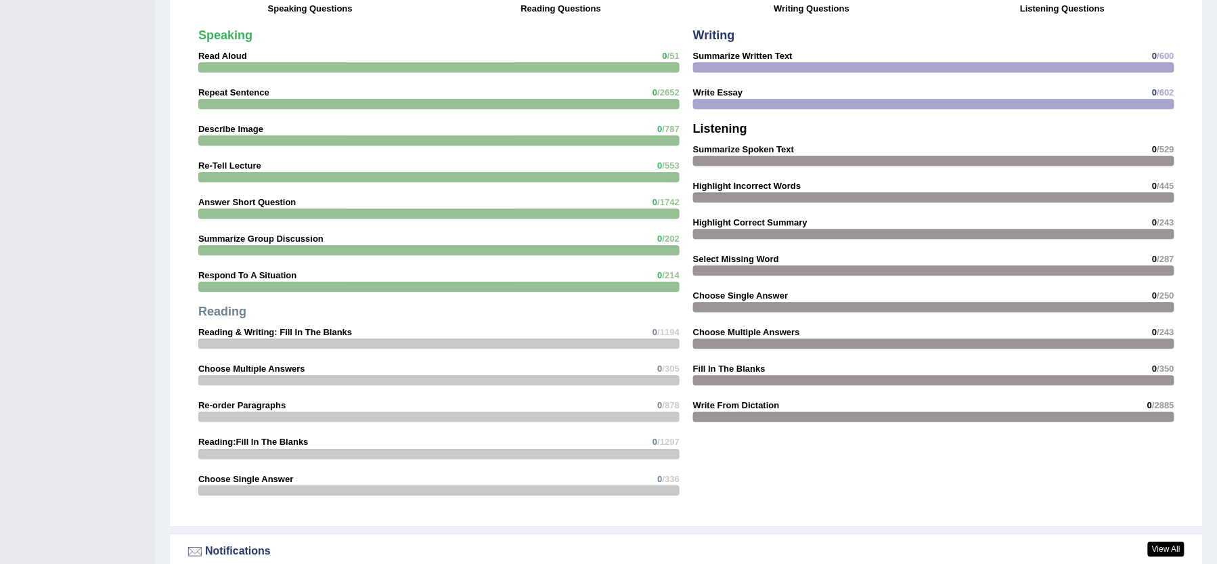
scroll to position [1124, 0]
click at [604, 261] on div "Speaking Read Aloud 0 /51 Repeat Sentence 0 /2652 Describe Image 0 /787 Re-Tell…" at bounding box center [439, 265] width 495 height 487
click at [610, 280] on div "Speaking Read Aloud 0 /51 Repeat Sentence 0 /2652 Describe Image 0 /787 Re-Tell…" at bounding box center [439, 265] width 495 height 487
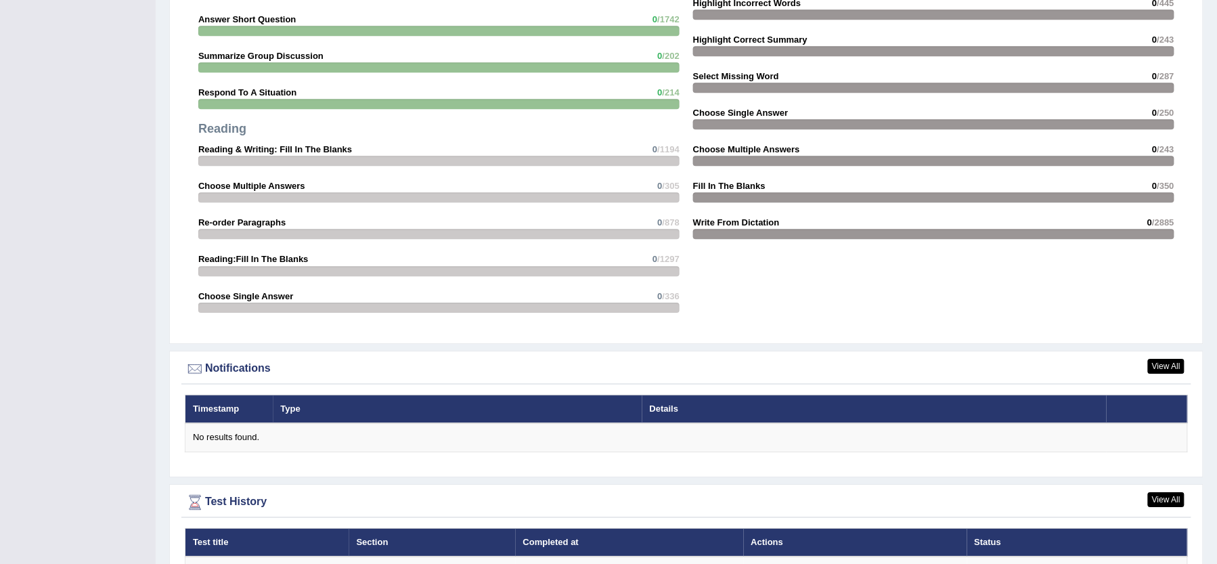
scroll to position [1395, 0]
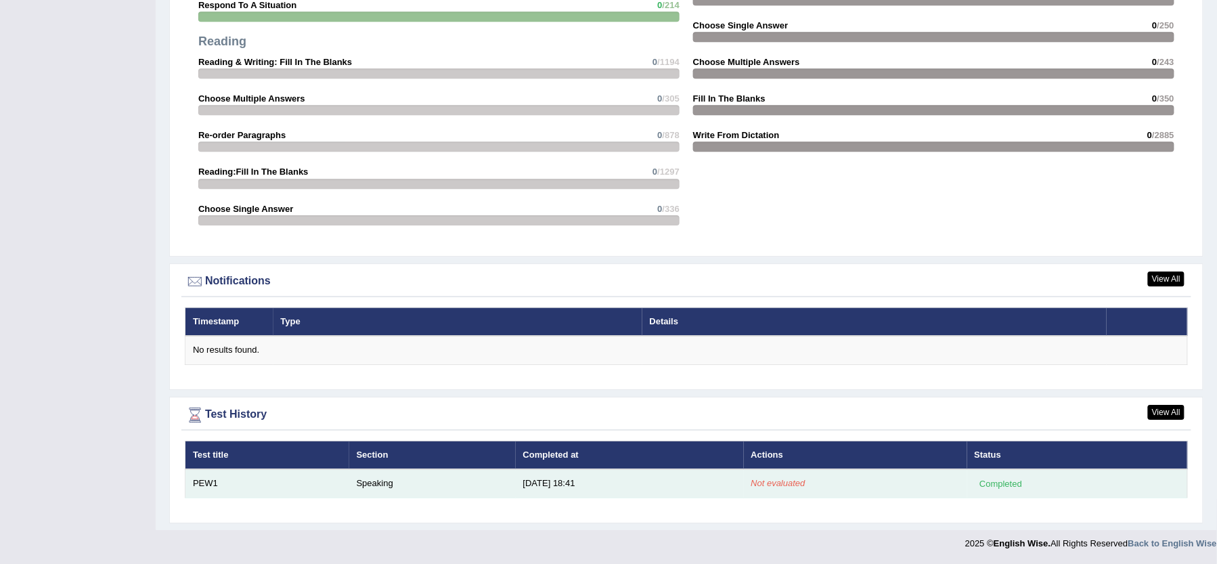
click at [842, 483] on td "Not evaluated" at bounding box center [855, 483] width 223 height 28
click at [1010, 479] on div "Completed" at bounding box center [1001, 483] width 53 height 14
drag, startPoint x: 1081, startPoint y: 479, endPoint x: 1095, endPoint y: 471, distance: 16.4
click at [1092, 472] on td "Completed" at bounding box center [1077, 483] width 221 height 28
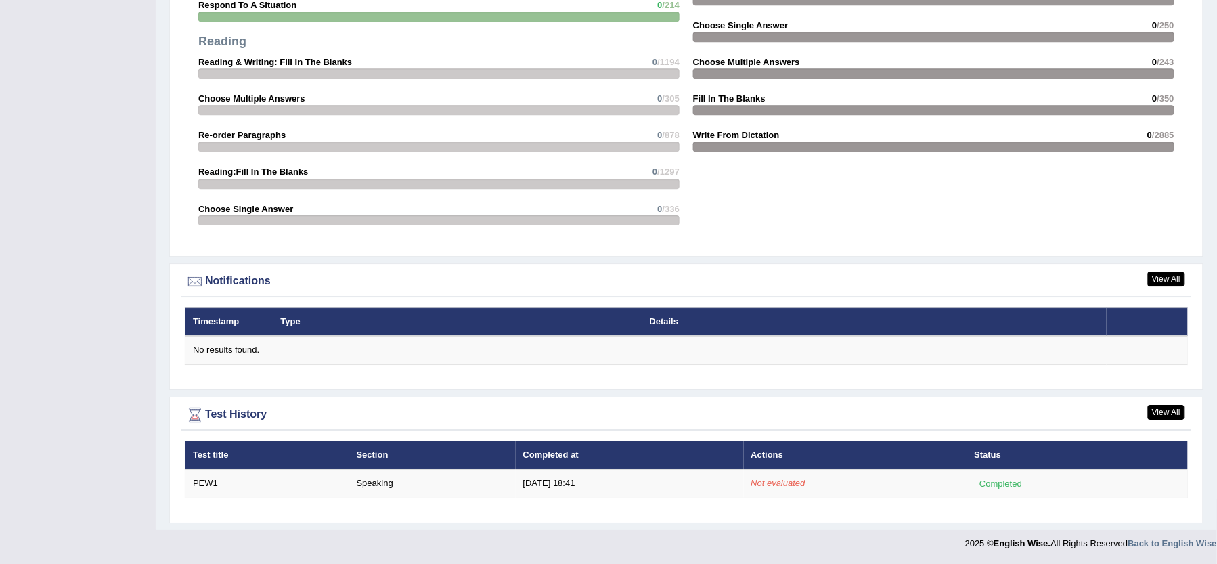
drag, startPoint x: 1113, startPoint y: 464, endPoint x: 788, endPoint y: 437, distance: 325.9
click at [1043, 477] on table "Test title Section Completed at Actions Status PEW1 Speaking 9/22/25 18:41 Not …" at bounding box center [686, 470] width 1003 height 58
drag, startPoint x: 751, startPoint y: 433, endPoint x: 491, endPoint y: 431, distance: 259.9
click at [627, 444] on div "View All Test History Test title Section Completed at Actions Status PEW1 Speak…" at bounding box center [686, 460] width 1034 height 127
drag, startPoint x: 341, startPoint y: 466, endPoint x: 171, endPoint y: 505, distance: 174.3
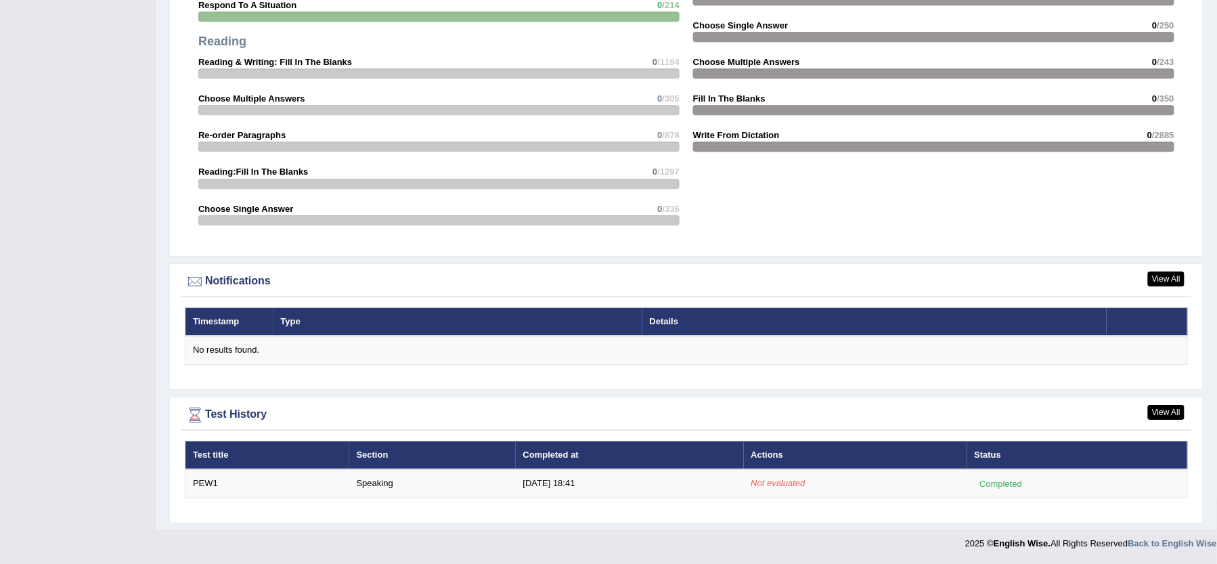
click at [171, 505] on div "View All Test History Test title Section Completed at Actions Status PEW1 Speak…" at bounding box center [686, 460] width 1034 height 127
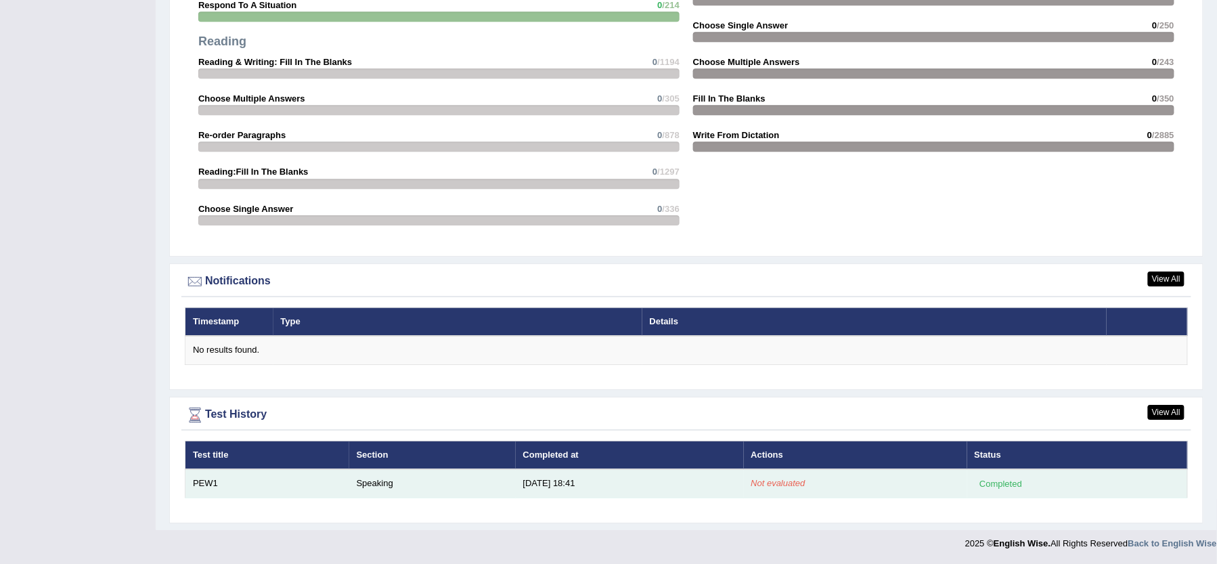
click at [236, 474] on td "PEW1" at bounding box center [267, 483] width 164 height 28
click at [217, 472] on td "PEW1" at bounding box center [267, 483] width 164 height 28
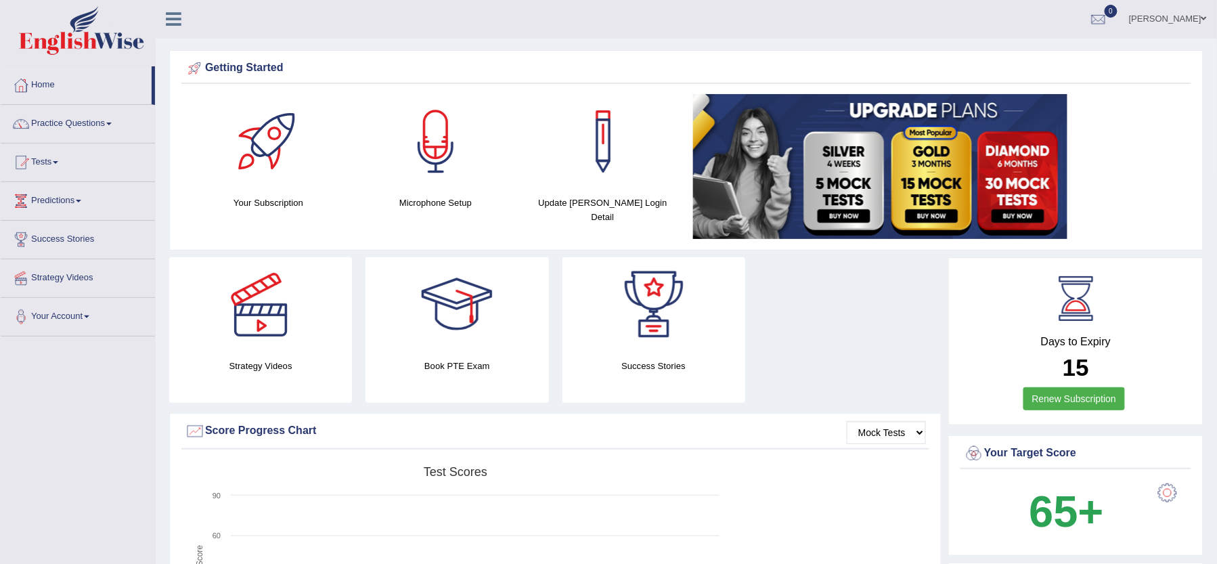
scroll to position [0, 0]
click at [285, 298] on div at bounding box center [260, 305] width 95 height 95
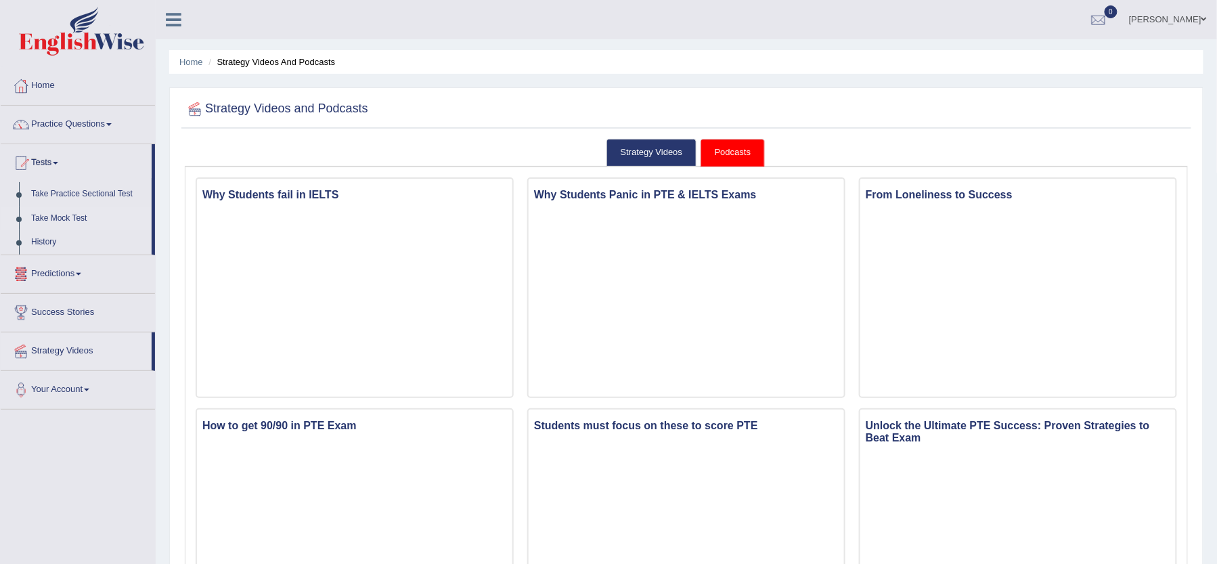
click at [74, 217] on link "Take Mock Test" at bounding box center [88, 218] width 127 height 24
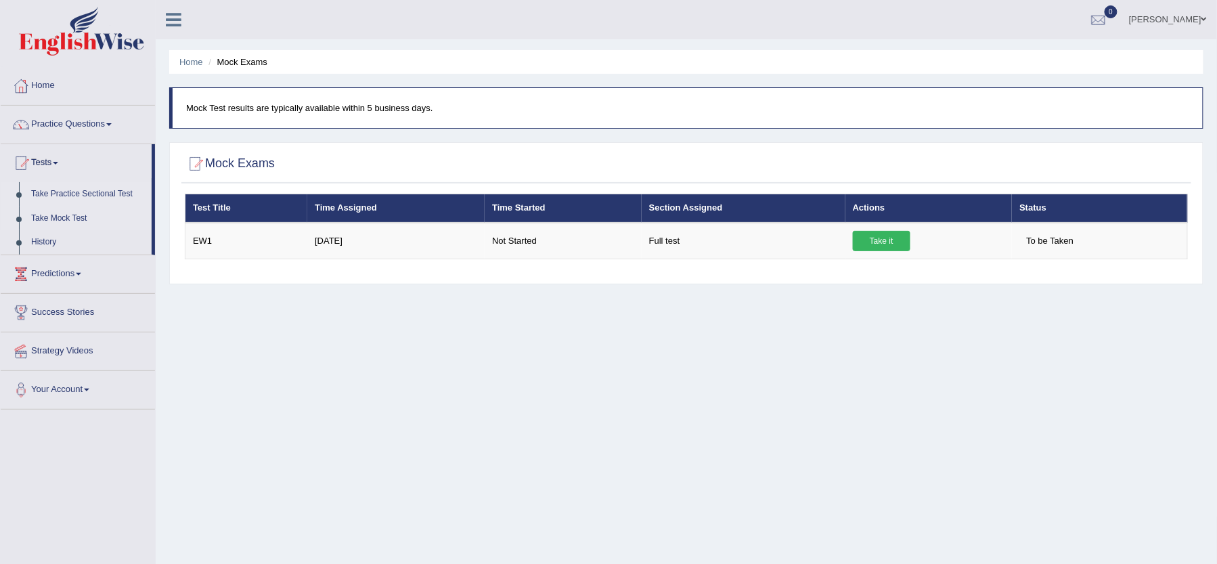
click at [69, 192] on link "Take Practice Sectional Test" at bounding box center [88, 194] width 127 height 24
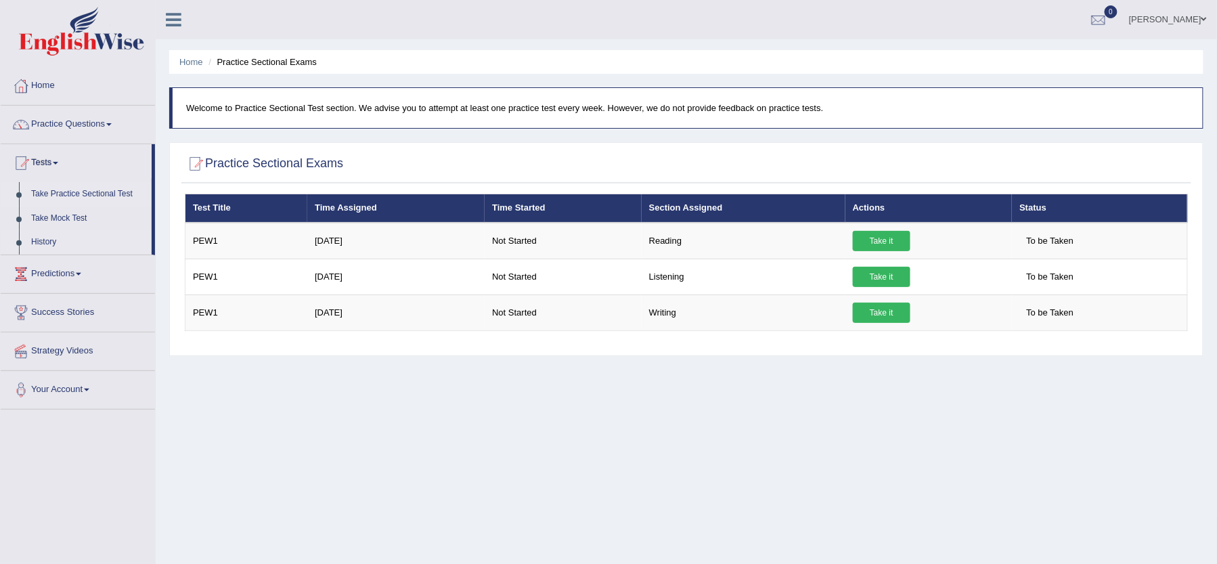
click at [49, 237] on link "History" at bounding box center [88, 242] width 127 height 24
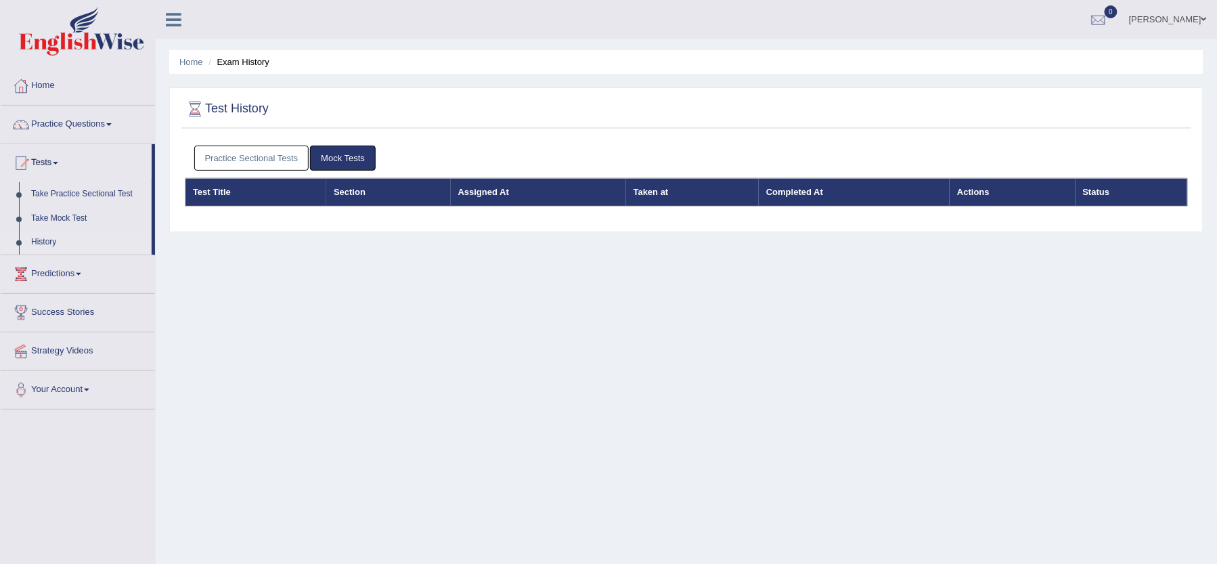
click at [254, 146] on link "Practice Sectional Tests" at bounding box center [251, 158] width 115 height 25
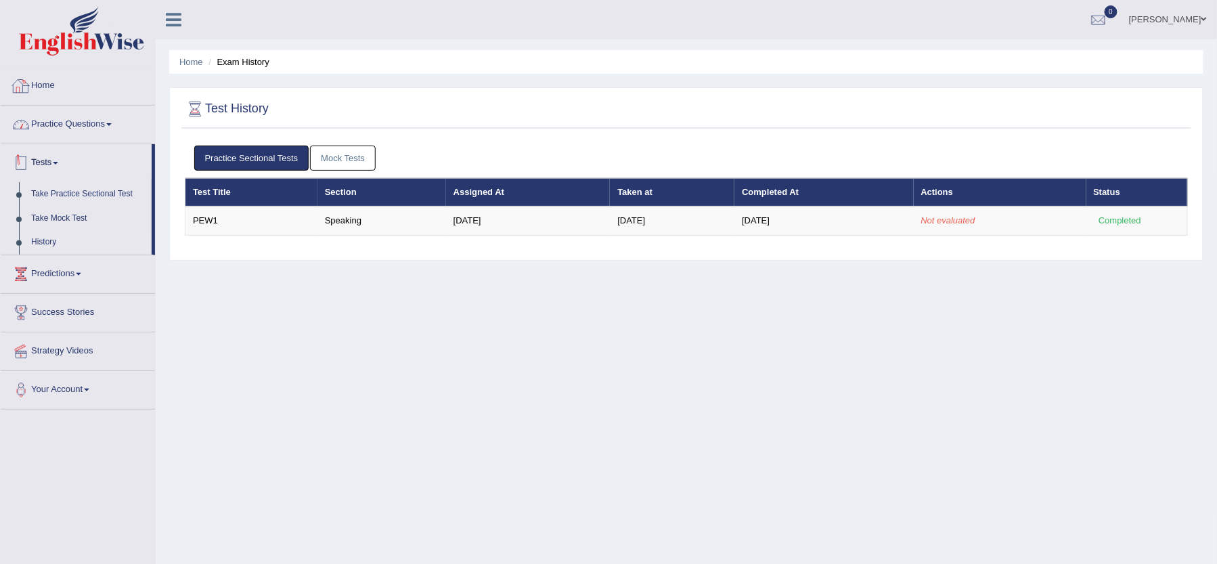
click at [87, 69] on link "Home" at bounding box center [78, 84] width 154 height 34
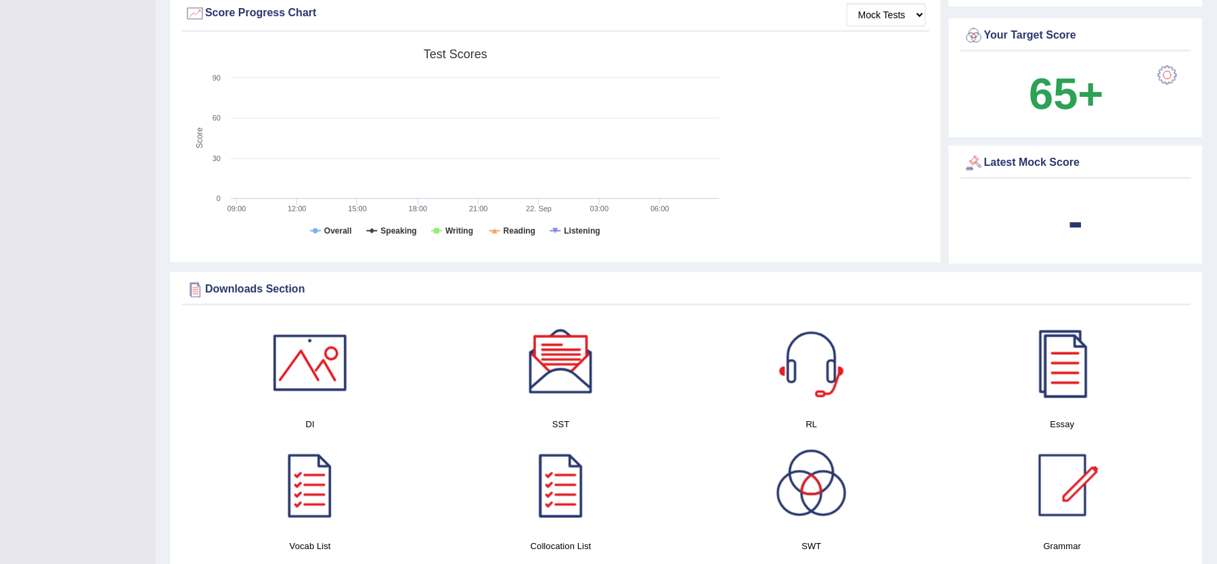
scroll to position [451, 0]
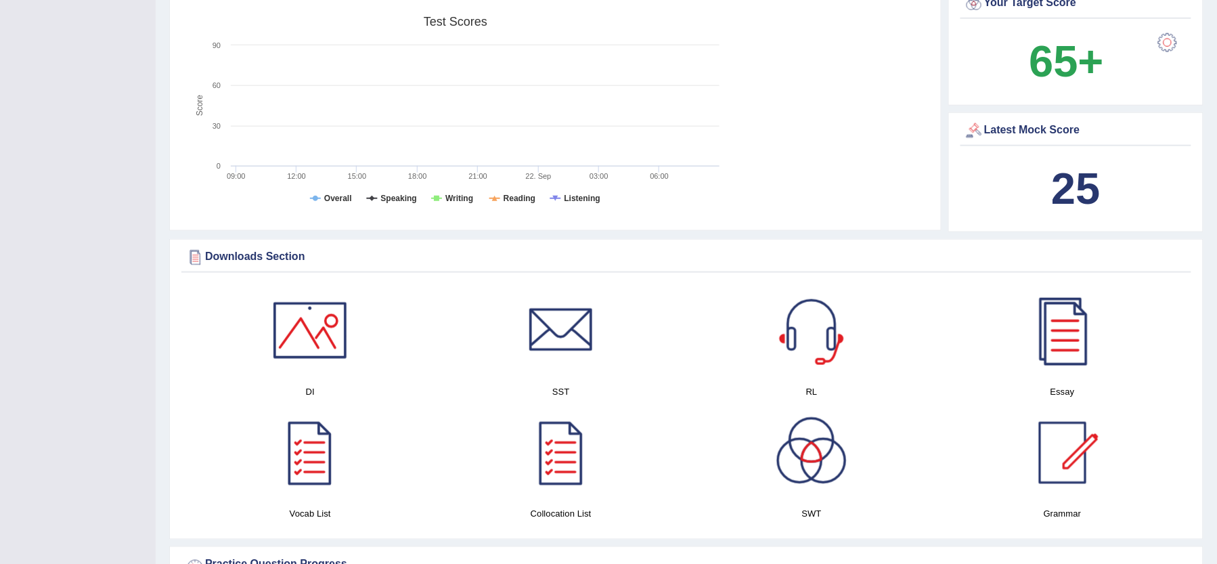
scroll to position [361, 0]
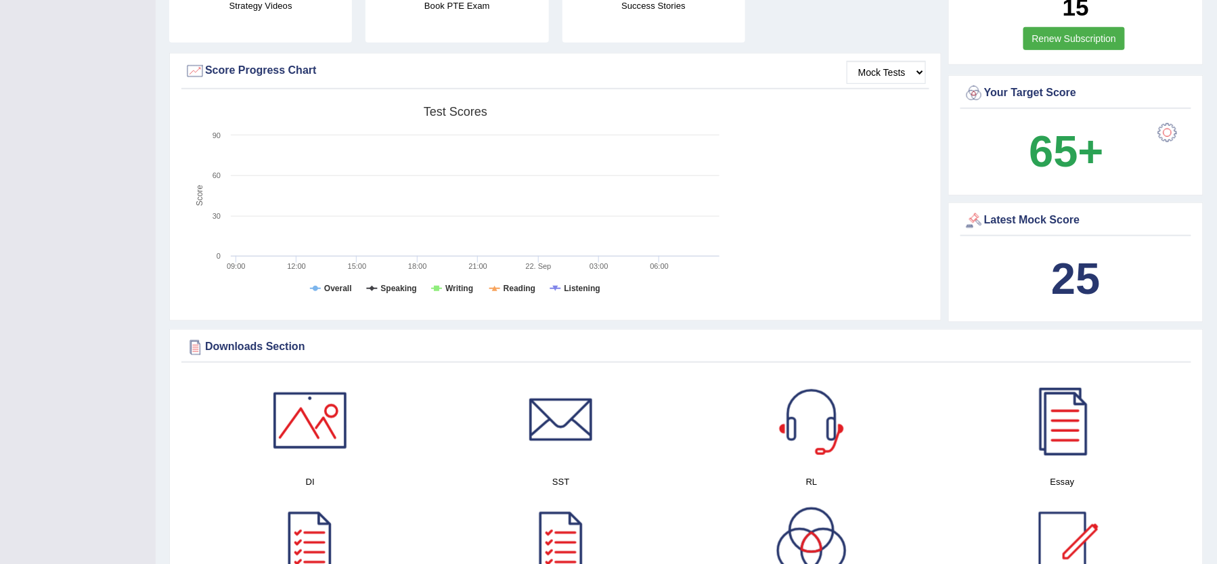
click at [1070, 298] on b "25" at bounding box center [1075, 278] width 49 height 49
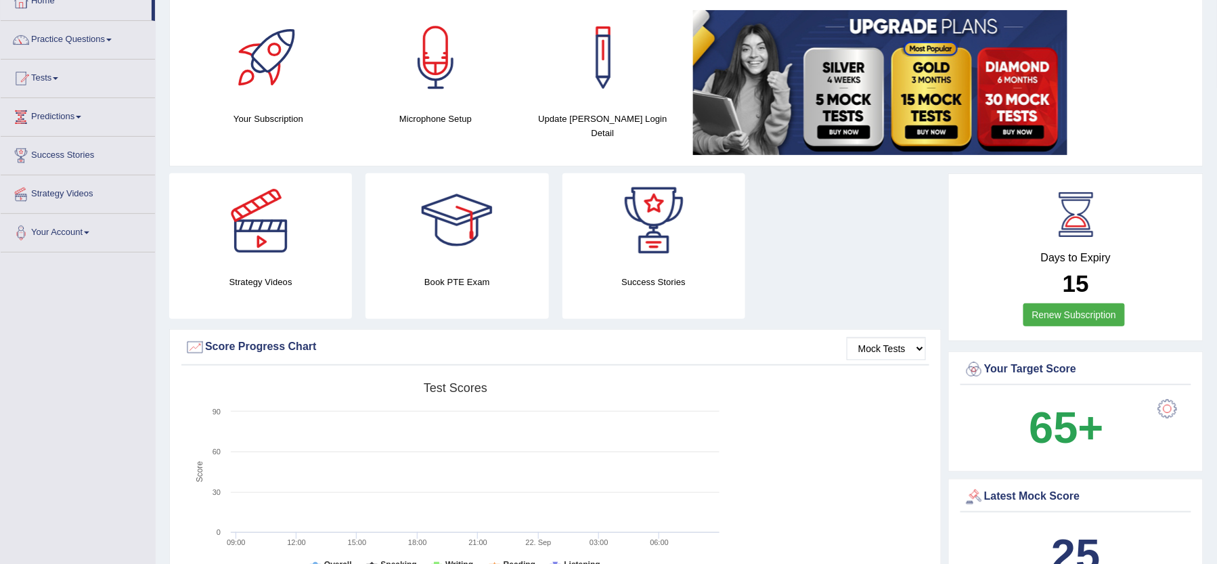
scroll to position [0, 0]
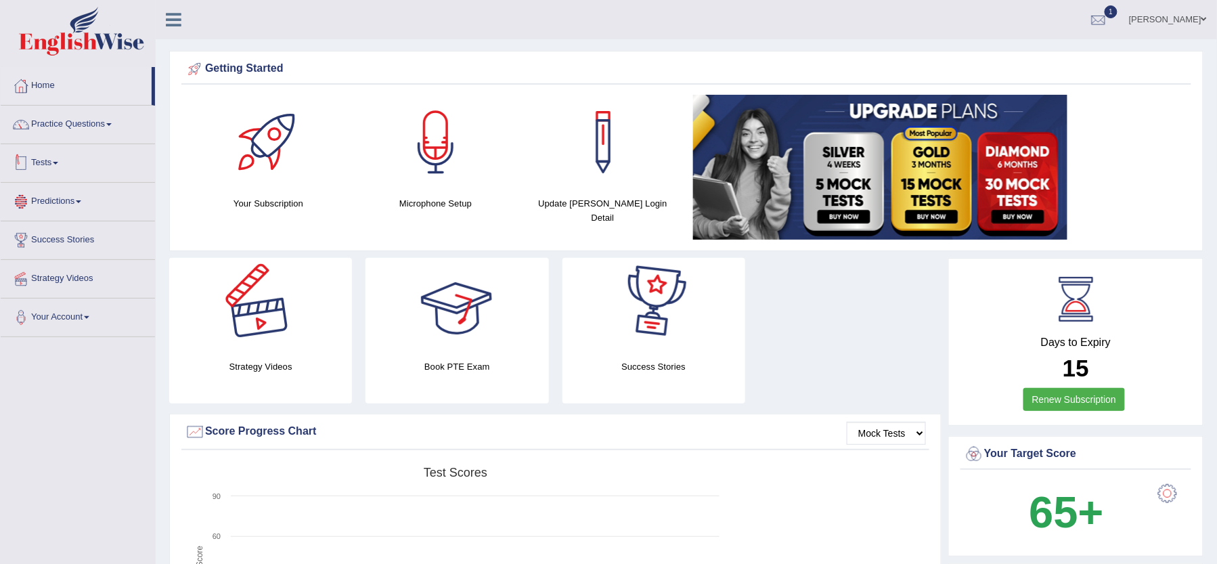
click at [43, 162] on link "Tests" at bounding box center [78, 161] width 154 height 34
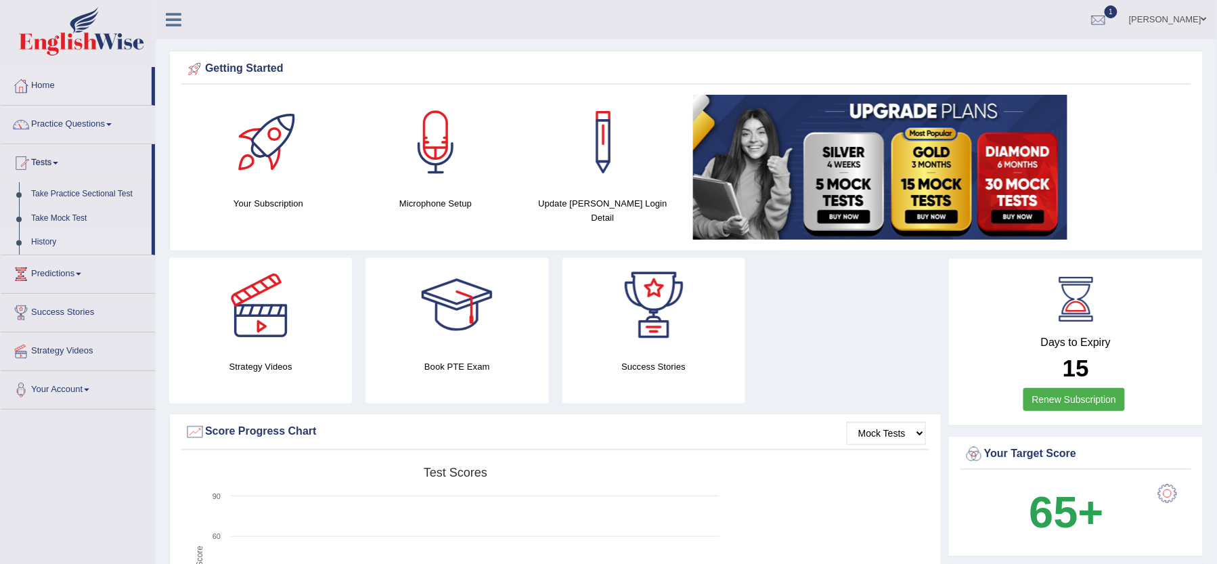
click at [55, 240] on link "History" at bounding box center [88, 242] width 127 height 24
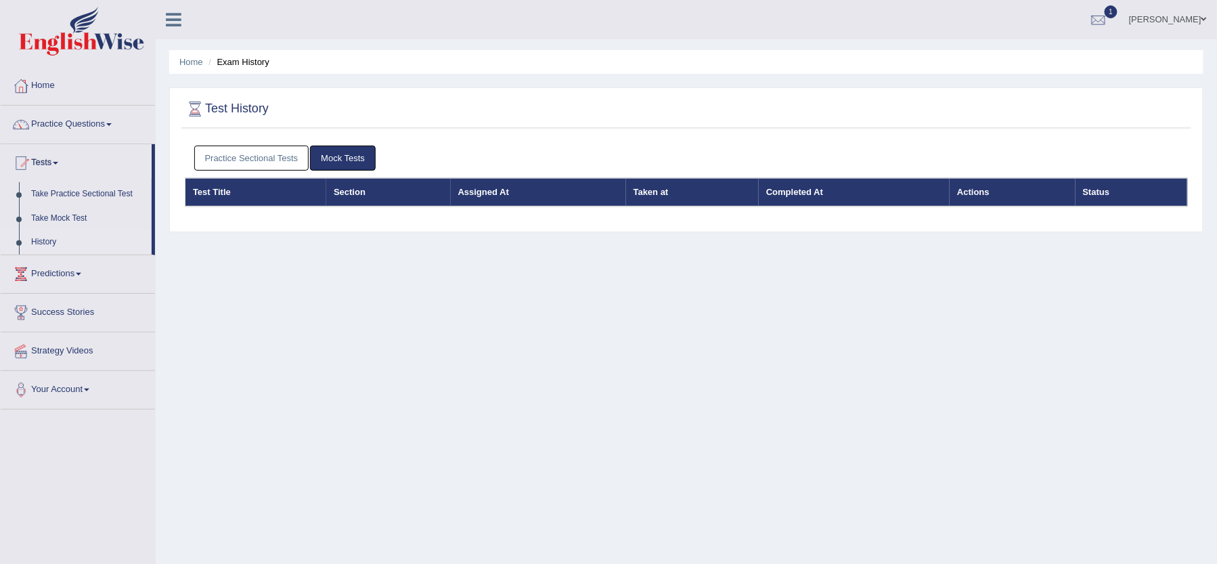
click at [263, 163] on link "Practice Sectional Tests" at bounding box center [251, 158] width 115 height 25
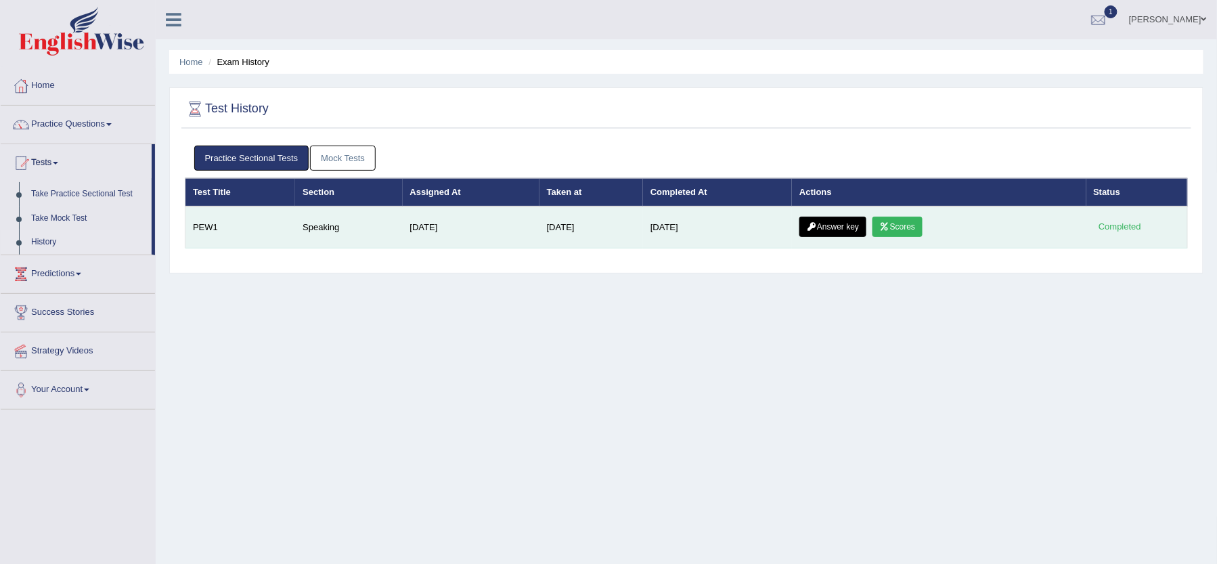
click at [837, 225] on link "Answer key" at bounding box center [832, 227] width 67 height 20
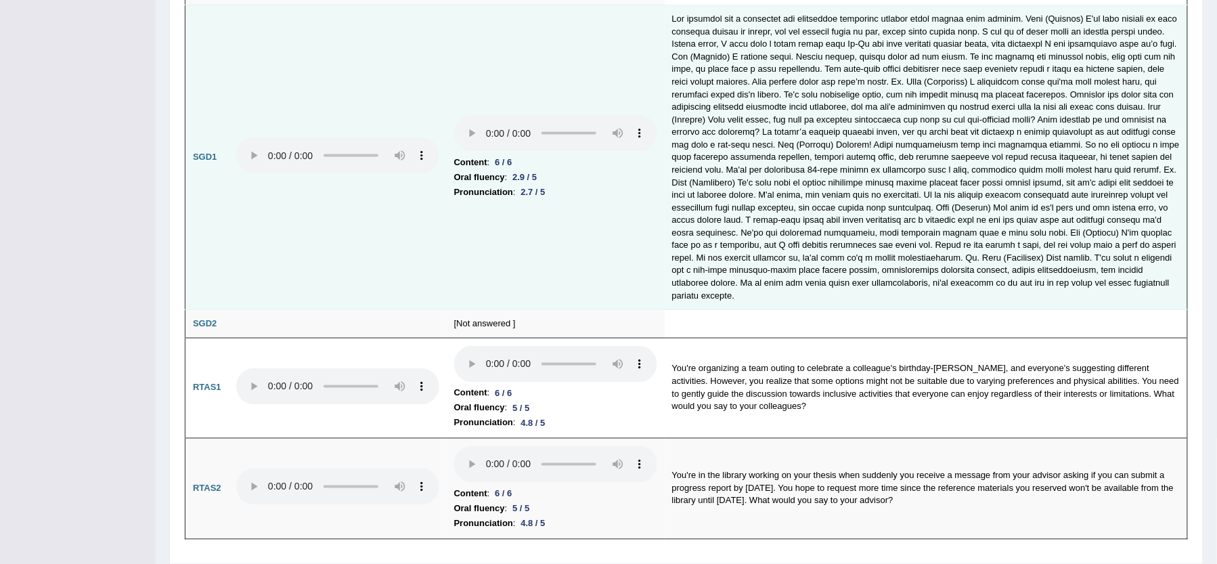
scroll to position [4061, 0]
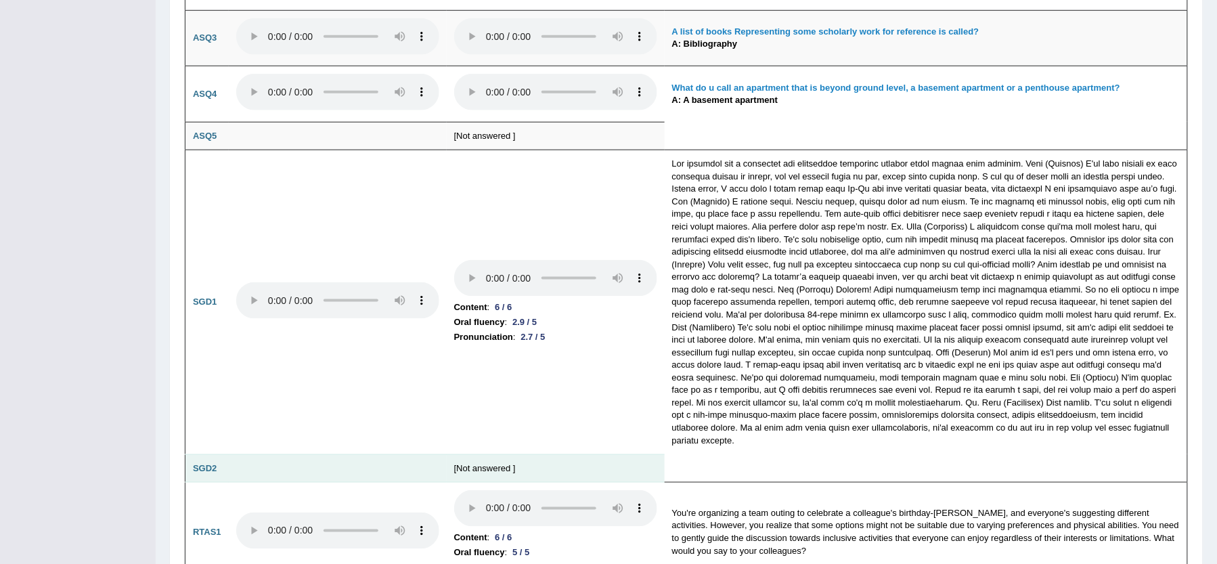
click at [472, 460] on td "[Not answered ]" at bounding box center [556, 468] width 218 height 28
click at [556, 454] on td "[Not answered ]" at bounding box center [556, 468] width 218 height 28
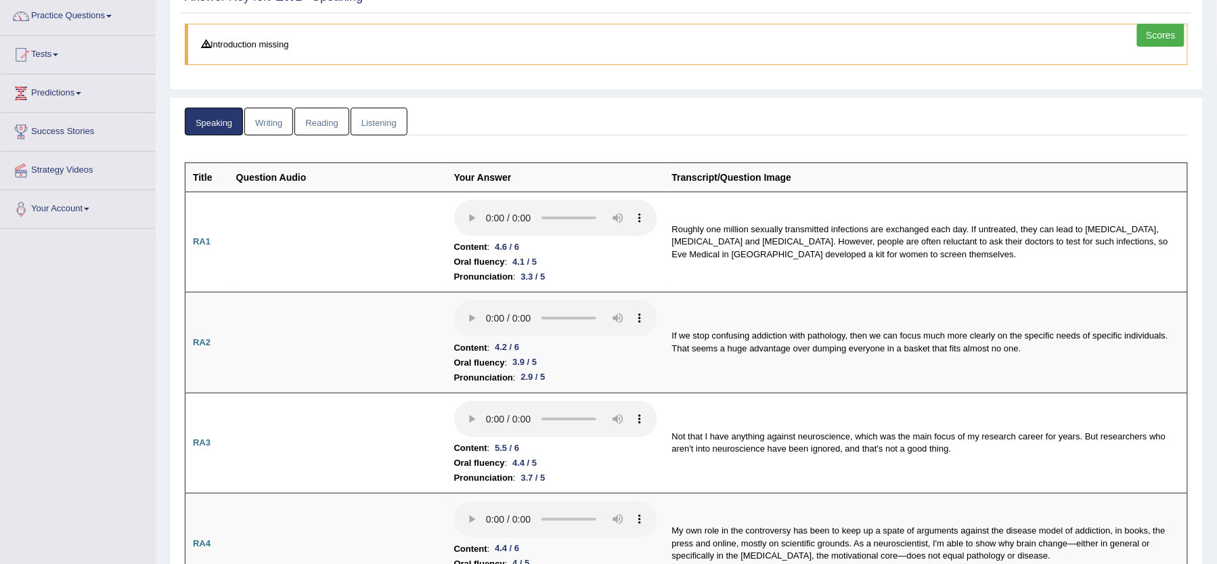
scroll to position [0, 0]
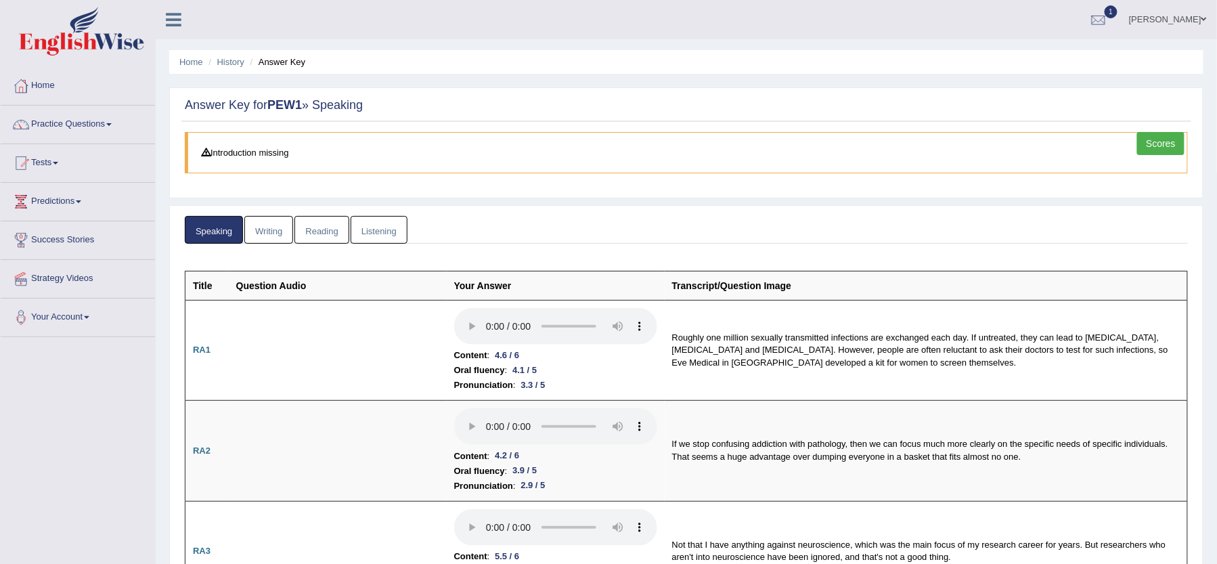
click at [1175, 142] on link "Scores" at bounding box center [1160, 143] width 47 height 23
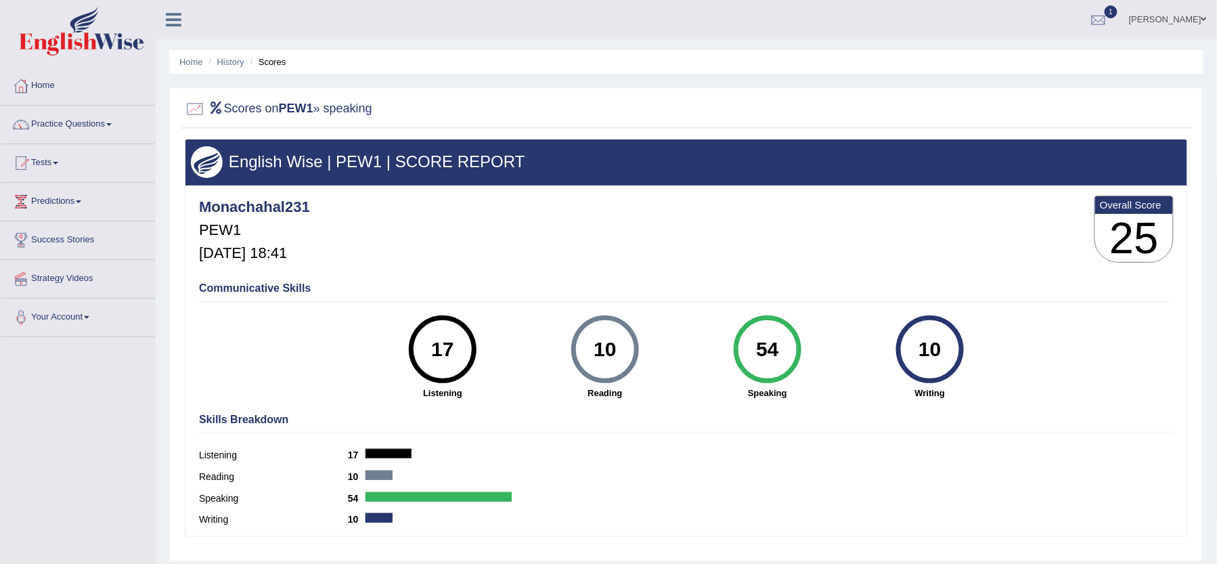
click at [250, 106] on h2 "Scores on PEW1 » speaking" at bounding box center [278, 109] width 187 height 20
click at [283, 58] on li "Scores" at bounding box center [266, 61] width 39 height 13
click at [266, 66] on li "Scores" at bounding box center [266, 61] width 39 height 13
click at [80, 161] on link "Tests" at bounding box center [78, 161] width 154 height 34
drag, startPoint x: 81, startPoint y: 226, endPoint x: 72, endPoint y: 248, distance: 23.6
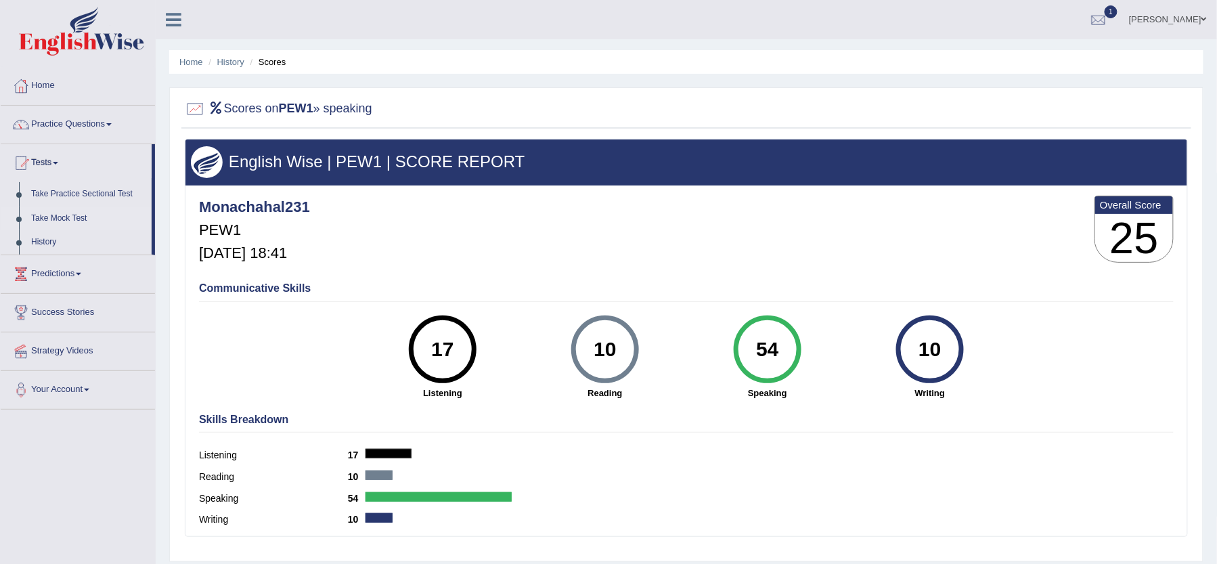
click at [80, 228] on link "Take Mock Test" at bounding box center [88, 218] width 127 height 24
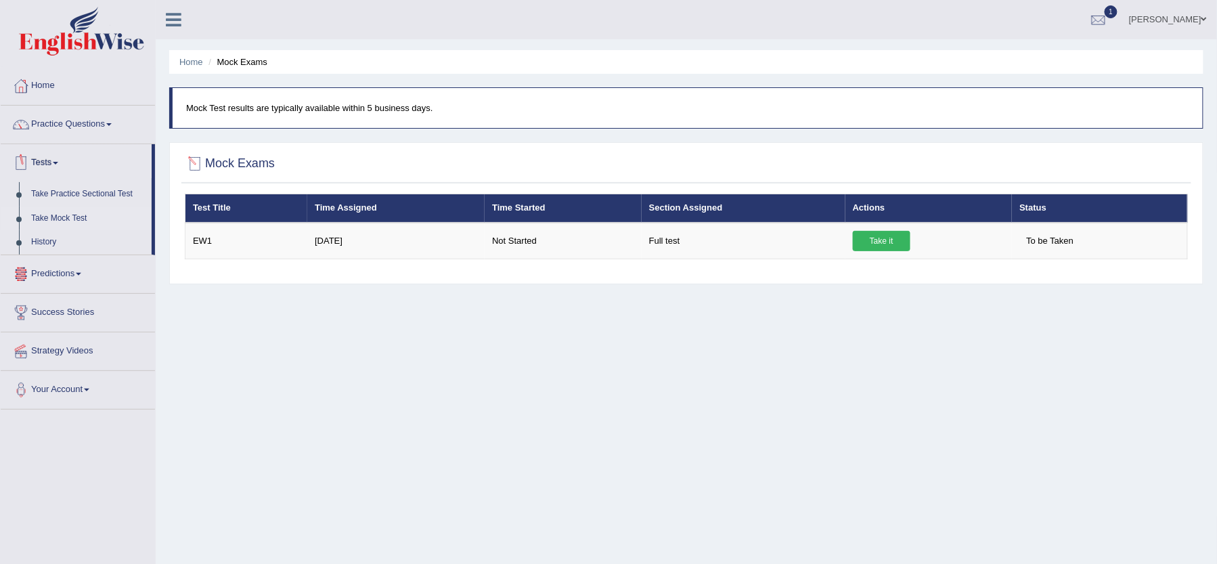
click at [258, 156] on h2 "Mock Exams" at bounding box center [230, 164] width 90 height 20
click at [247, 104] on p "Mock Test results are typically available within 5 business days." at bounding box center [687, 108] width 1003 height 13
click at [219, 61] on li "Mock Exams" at bounding box center [236, 61] width 62 height 13
click at [198, 63] on link "Home" at bounding box center [191, 62] width 24 height 10
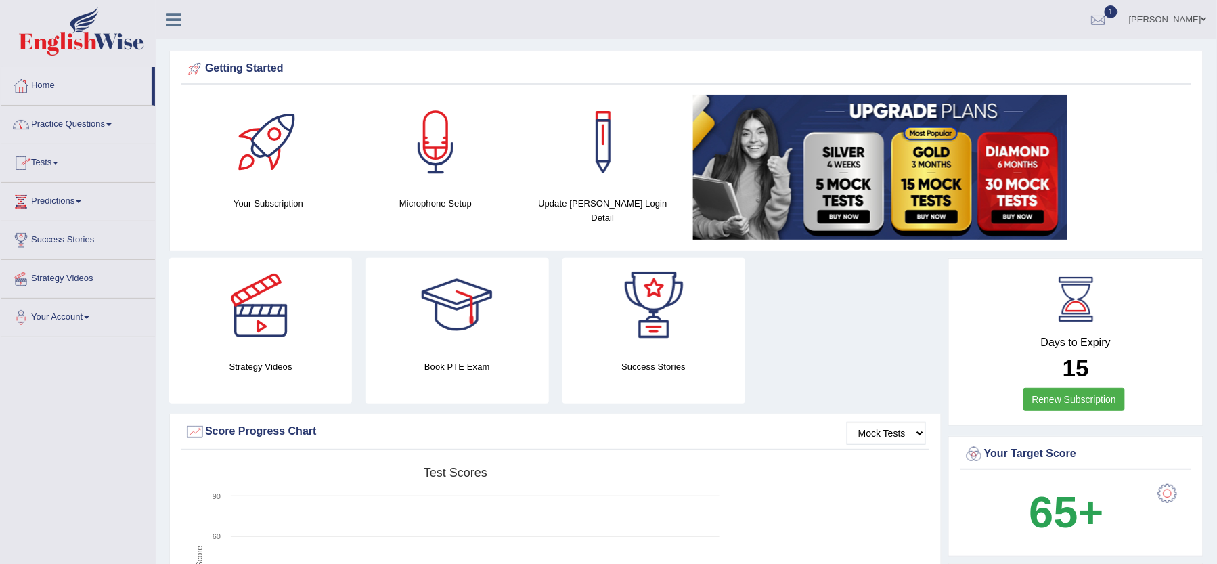
click at [79, 161] on link "Tests" at bounding box center [78, 161] width 154 height 34
click at [47, 237] on link "History" at bounding box center [88, 242] width 127 height 24
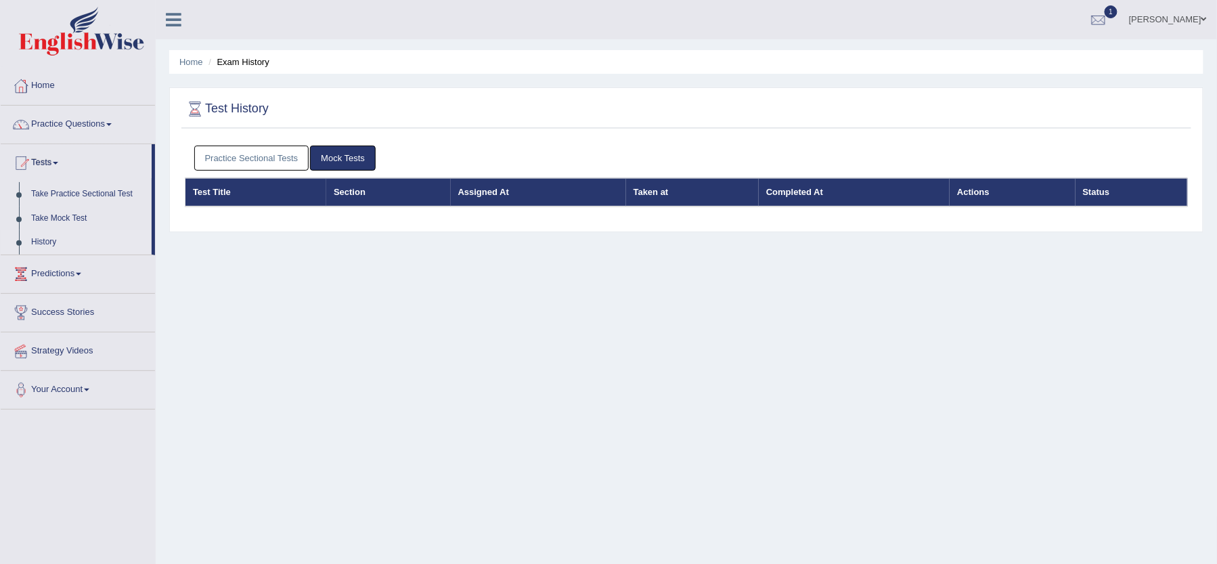
click at [252, 158] on link "Practice Sectional Tests" at bounding box center [251, 158] width 115 height 25
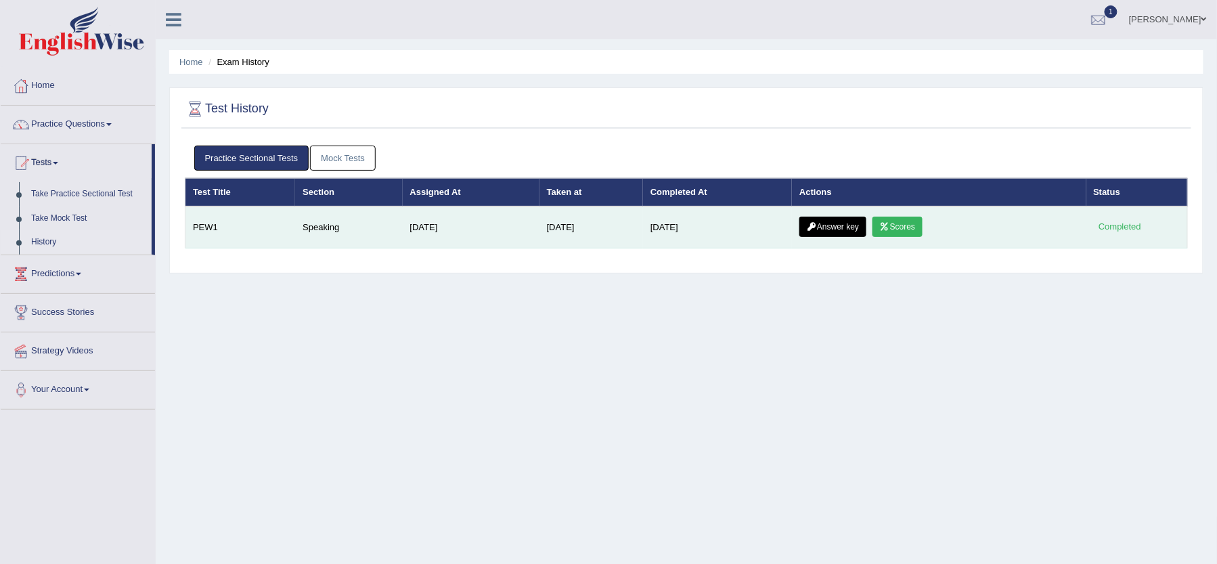
click at [828, 222] on link "Answer key" at bounding box center [832, 227] width 67 height 20
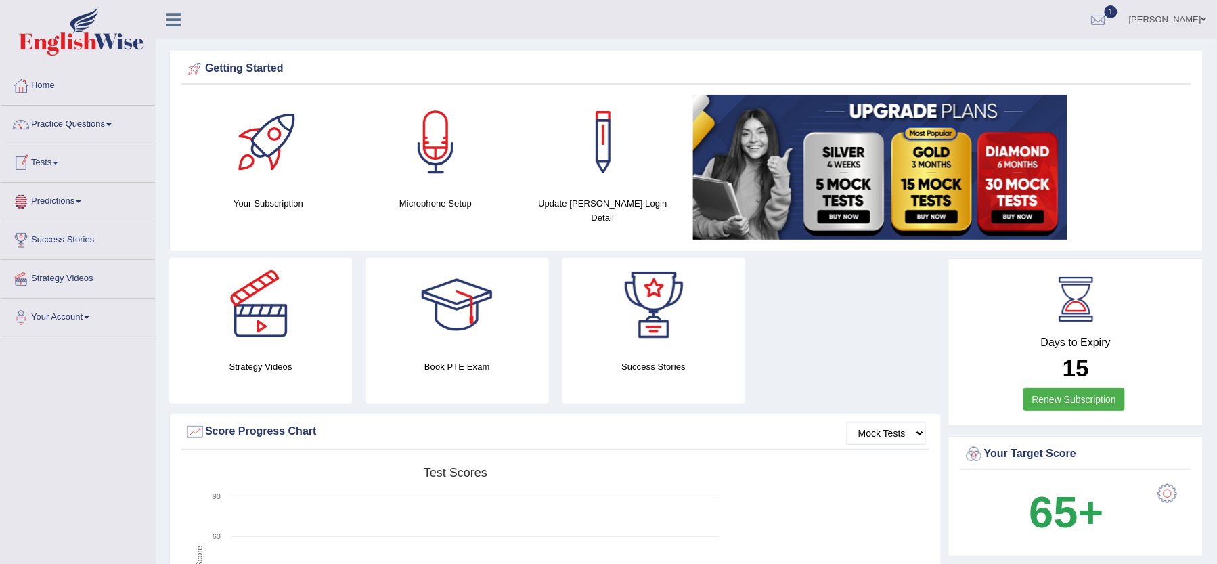
click at [98, 161] on link "Tests" at bounding box center [78, 161] width 154 height 34
click at [66, 218] on link "Take Mock Test" at bounding box center [88, 218] width 127 height 24
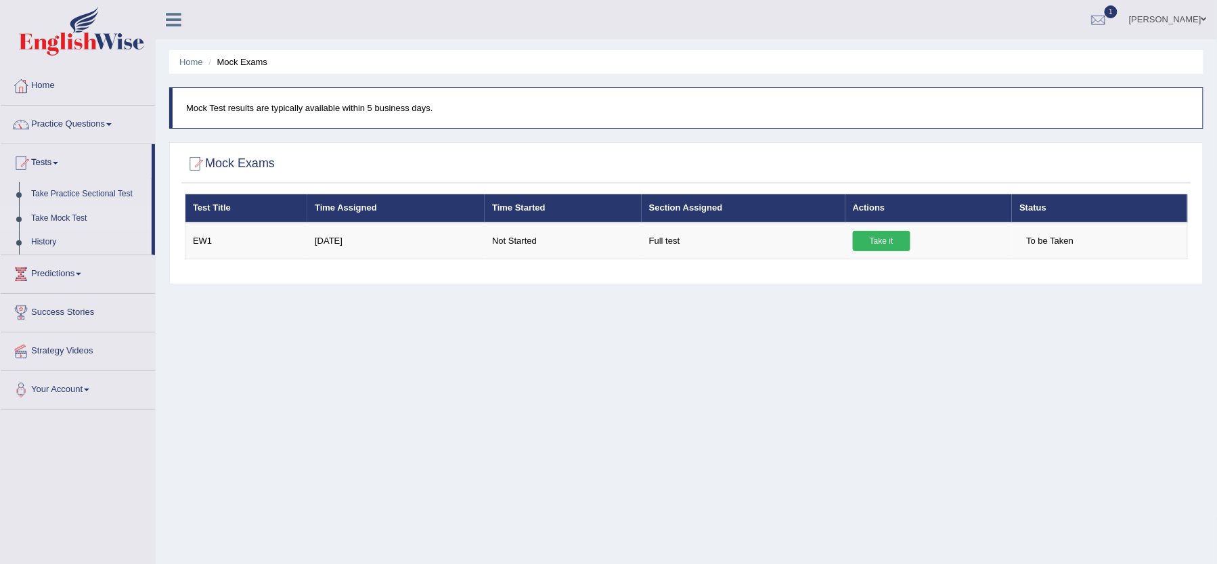
click at [66, 215] on link "Take Mock Test" at bounding box center [88, 218] width 127 height 24
click at [101, 194] on link "Take Practice Sectional Test" at bounding box center [88, 194] width 127 height 24
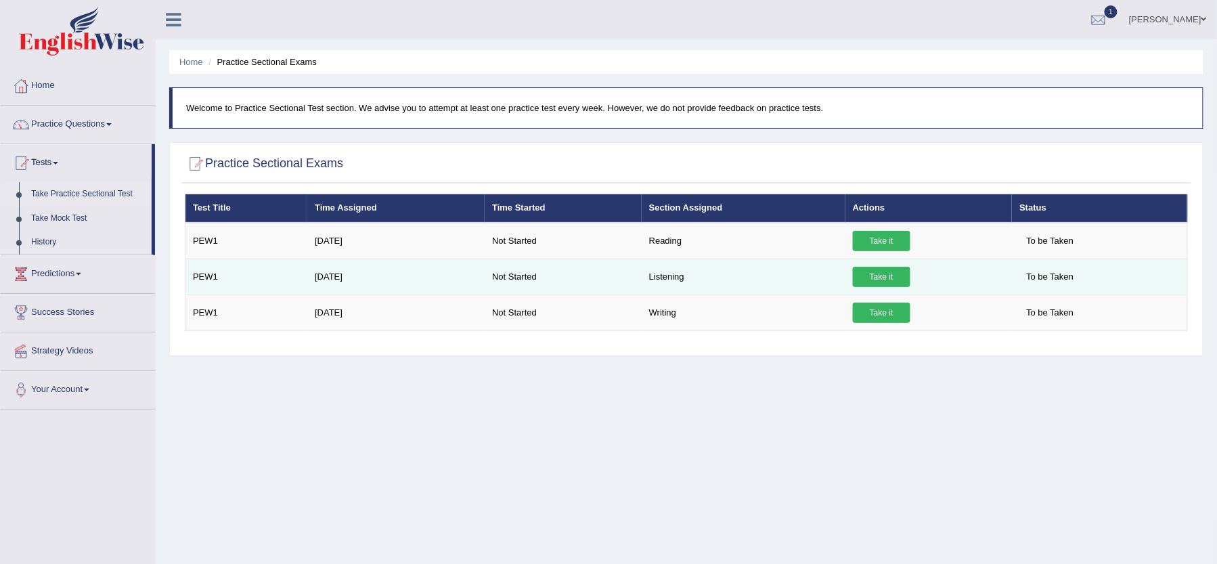
click at [875, 273] on link "Take it" at bounding box center [882, 277] width 58 height 20
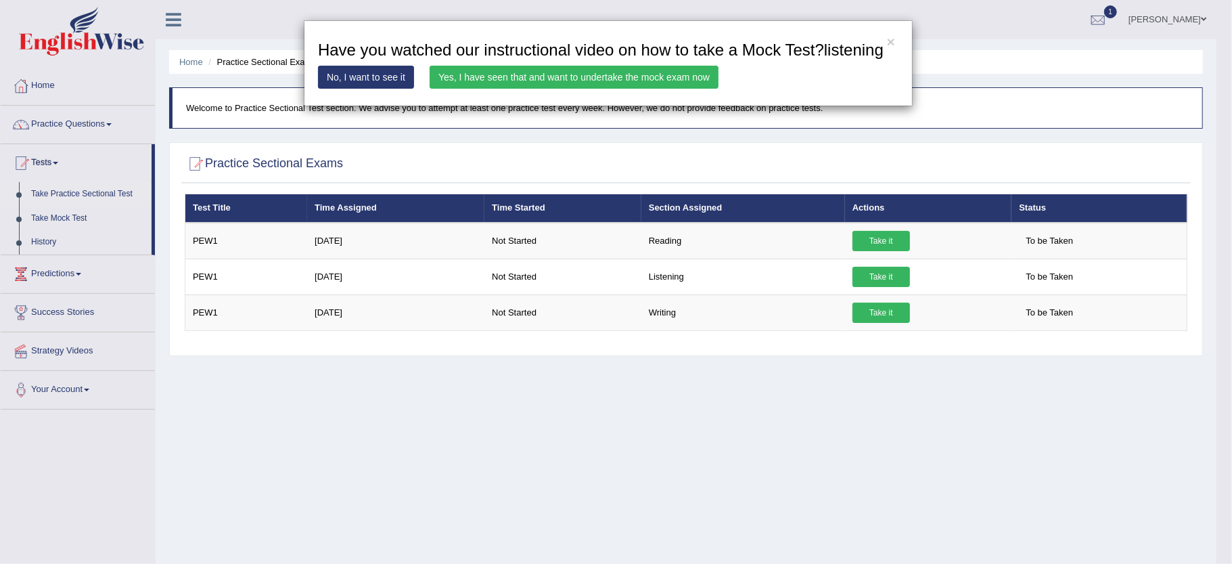
click at [876, 277] on div "× Have you watched our instructional video on how to take a Mock Test?listening…" at bounding box center [616, 282] width 1232 height 564
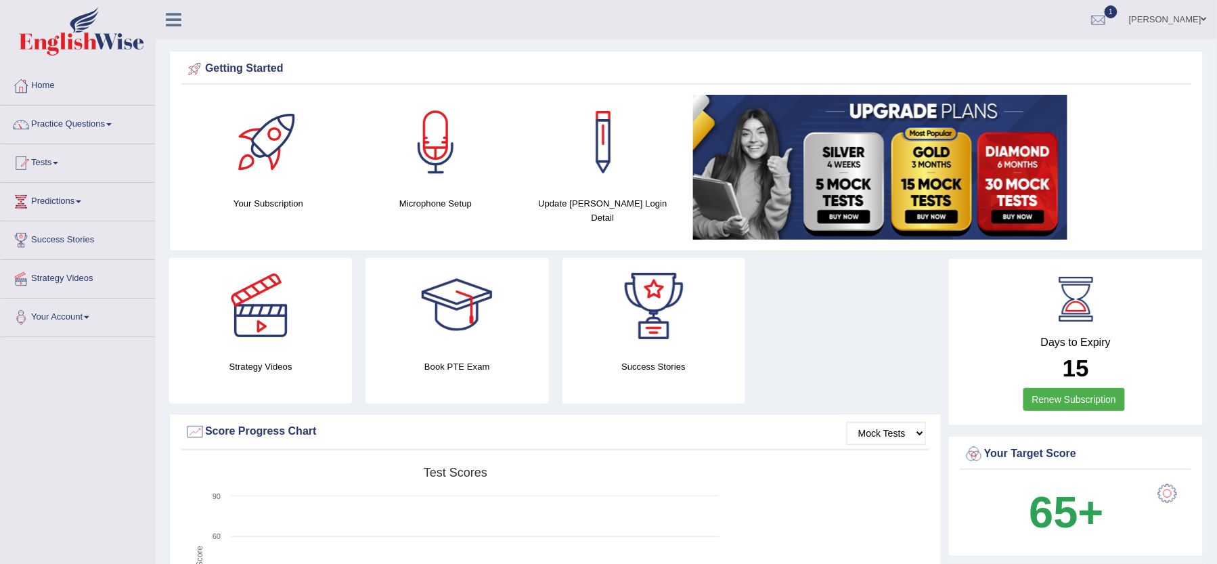
click at [635, 307] on div at bounding box center [653, 305] width 95 height 95
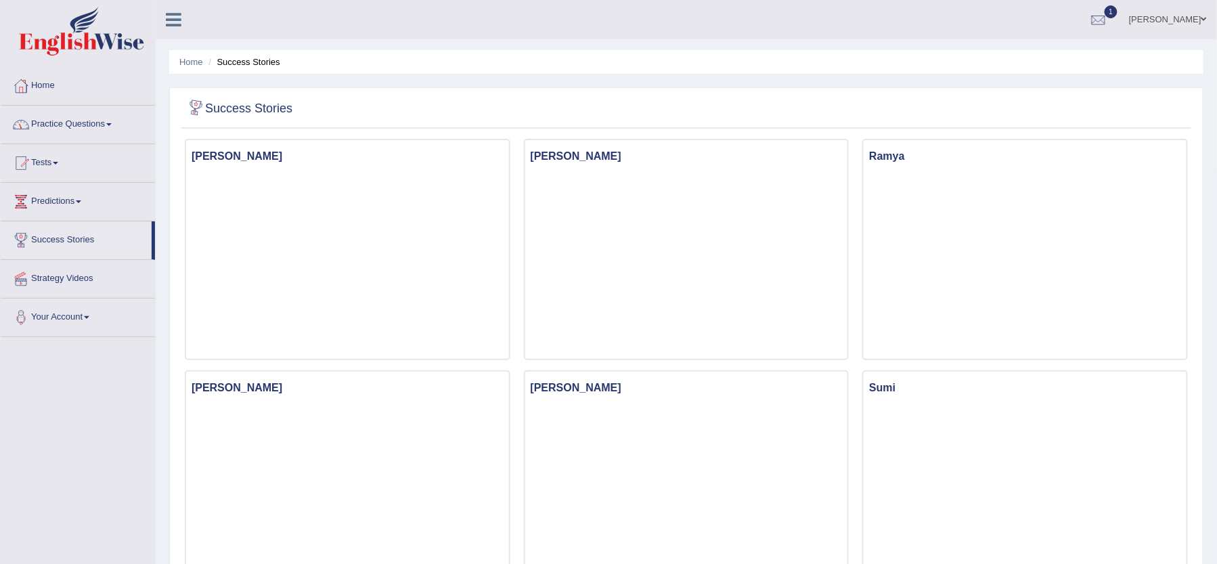
click at [93, 158] on link "Tests" at bounding box center [78, 161] width 154 height 34
click at [111, 190] on link "Take Practice Sectional Test" at bounding box center [88, 194] width 127 height 24
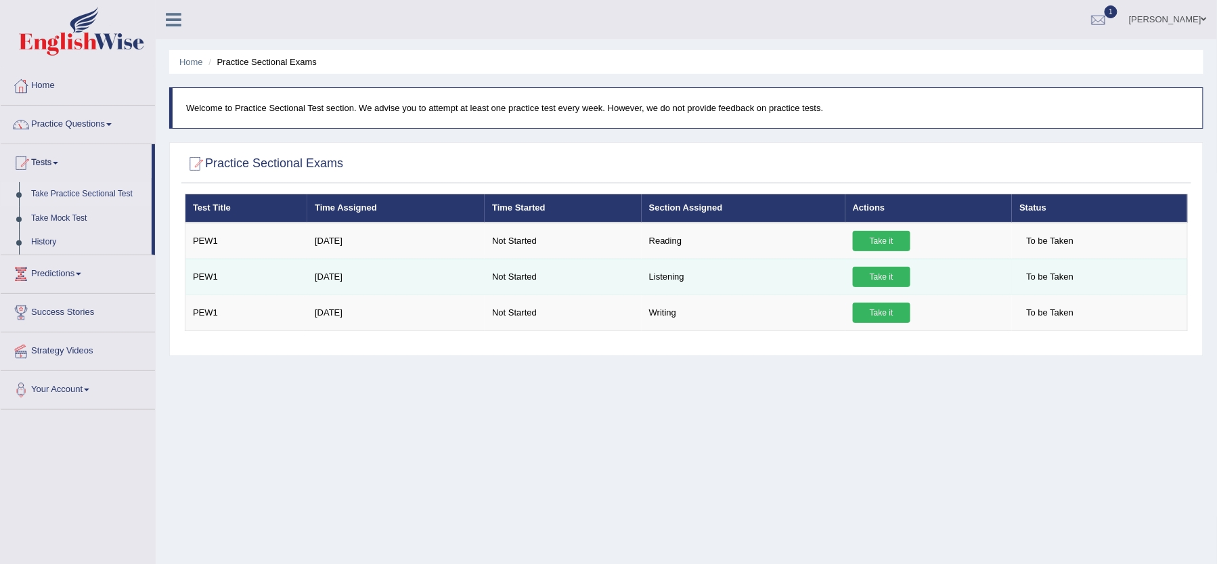
click at [875, 277] on link "Take it" at bounding box center [882, 277] width 58 height 20
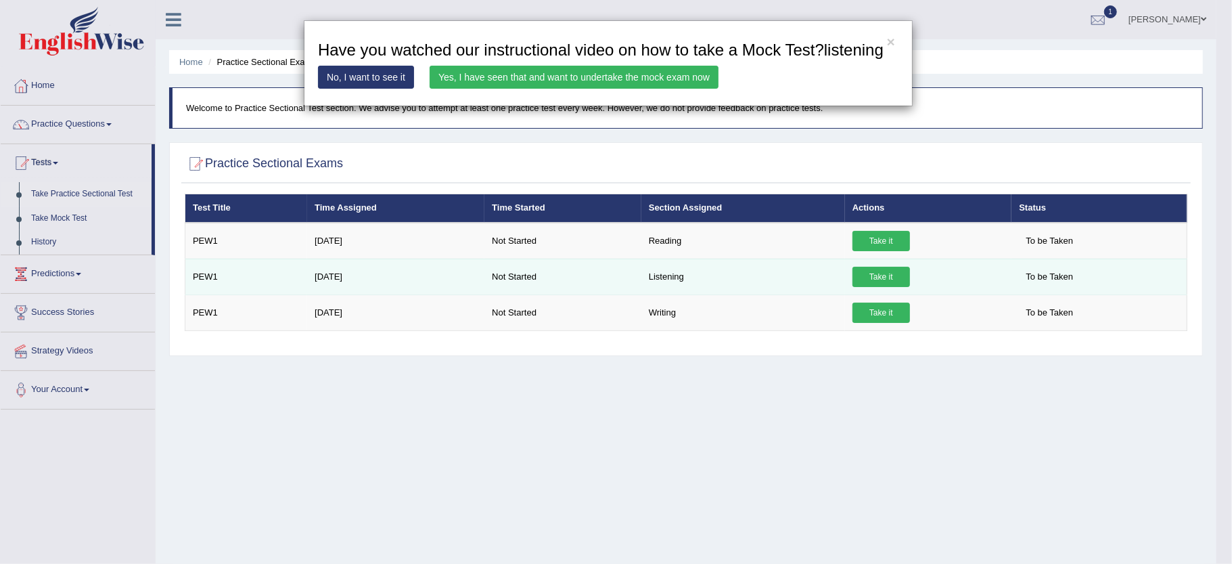
click at [875, 277] on div "× Have you watched our instructional video on how to take a Mock Test?listening…" at bounding box center [616, 282] width 1232 height 564
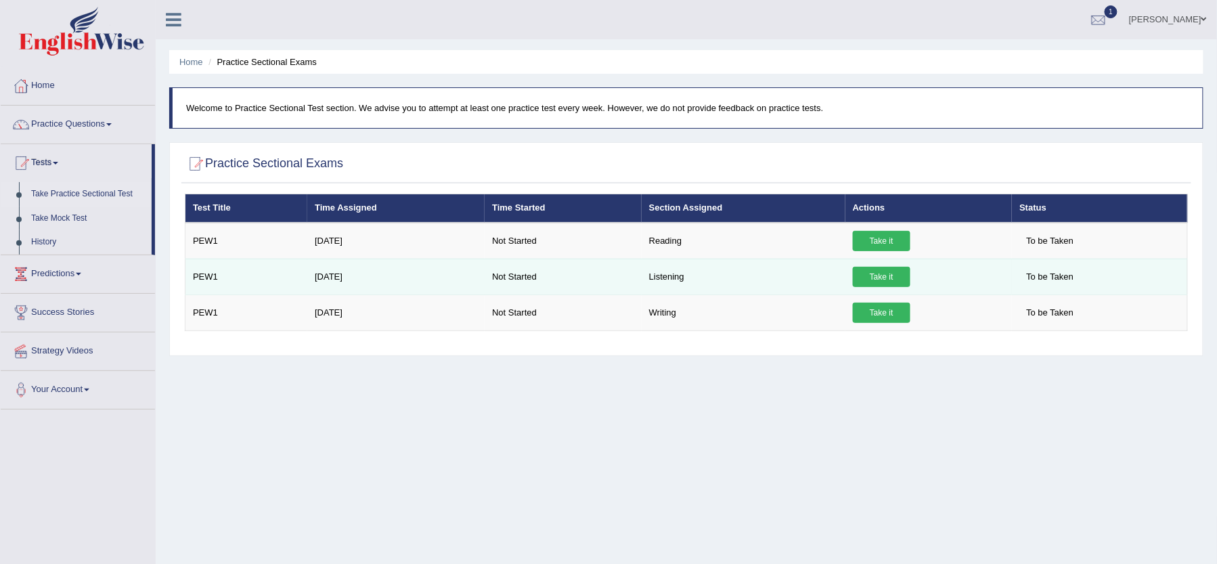
click at [875, 277] on link "Take it" at bounding box center [882, 277] width 58 height 20
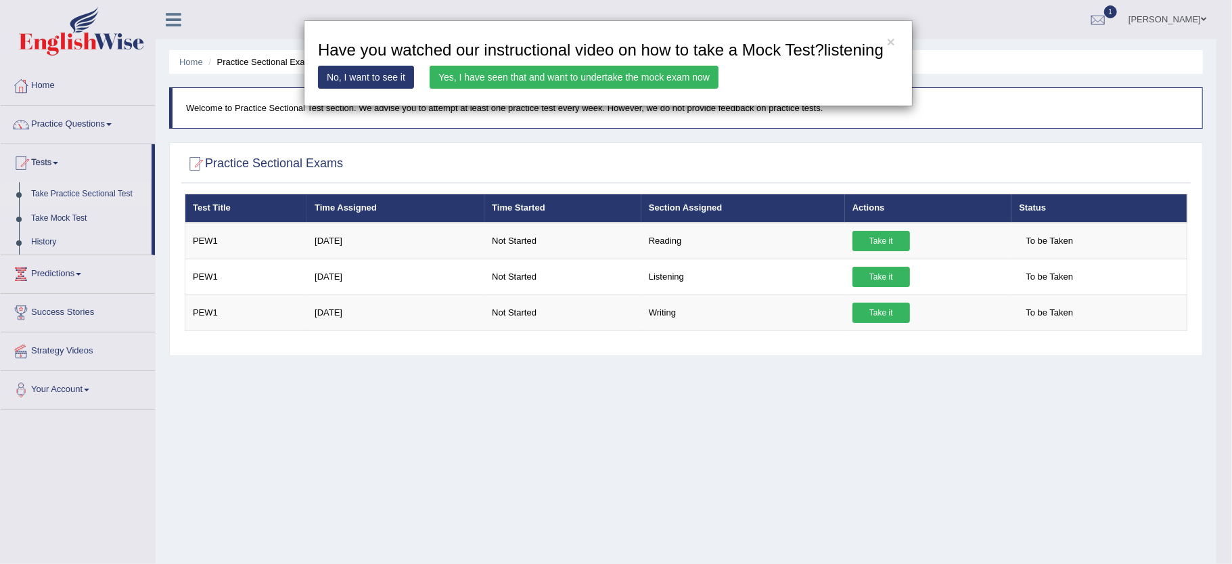
click at [623, 70] on link "Yes, I have seen that and want to undertake the mock exam now" at bounding box center [574, 77] width 289 height 23
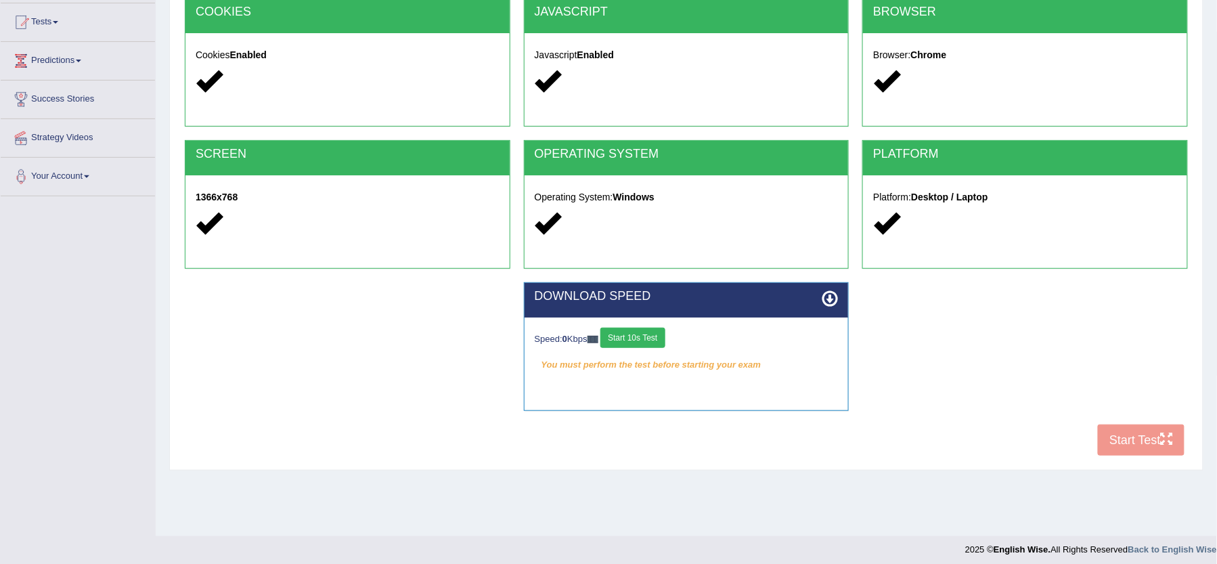
scroll to position [147, 0]
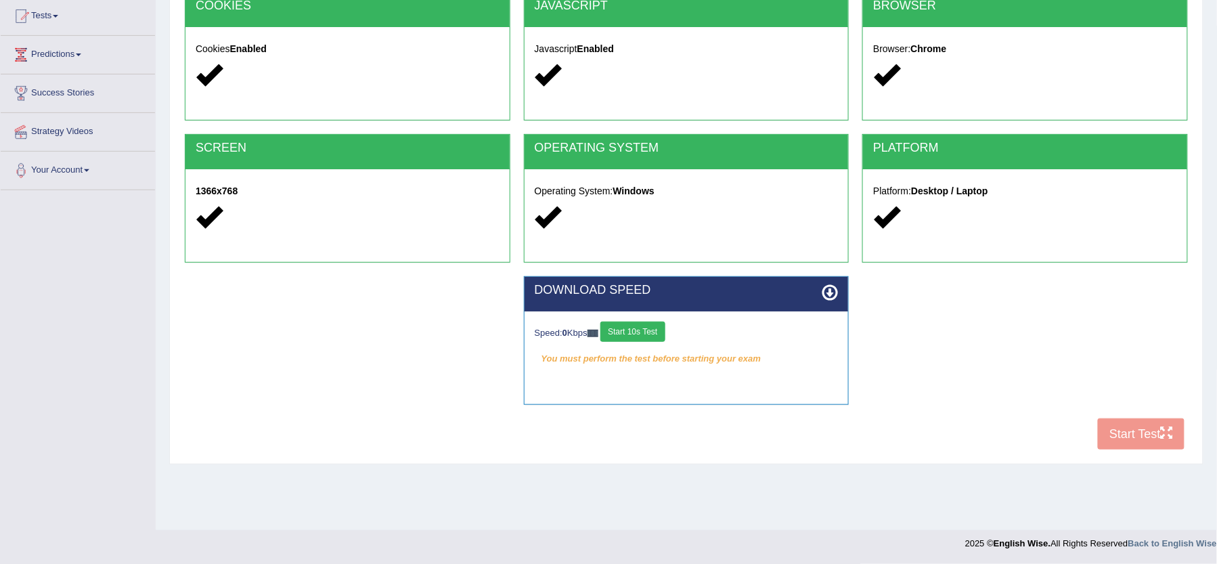
click at [1130, 426] on div "COOKIES Cookies Enabled JAVASCRIPT Javascript Enabled BROWSER Browser: Chrome S…" at bounding box center [686, 224] width 1010 height 465
click at [661, 332] on button "Start 10s Test" at bounding box center [632, 331] width 64 height 20
click at [1127, 440] on div "COOKIES Cookies Enabled JAVASCRIPT Javascript Enabled BROWSER Browser: Chrome S…" at bounding box center [686, 224] width 1010 height 465
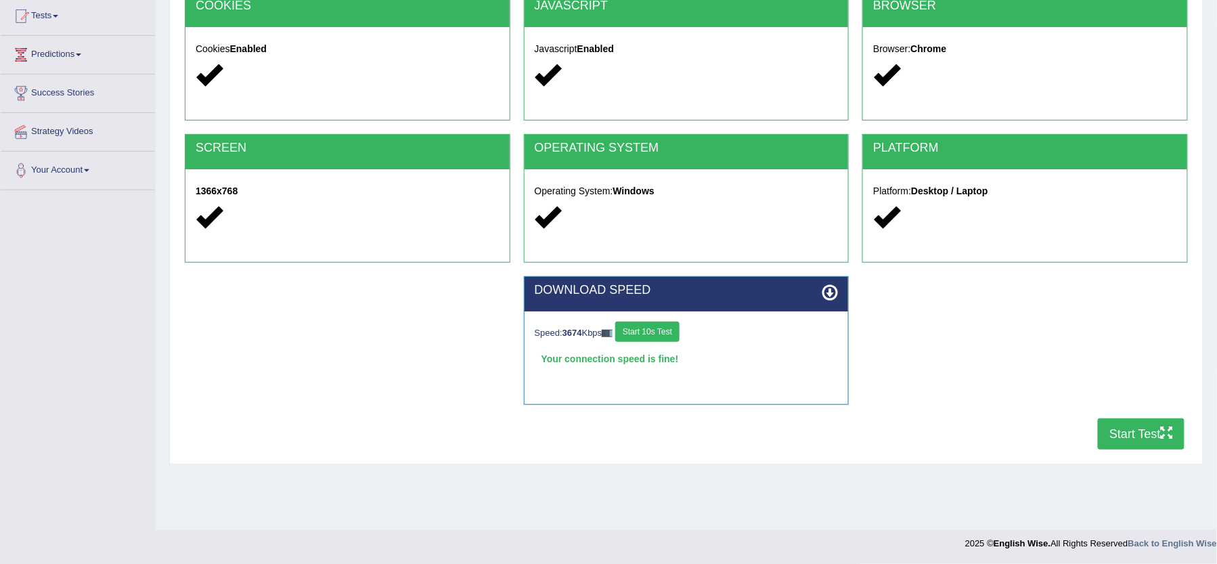
click at [679, 337] on button "Start 10s Test" at bounding box center [647, 331] width 64 height 20
click at [669, 334] on button "Start 10s Test" at bounding box center [647, 331] width 64 height 20
click at [631, 355] on div "Your connection speed is fine!" at bounding box center [687, 359] width 304 height 20
click at [1138, 433] on button "Start Test" at bounding box center [1141, 433] width 87 height 31
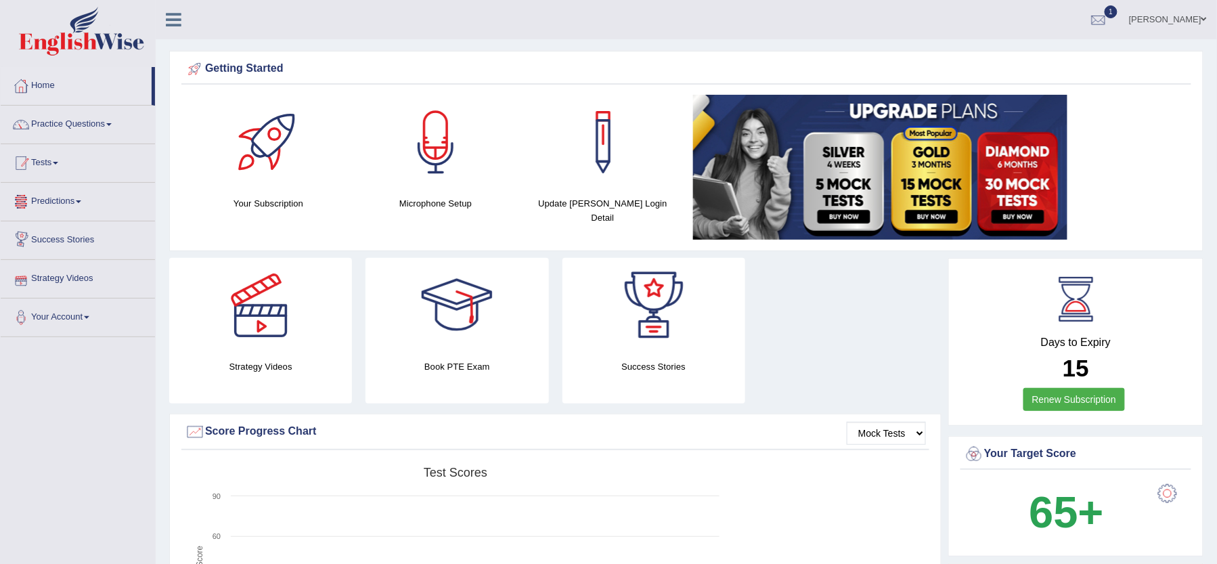
click at [76, 166] on link "Tests" at bounding box center [78, 161] width 154 height 34
click at [65, 242] on link "History" at bounding box center [88, 242] width 127 height 24
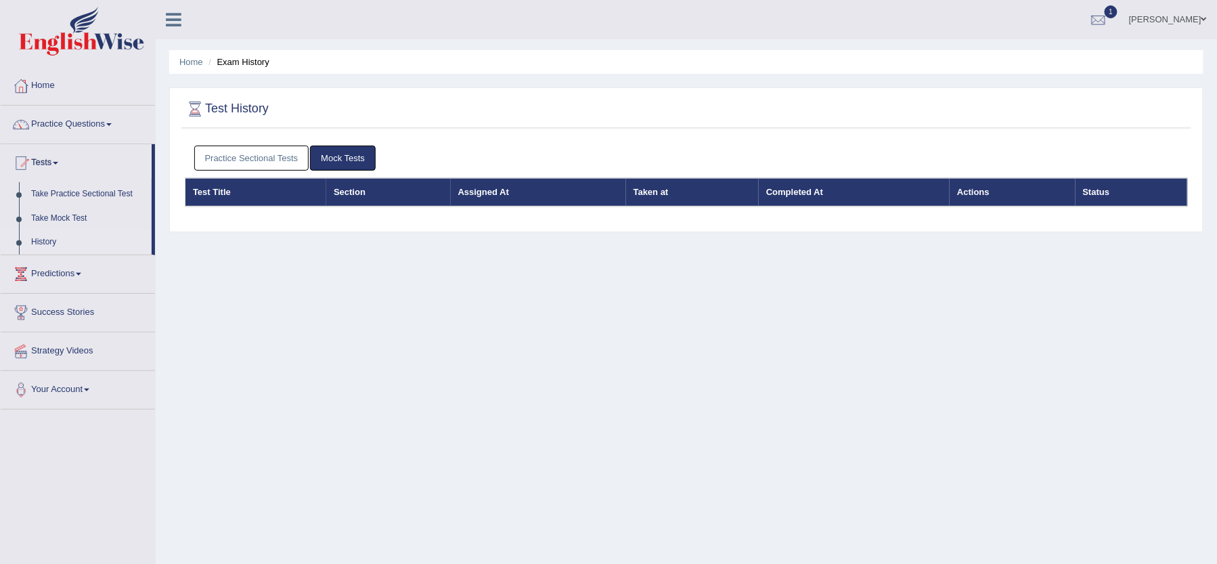
click at [272, 156] on link "Practice Sectional Tests" at bounding box center [251, 158] width 115 height 25
click at [238, 152] on link "Practice Sectional Tests" at bounding box center [251, 158] width 115 height 25
click at [290, 146] on link "Practice Sectional Tests" at bounding box center [251, 158] width 115 height 25
click at [264, 152] on link "Practice Sectional Tests" at bounding box center [251, 158] width 115 height 25
click at [244, 149] on link "Practice Sectional Tests" at bounding box center [251, 158] width 115 height 25
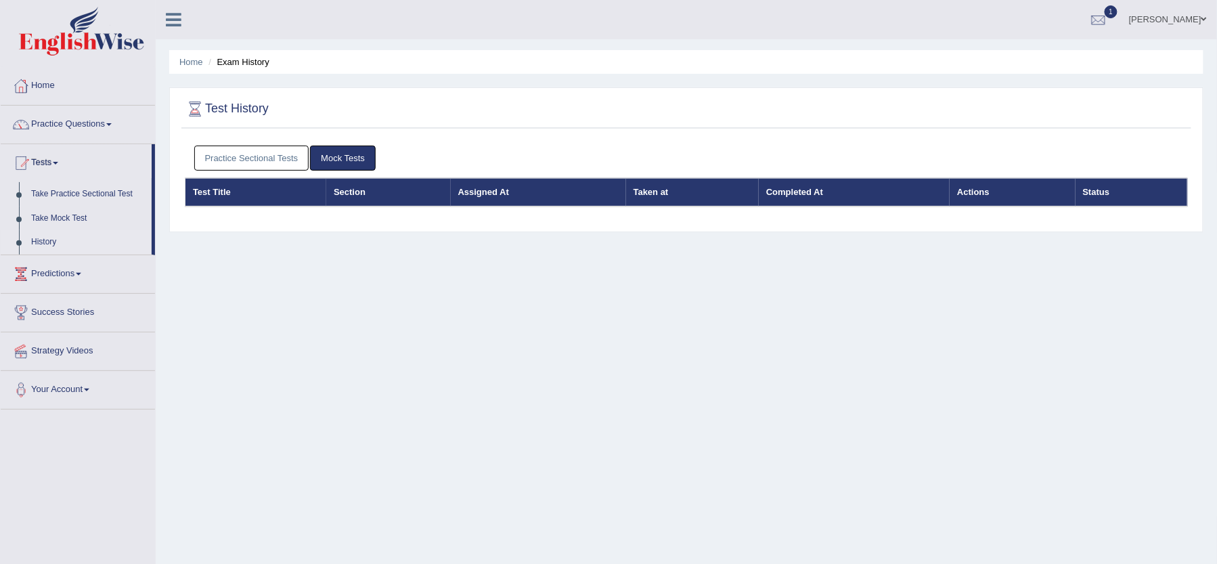
click at [266, 160] on link "Practice Sectional Tests" at bounding box center [251, 158] width 115 height 25
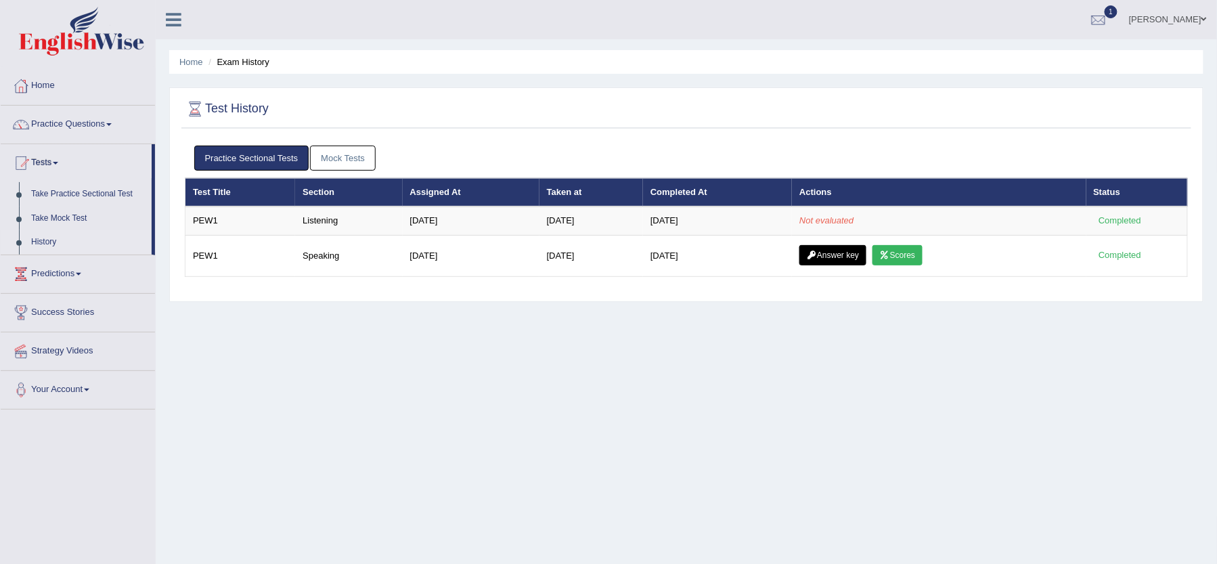
click at [36, 242] on link "History" at bounding box center [88, 242] width 127 height 24
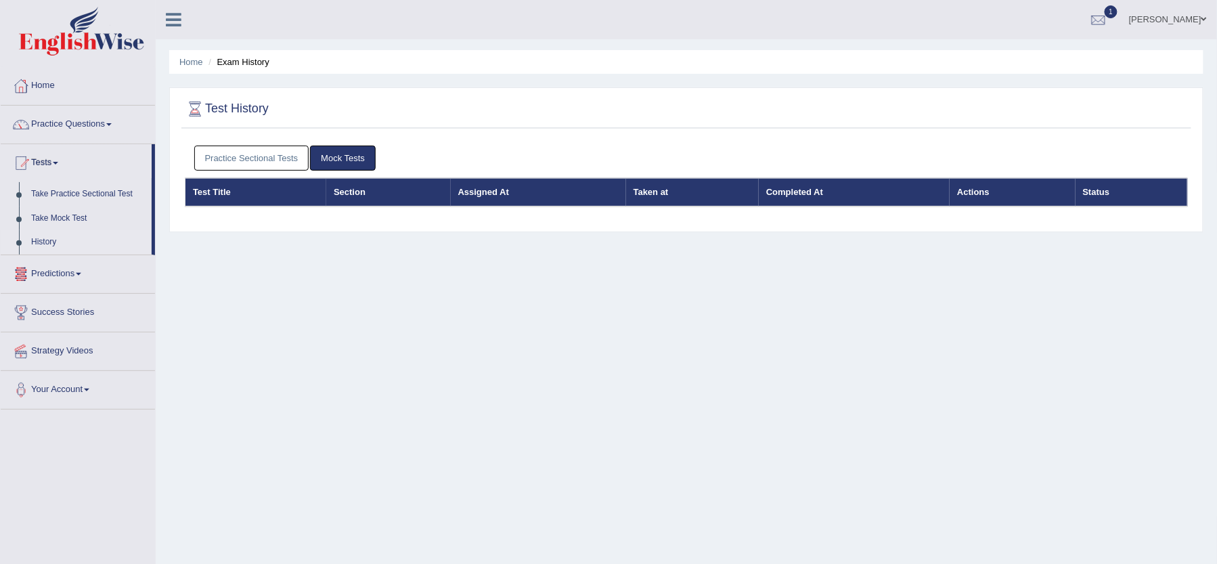
click at [233, 161] on link "Practice Sectional Tests" at bounding box center [251, 158] width 115 height 25
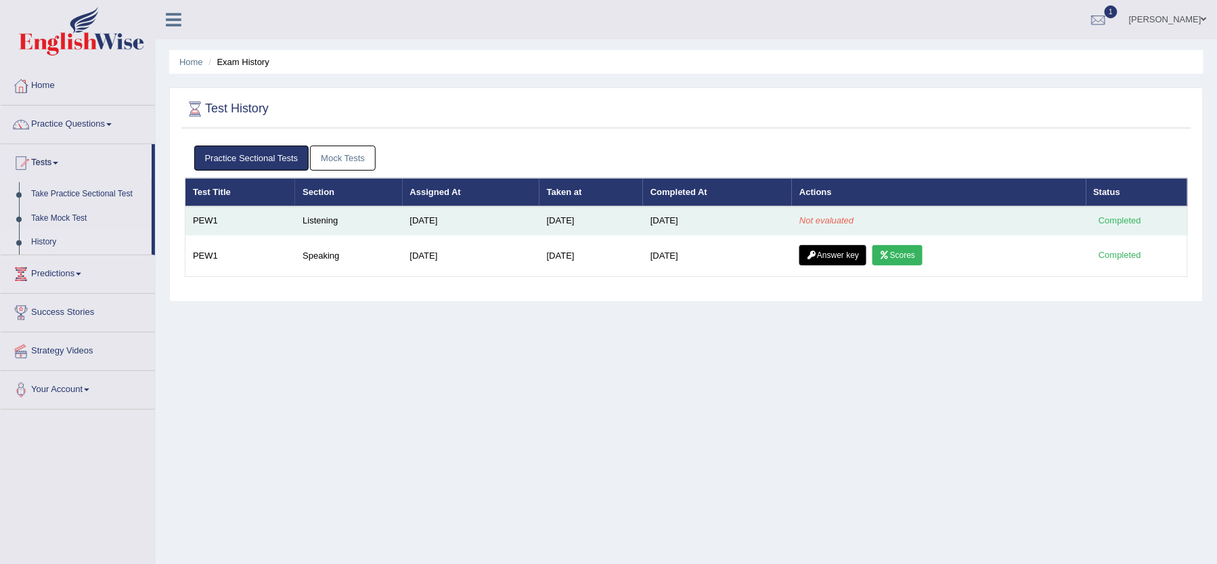
click at [842, 222] on em "Not evaluated" at bounding box center [826, 220] width 54 height 10
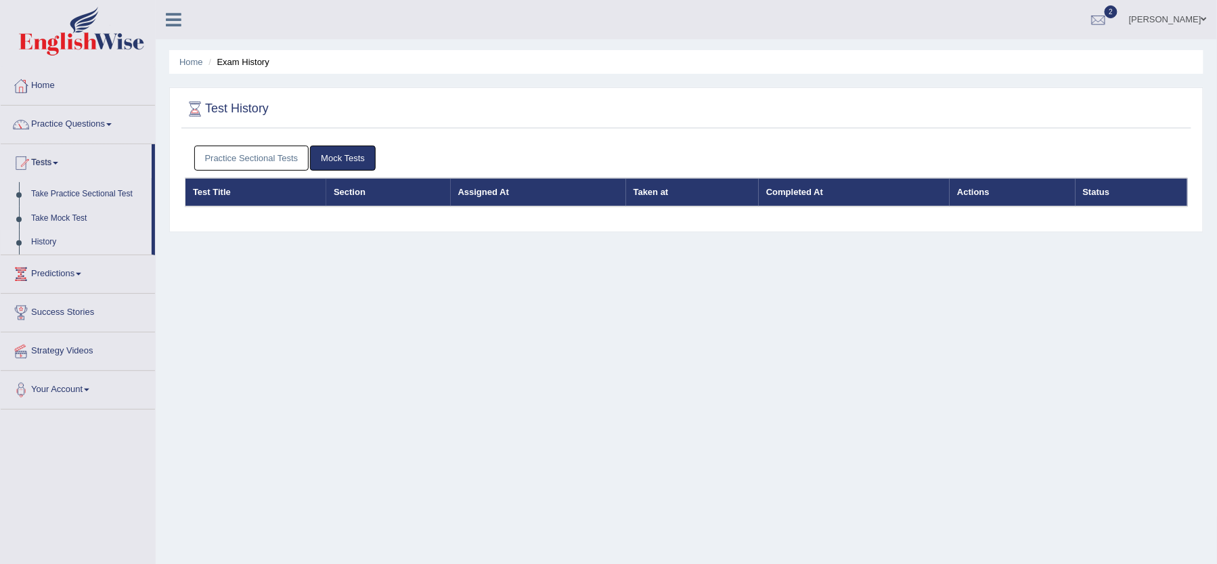
click at [233, 149] on link "Practice Sectional Tests" at bounding box center [251, 158] width 115 height 25
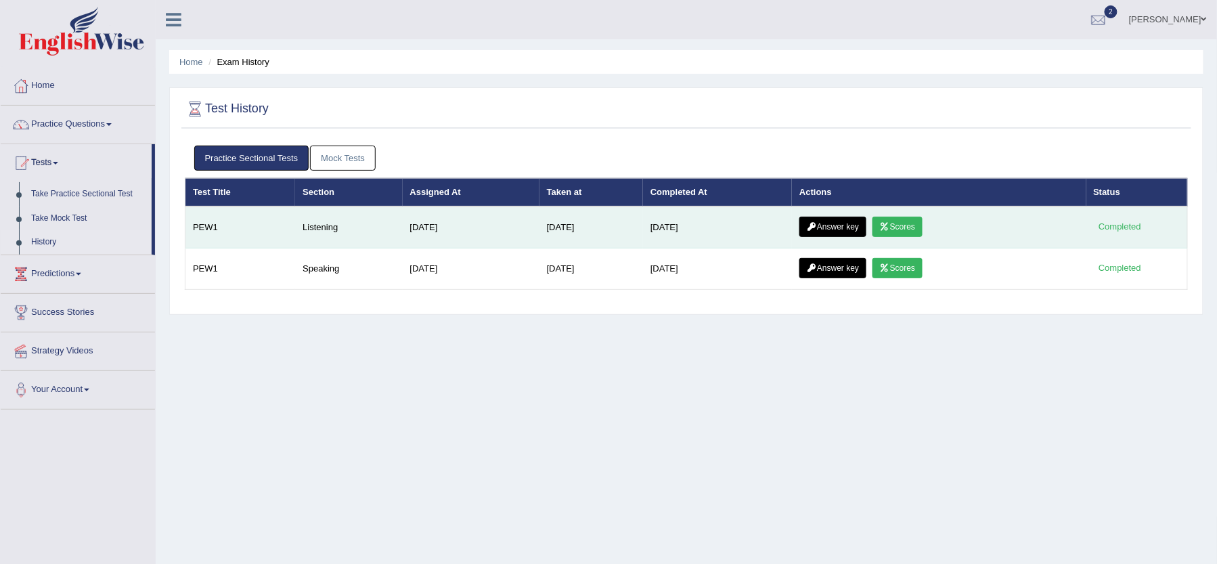
click at [862, 226] on link "Answer key" at bounding box center [832, 227] width 67 height 20
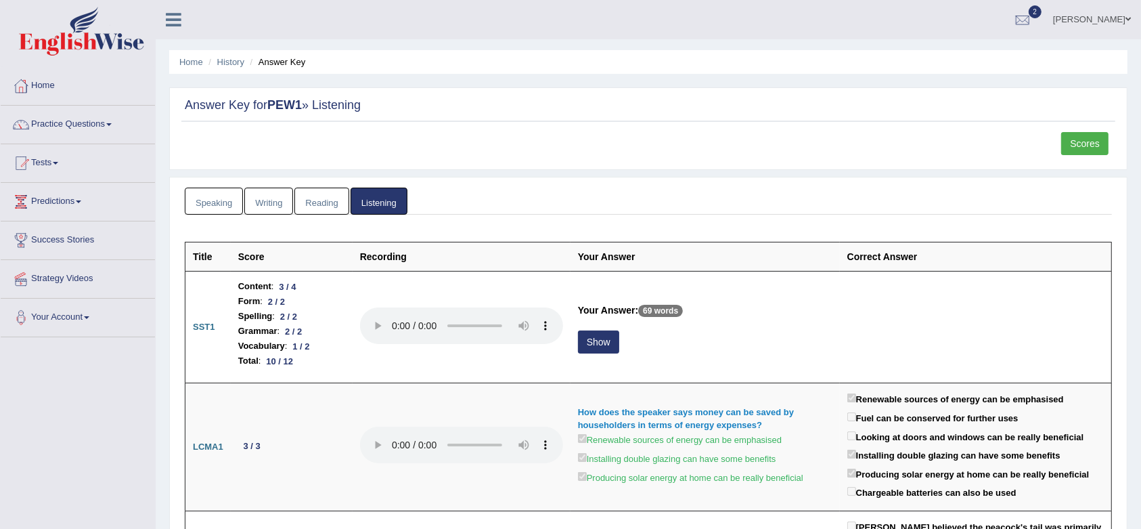
click at [1085, 139] on link "Scores" at bounding box center [1084, 143] width 47 height 23
